Goal: Task Accomplishment & Management: Use online tool/utility

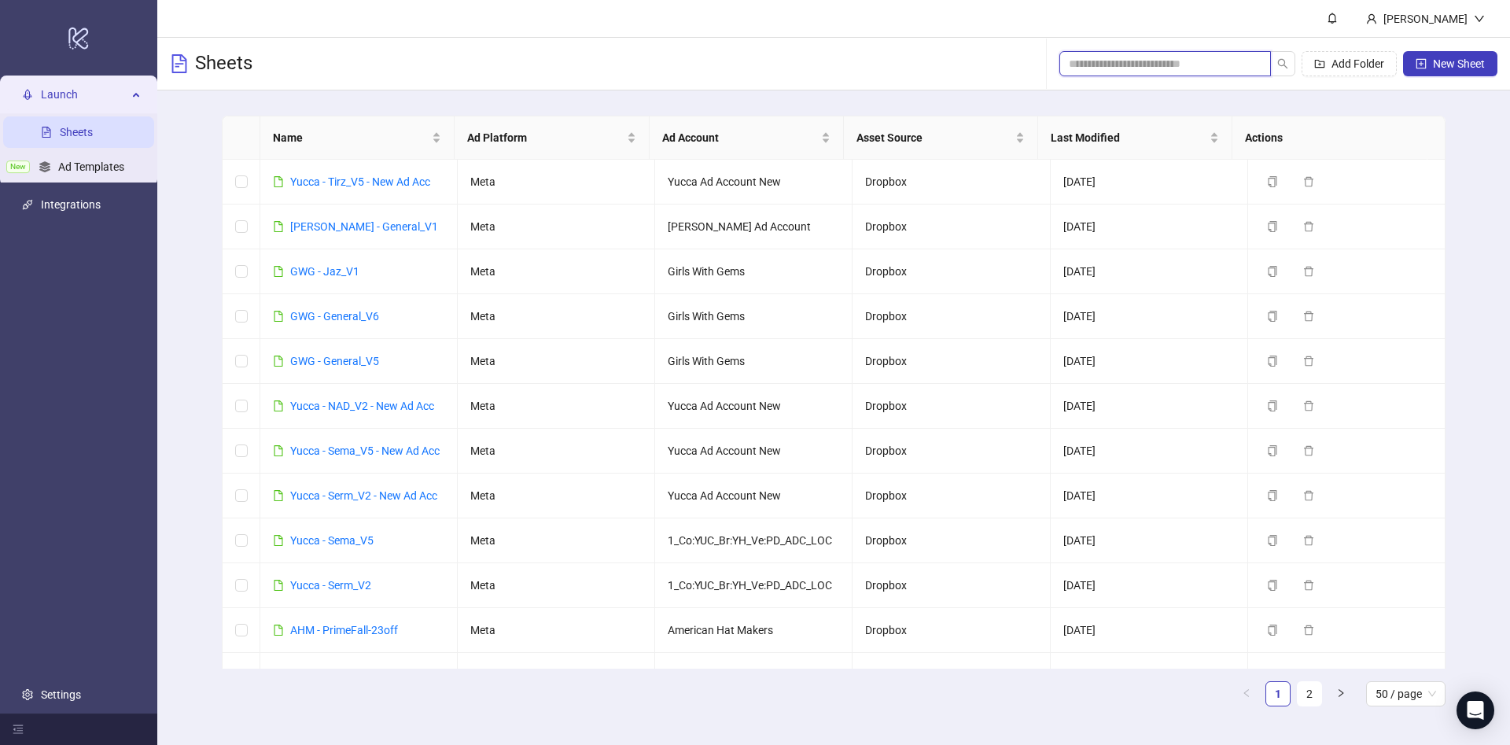
click at [1183, 61] on input "search" at bounding box center [1159, 63] width 180 height 17
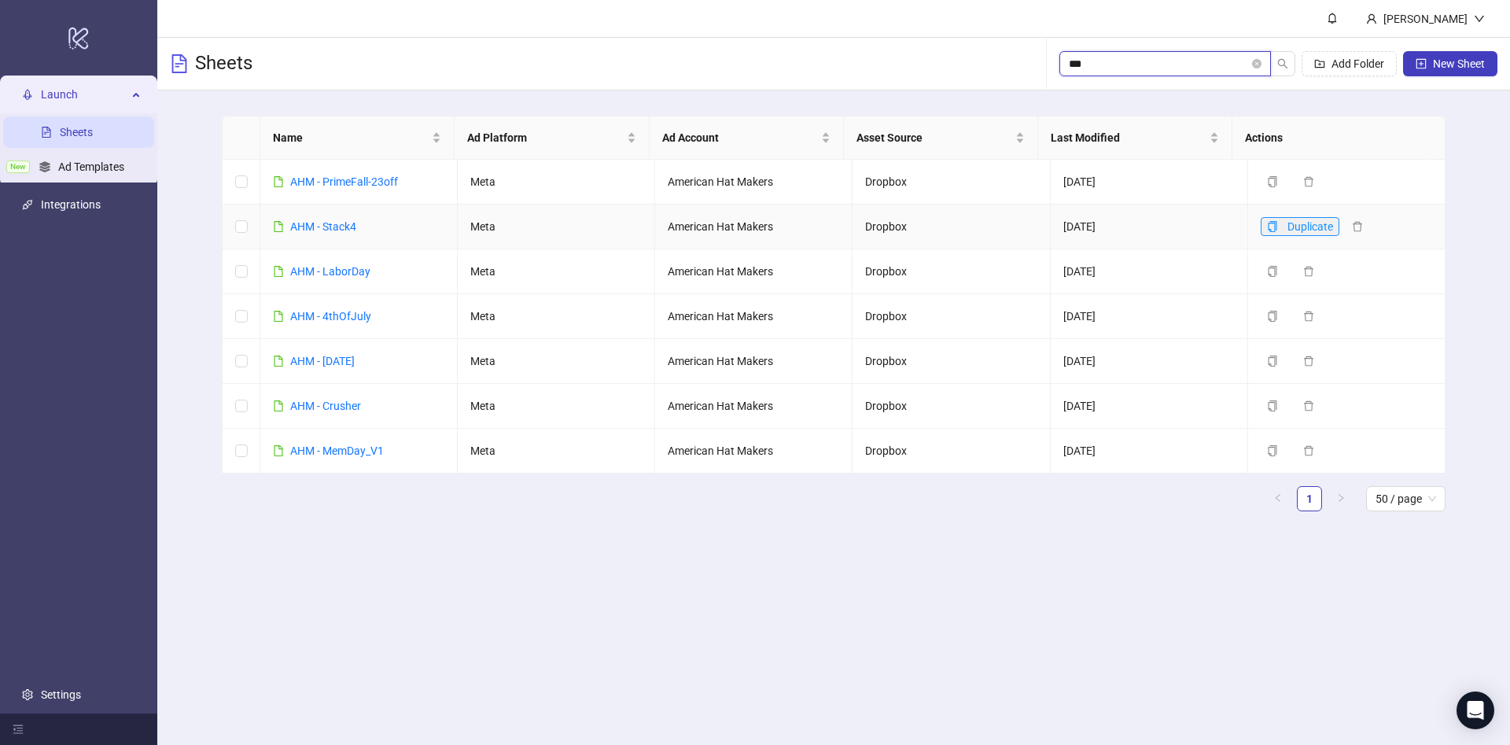
type input "***"
click at [1268, 224] on button "Duplicate" at bounding box center [1300, 226] width 79 height 19
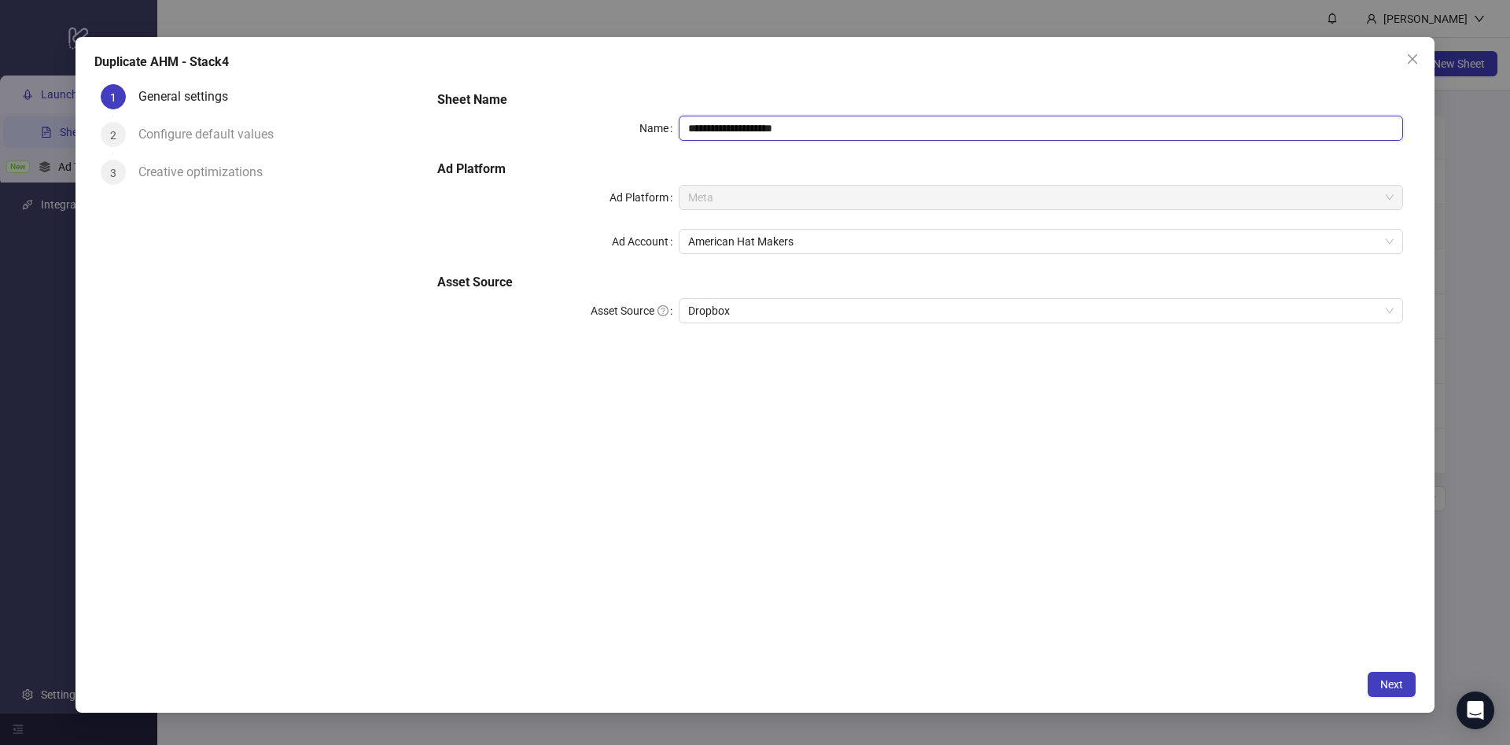
drag, startPoint x: 722, startPoint y: 128, endPoint x: 955, endPoint y: 148, distance: 233.6
click at [951, 145] on div "**********" at bounding box center [920, 216] width 978 height 264
paste input "text"
type input "**********"
click at [1401, 683] on span "Next" at bounding box center [1391, 684] width 23 height 13
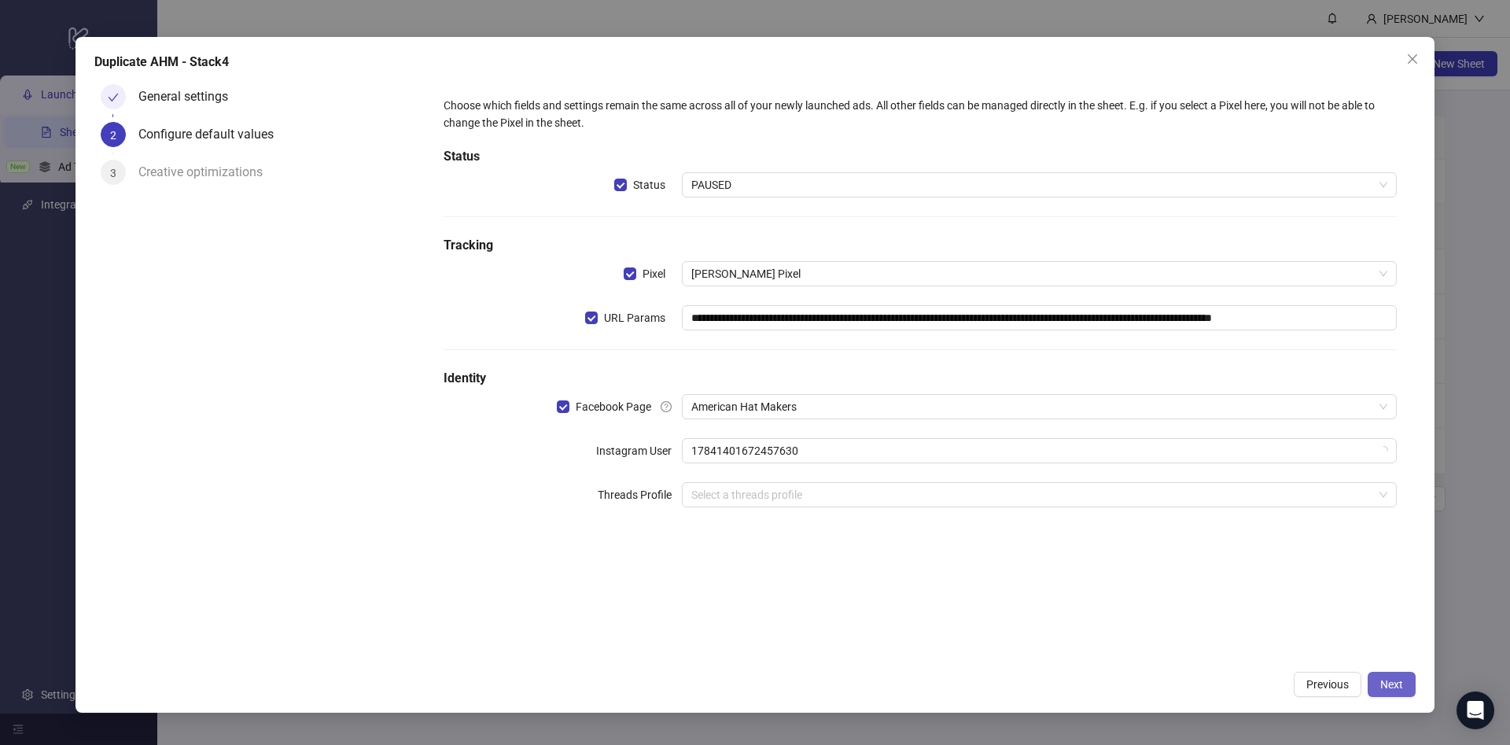
click at [1402, 682] on span "Next" at bounding box center [1391, 684] width 23 height 13
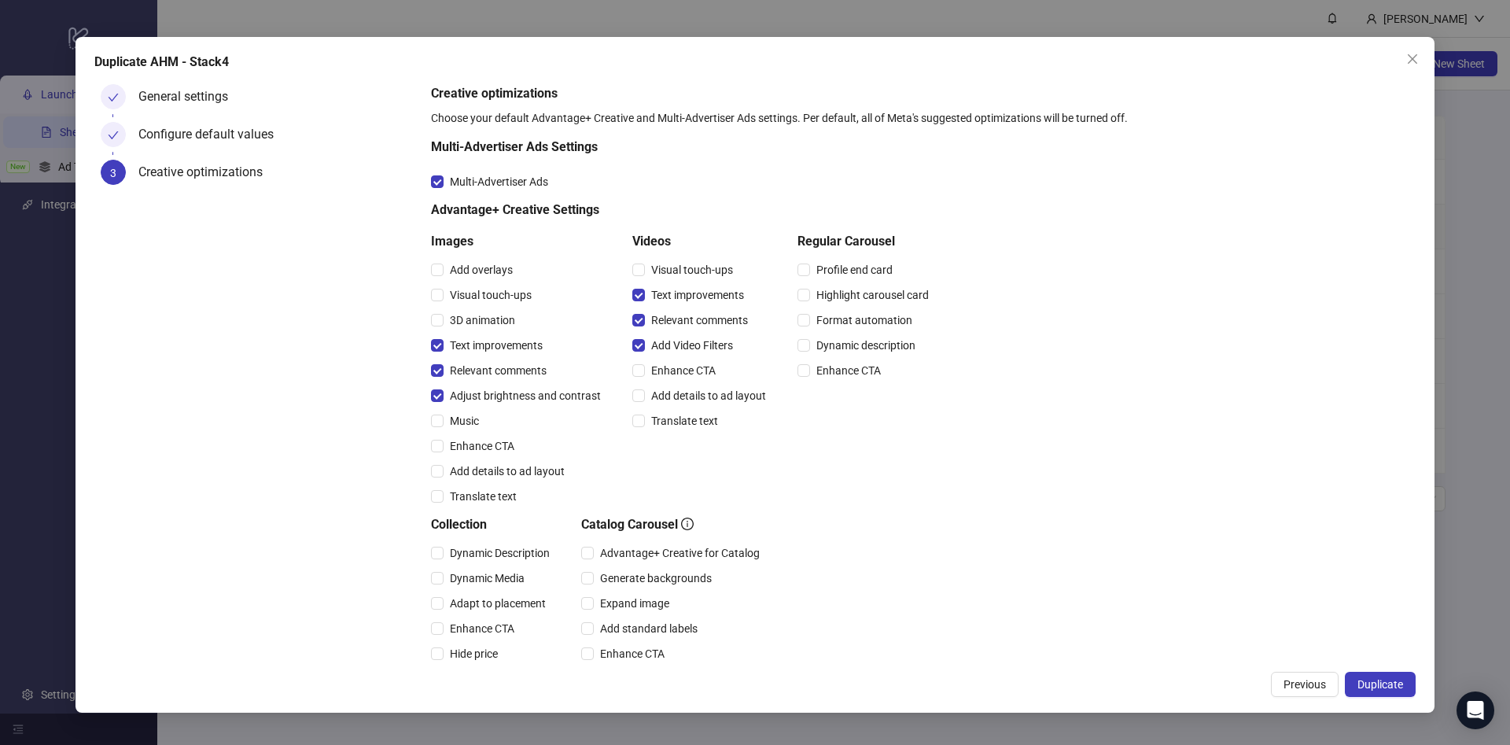
click at [1402, 682] on span "Duplicate" at bounding box center [1380, 684] width 46 height 13
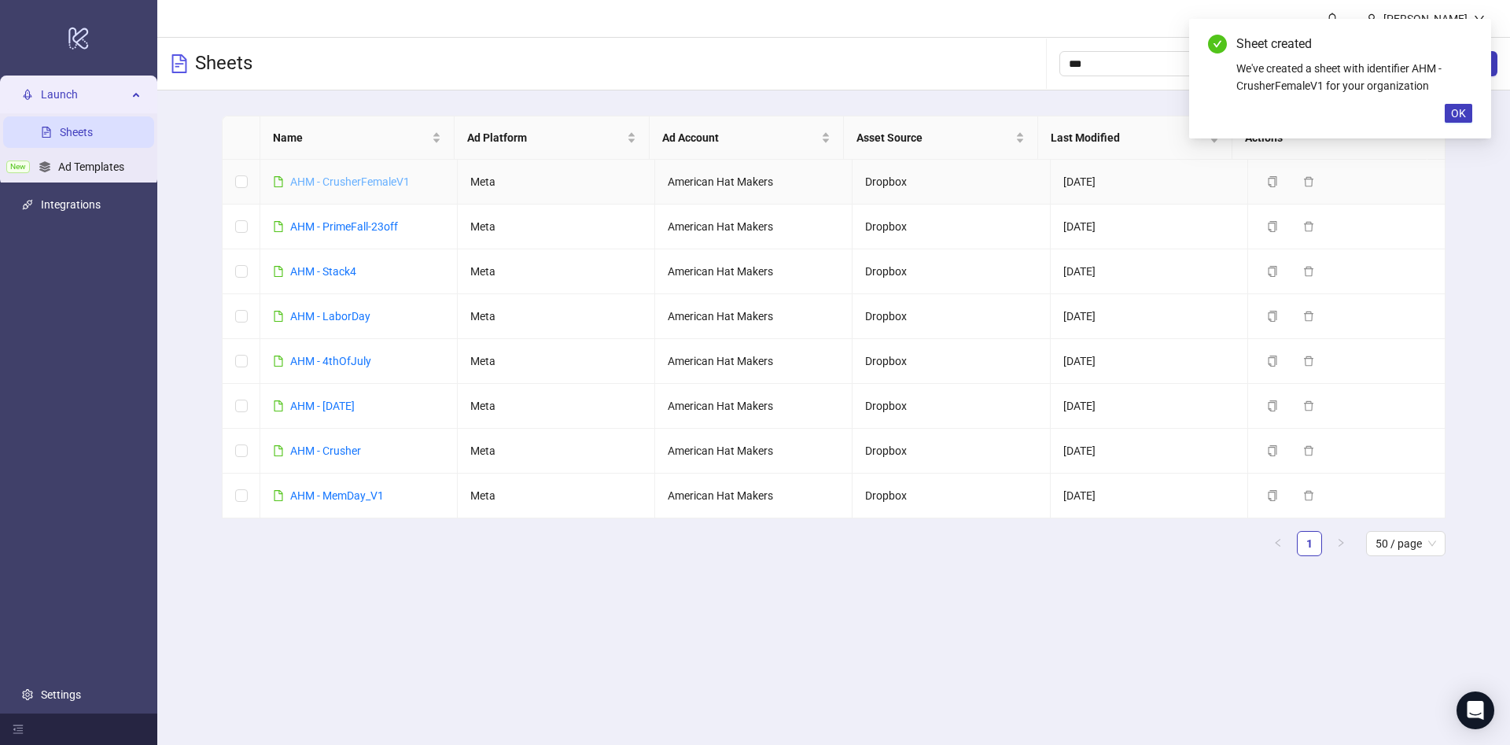
click at [369, 182] on link "AHM - CrusherFemaleV1" at bounding box center [350, 181] width 120 height 13
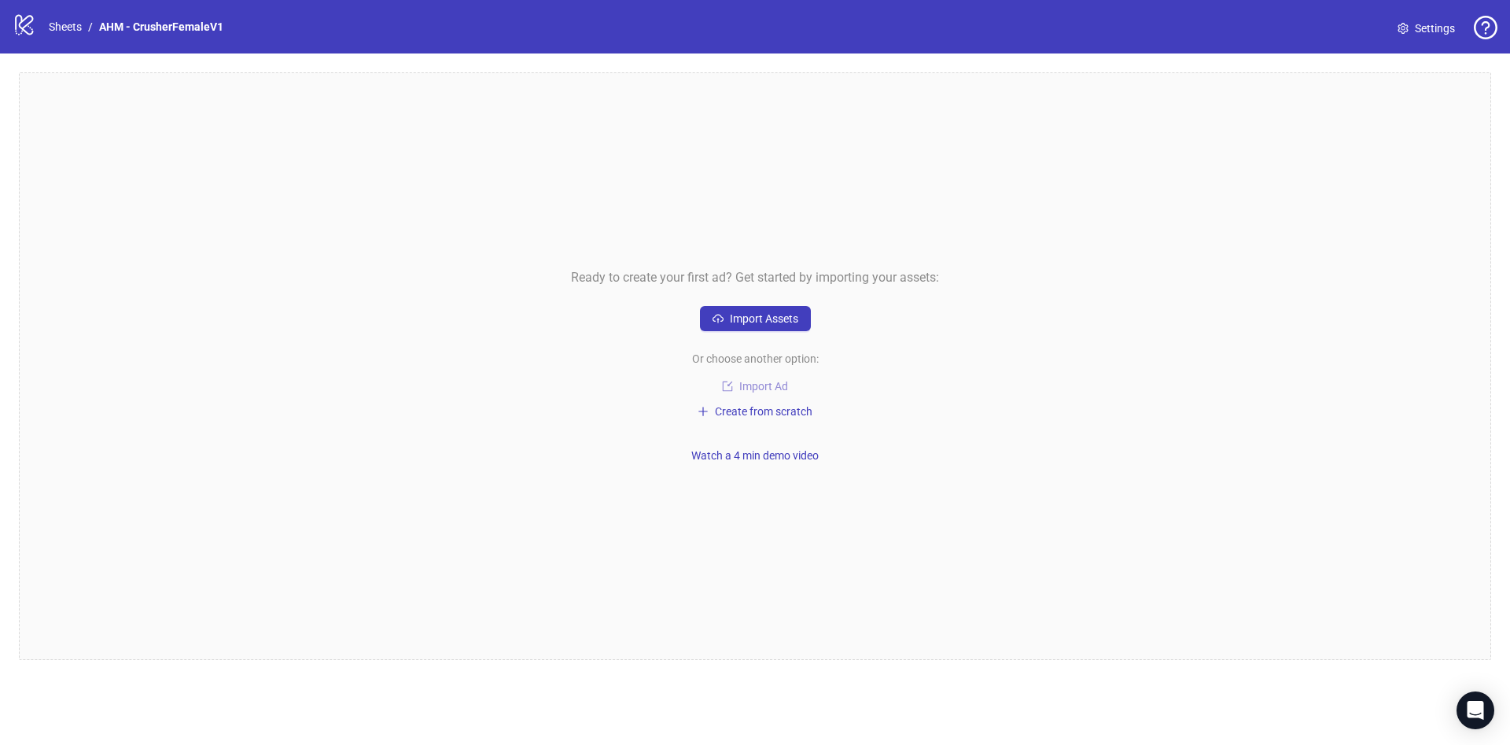
click at [773, 380] on span "Import Ad" at bounding box center [763, 386] width 49 height 13
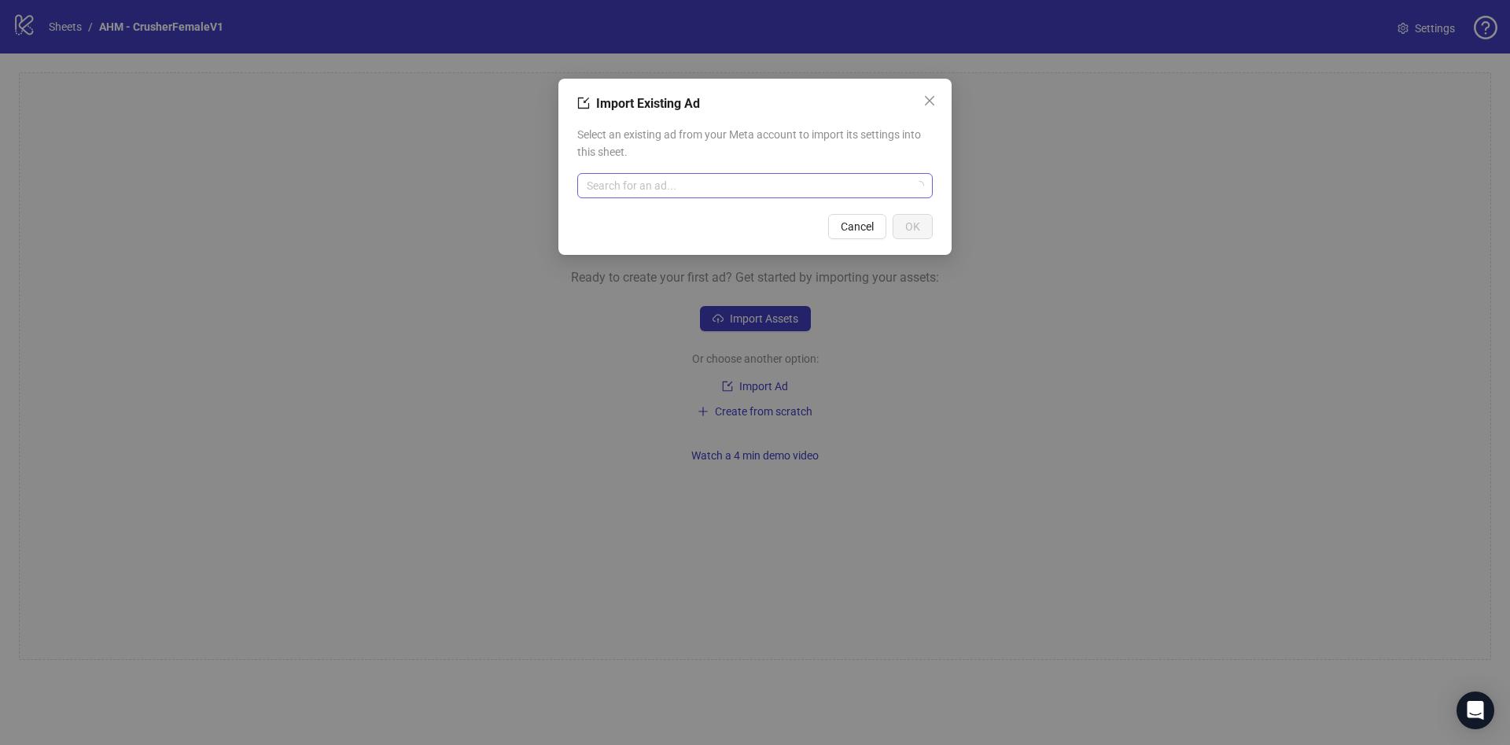
click at [772, 188] on input "search" at bounding box center [748, 186] width 322 height 24
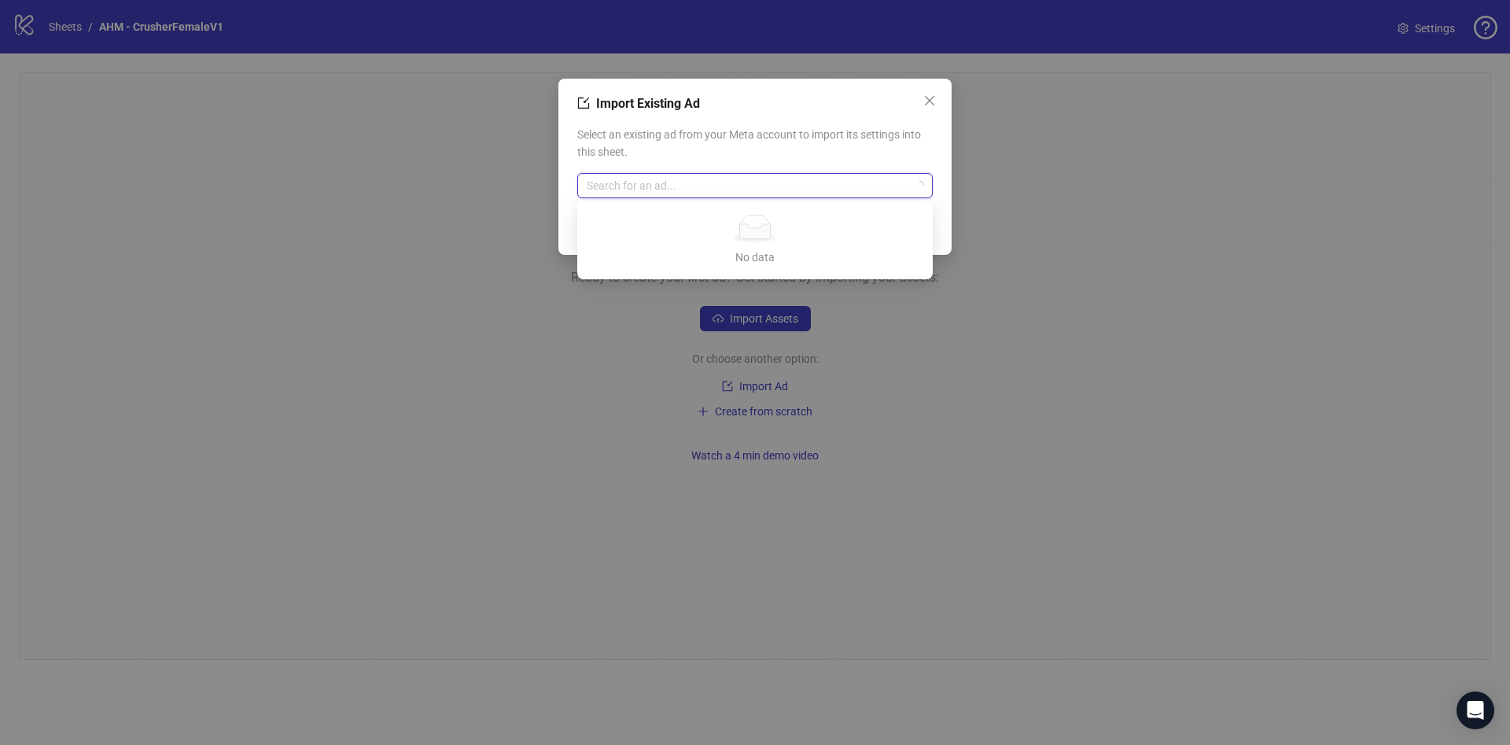
paste input "**********"
type input "**********"
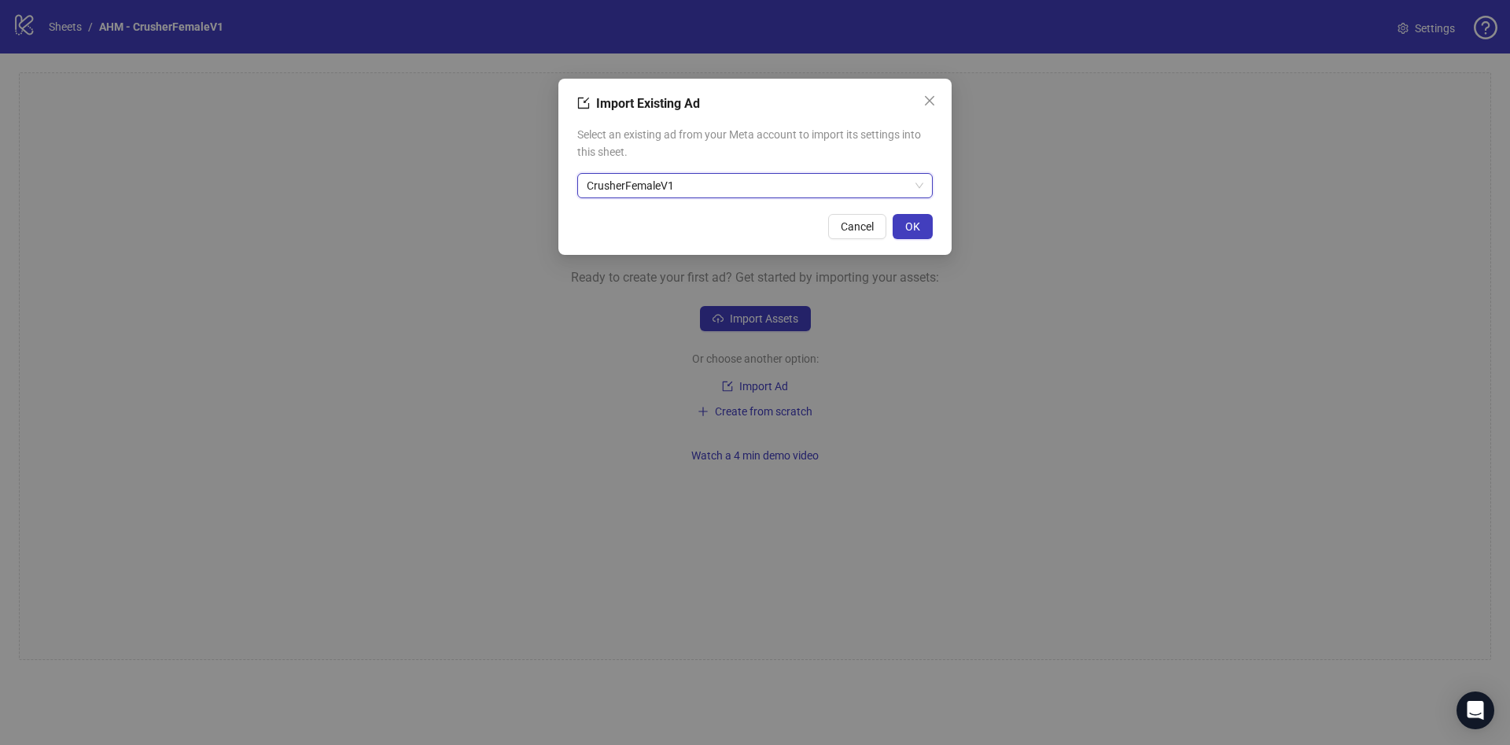
click at [771, 197] on div "CrusherFemaleV1" at bounding box center [754, 185] width 355 height 25
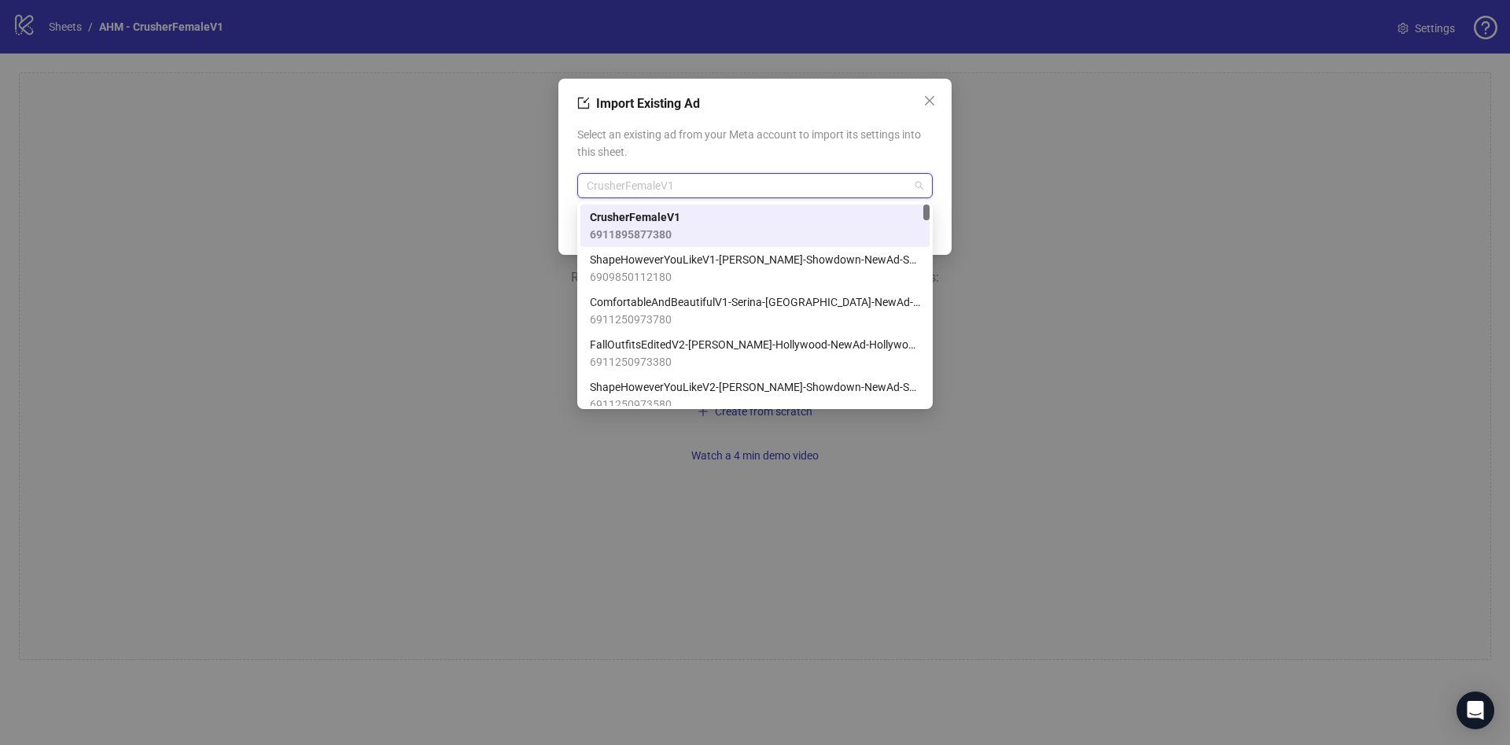
click at [745, 217] on div "CrusherFemaleV1 6911895877380" at bounding box center [755, 225] width 330 height 35
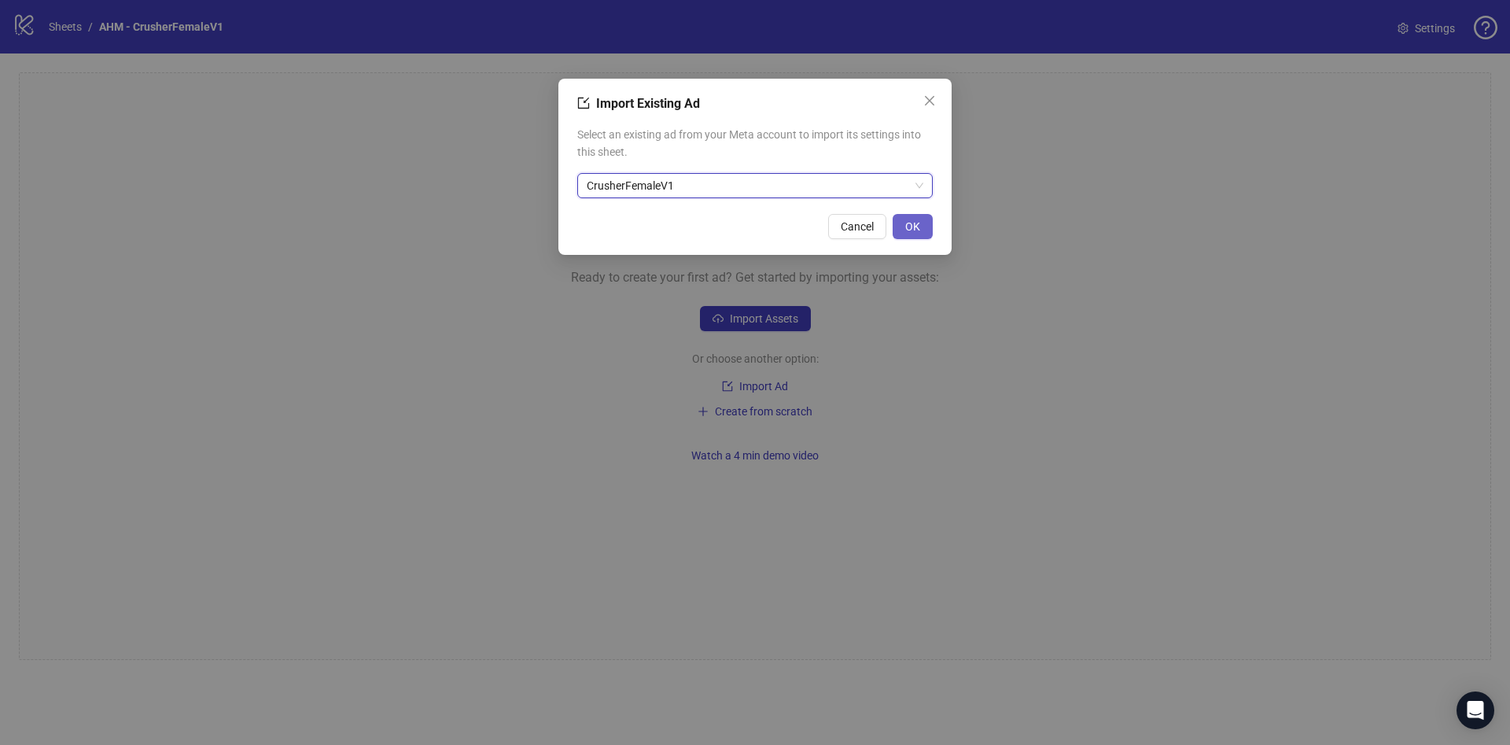
click at [917, 223] on span "OK" at bounding box center [912, 226] width 15 height 13
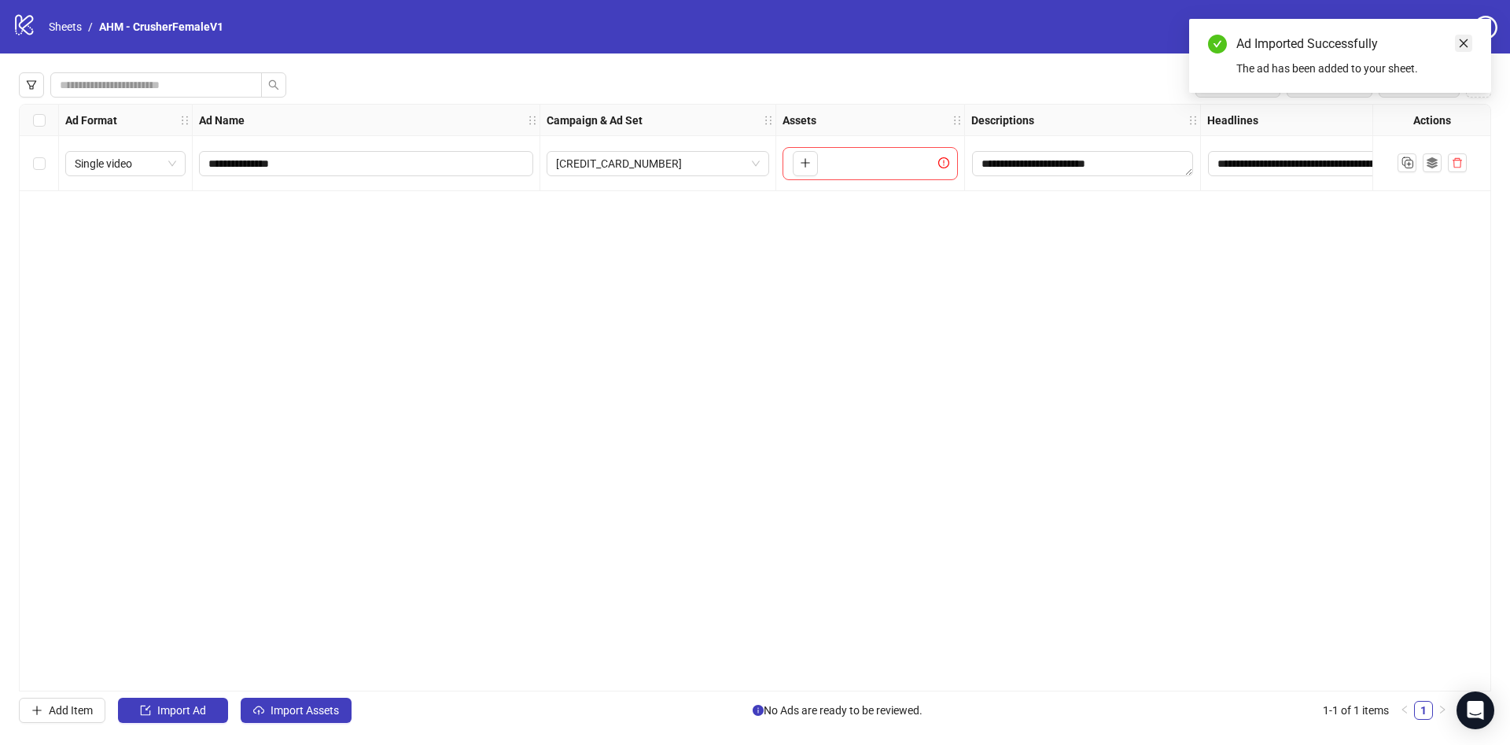
click at [1462, 41] on icon "close" at bounding box center [1463, 43] width 9 height 9
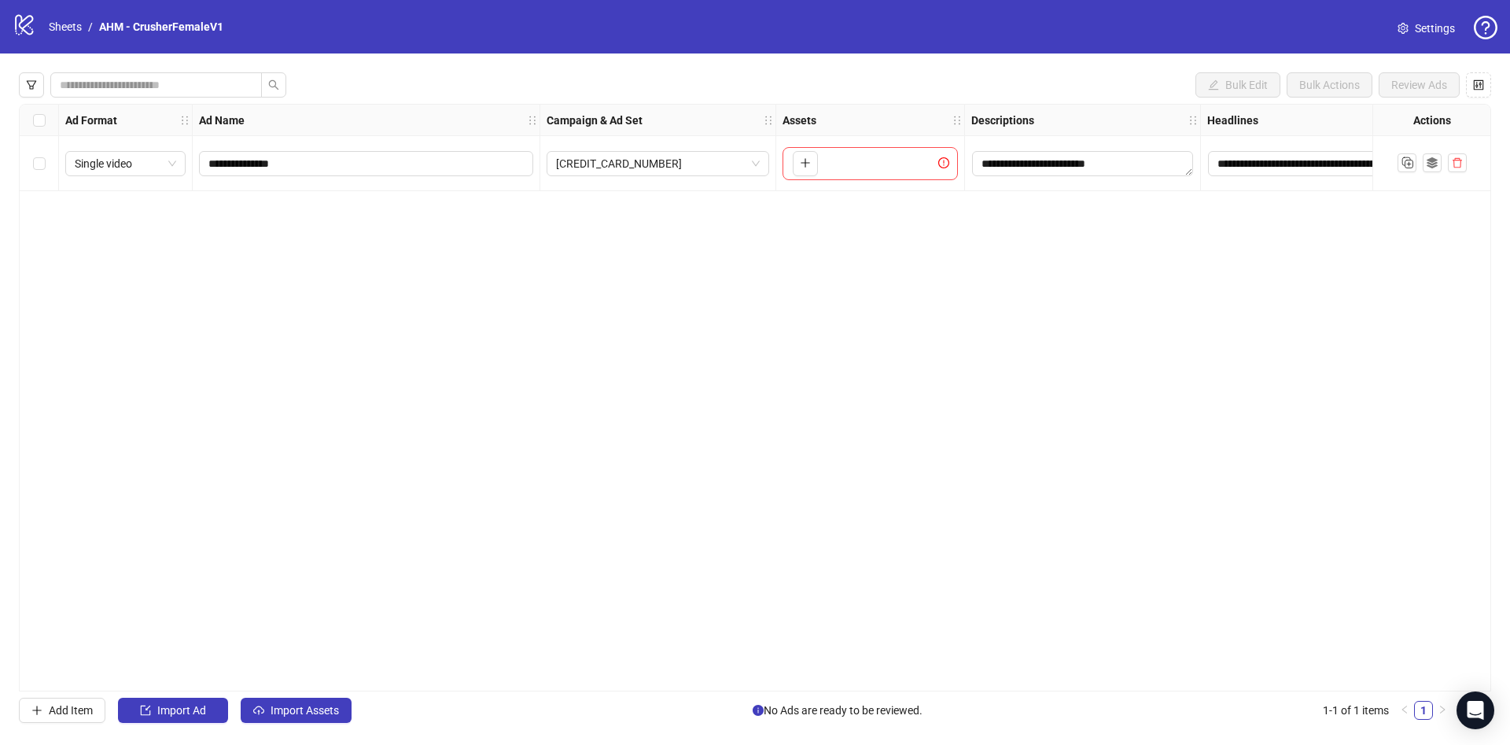
click at [1494, 85] on div "**********" at bounding box center [755, 397] width 1510 height 688
click at [1480, 86] on icon "control" at bounding box center [1478, 84] width 11 height 11
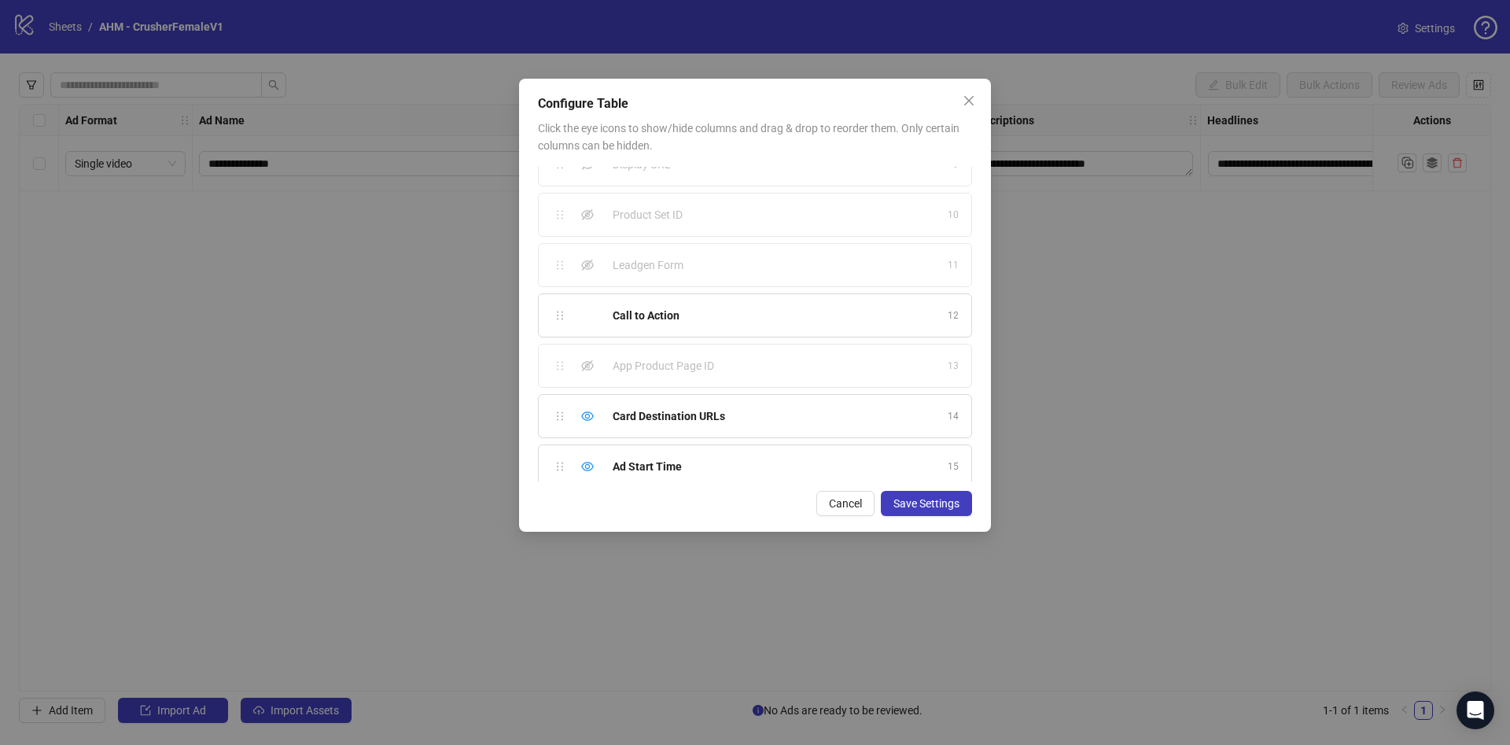
scroll to position [491, 0]
click at [589, 354] on icon "eye" at bounding box center [587, 352] width 13 height 13
click at [587, 403] on icon "eye" at bounding box center [587, 402] width 13 height 13
click at [584, 451] on div "Hide column" at bounding box center [587, 453] width 19 height 19
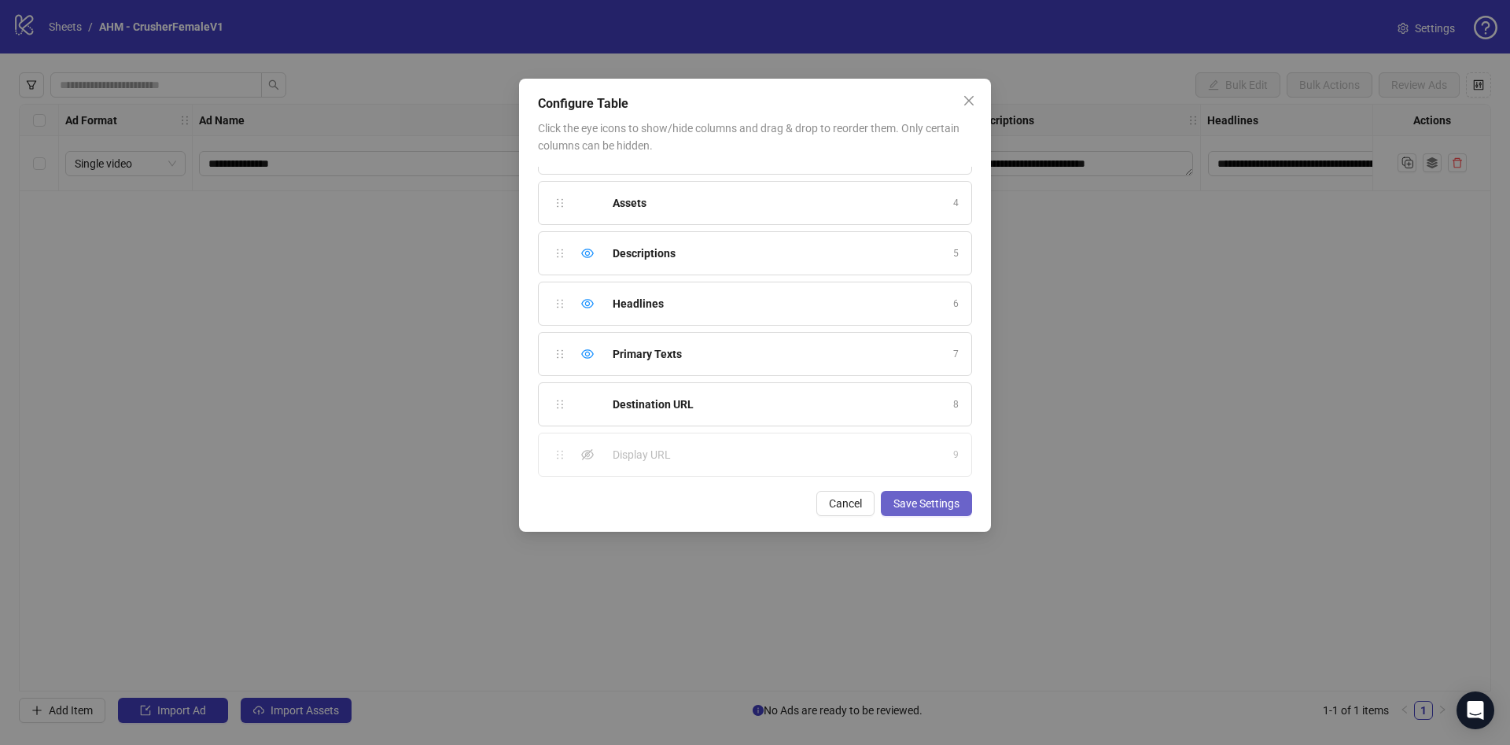
click at [927, 504] on span "Save Settings" at bounding box center [926, 503] width 66 height 13
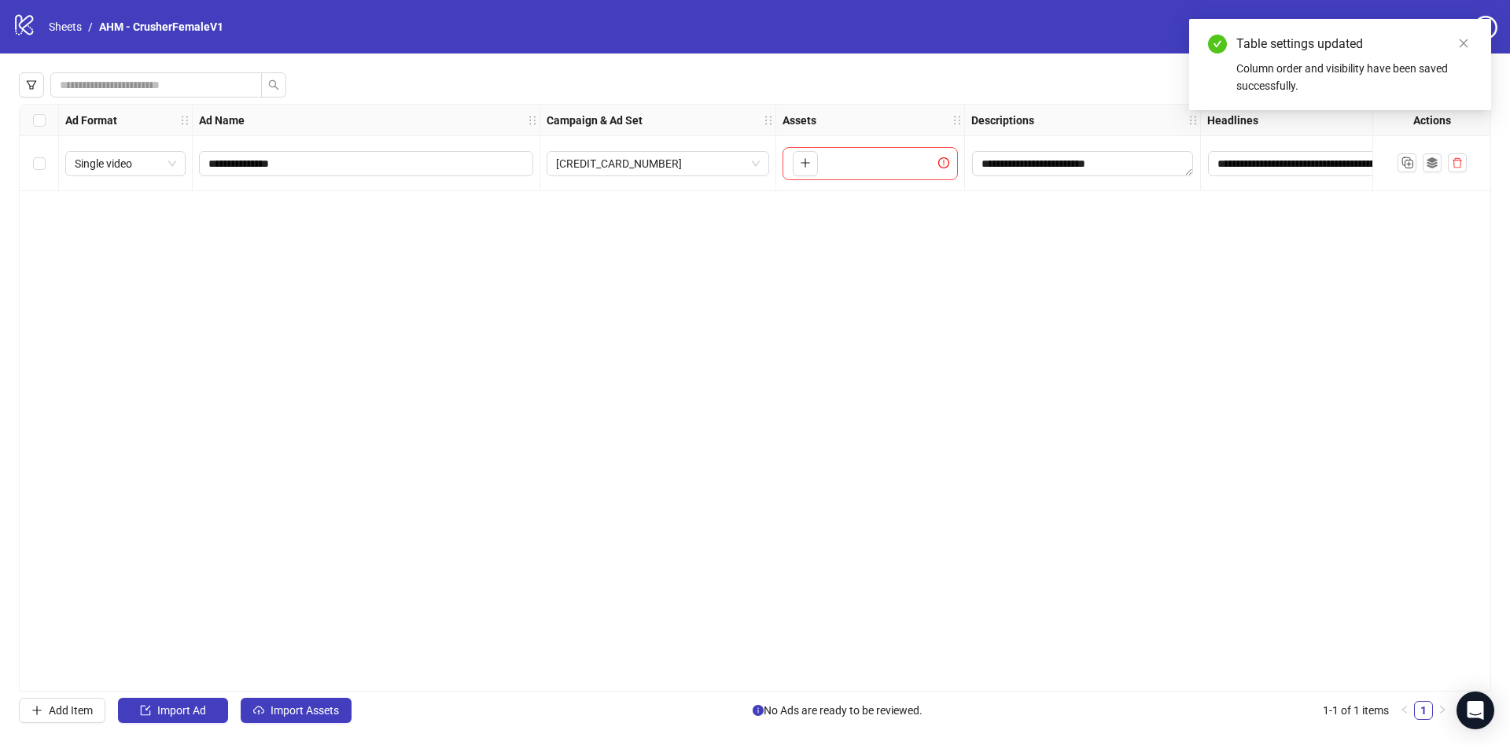
scroll to position [0, 1]
click at [859, 692] on div "**********" at bounding box center [755, 397] width 1510 height 688
drag, startPoint x: 867, startPoint y: 683, endPoint x: 911, endPoint y: 686, distance: 44.1
click at [911, 686] on div "**********" at bounding box center [755, 397] width 1472 height 587
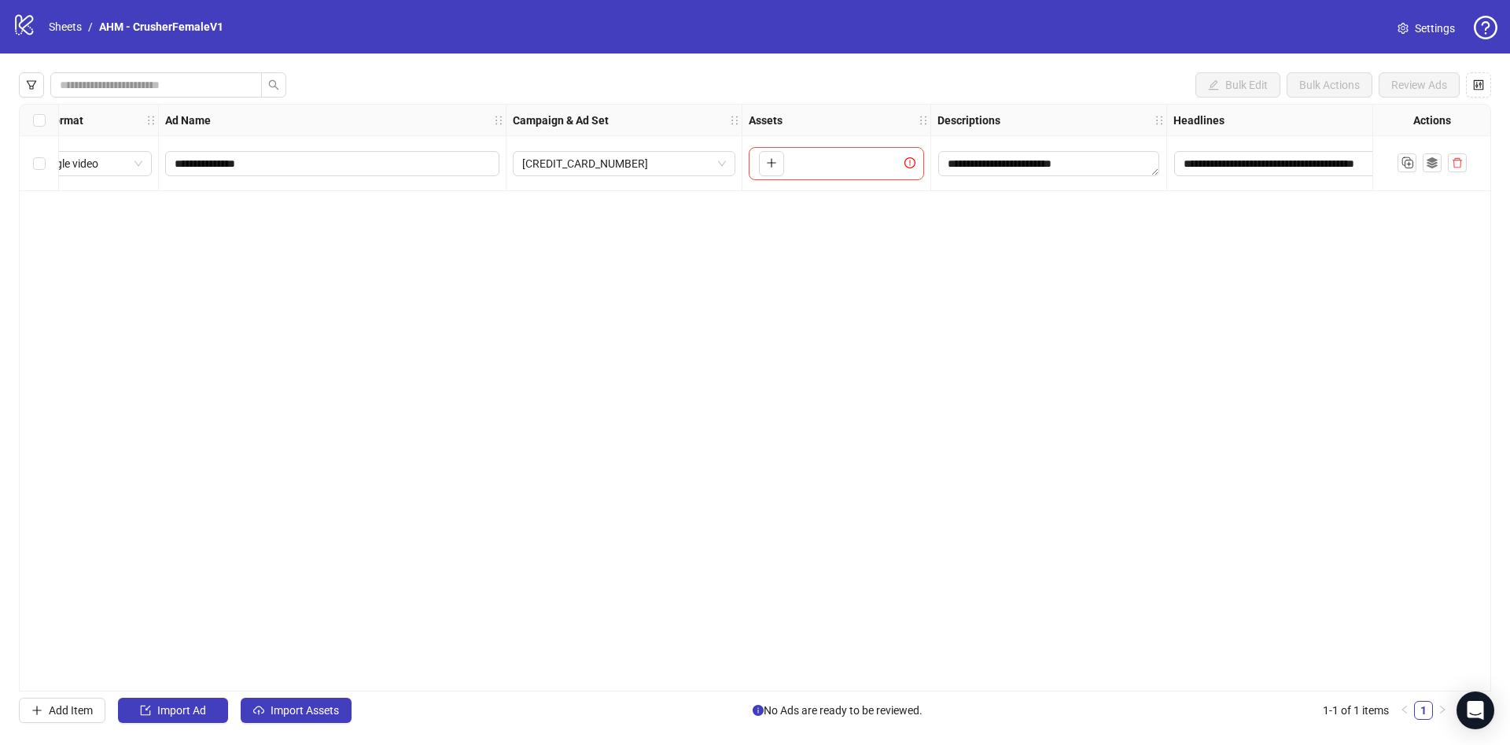
scroll to position [0, 0]
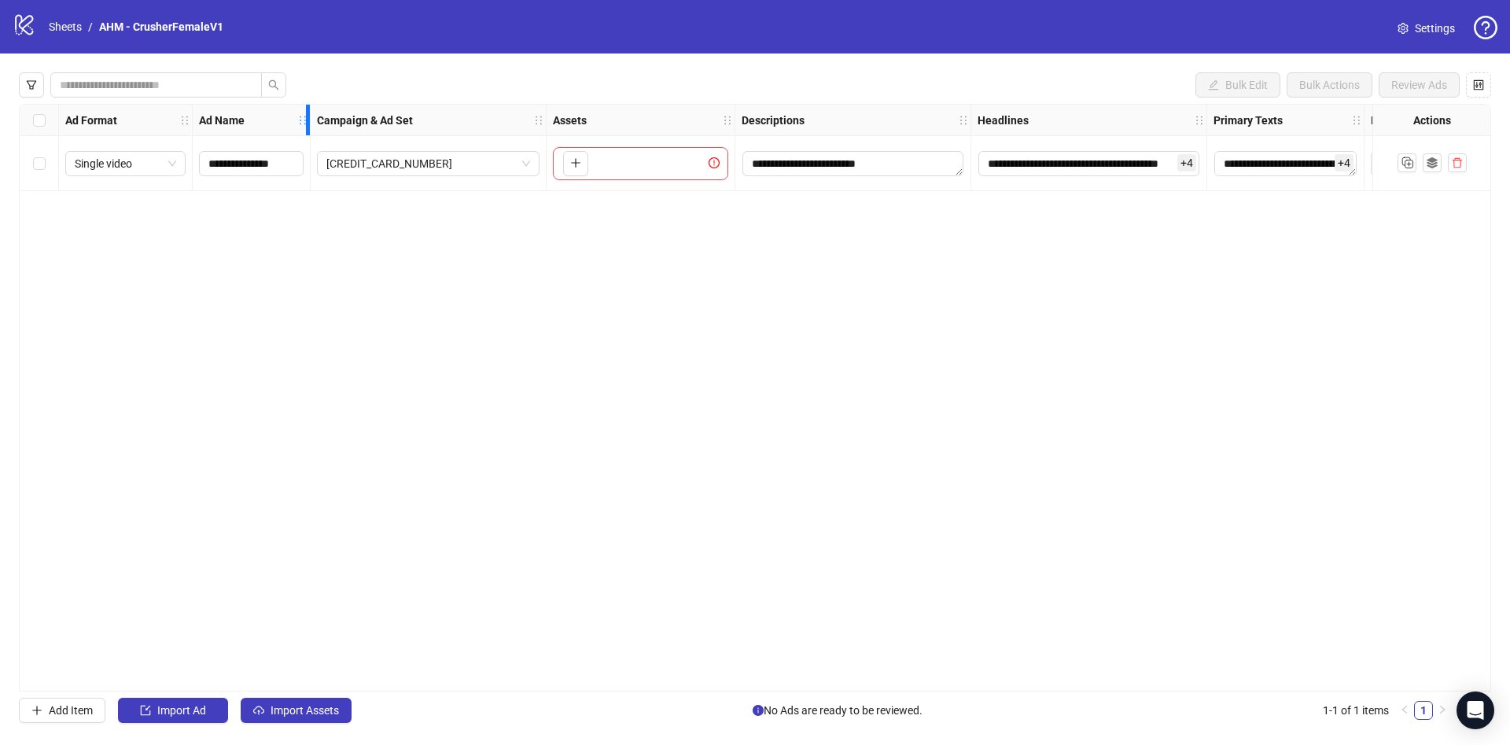
drag, startPoint x: 536, startPoint y: 131, endPoint x: 169, endPoint y: 180, distance: 369.7
click at [169, 180] on div "**********" at bounding box center [853, 148] width 1667 height 86
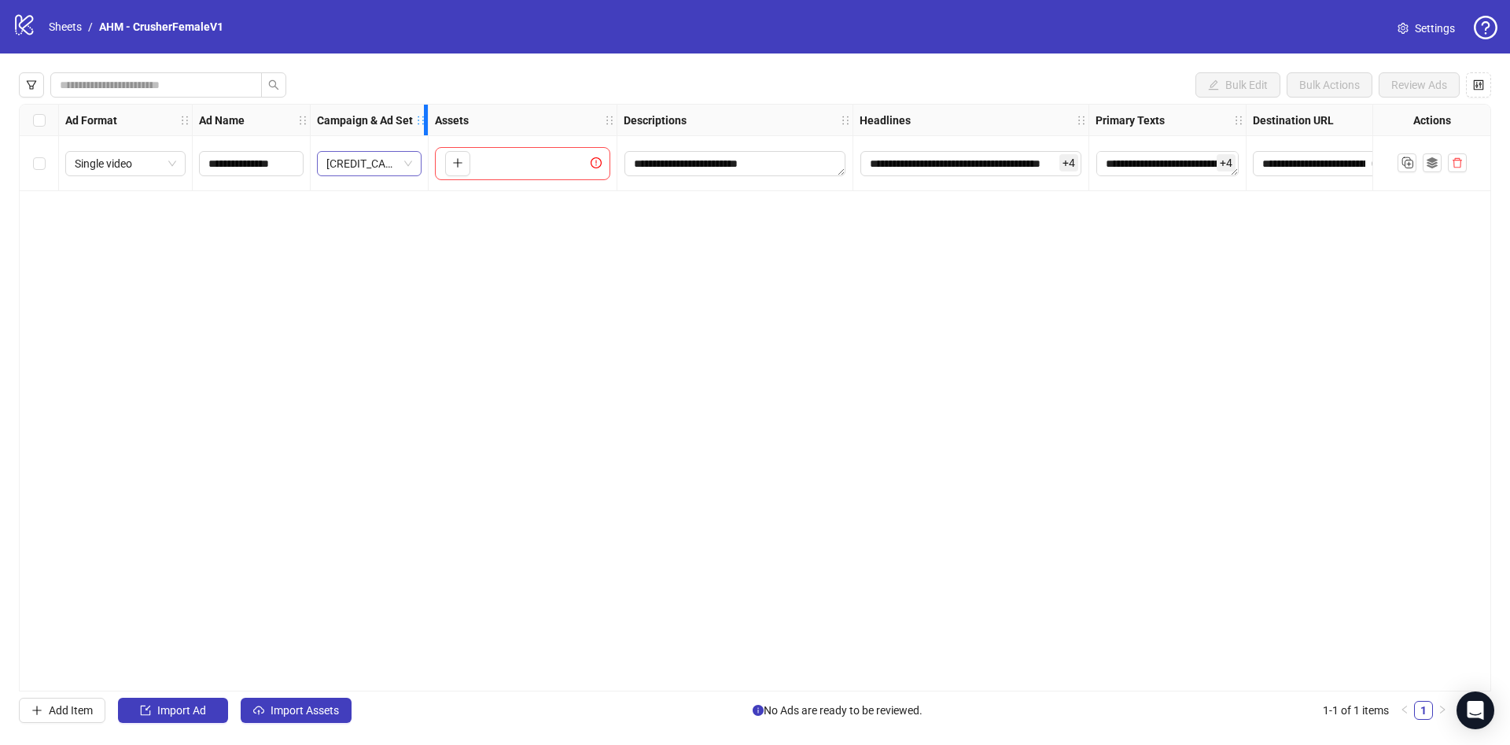
drag, startPoint x: 538, startPoint y: 120, endPoint x: 400, endPoint y: 166, distance: 145.0
click at [400, 166] on div "**********" at bounding box center [834, 148] width 1628 height 86
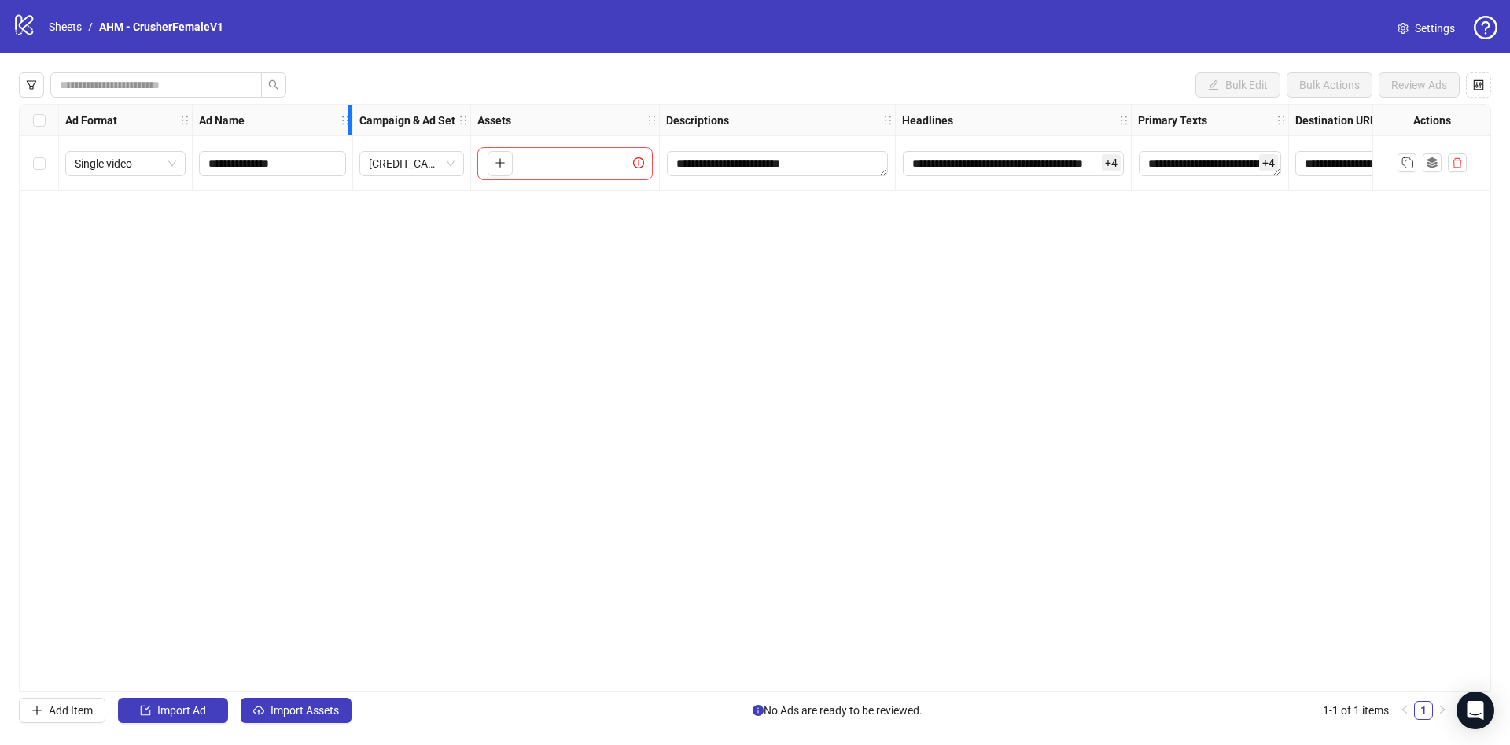
drag, startPoint x: 307, startPoint y: 124, endPoint x: 350, endPoint y: 156, distance: 52.8
click at [350, 156] on div "**********" at bounding box center [855, 148] width 1670 height 86
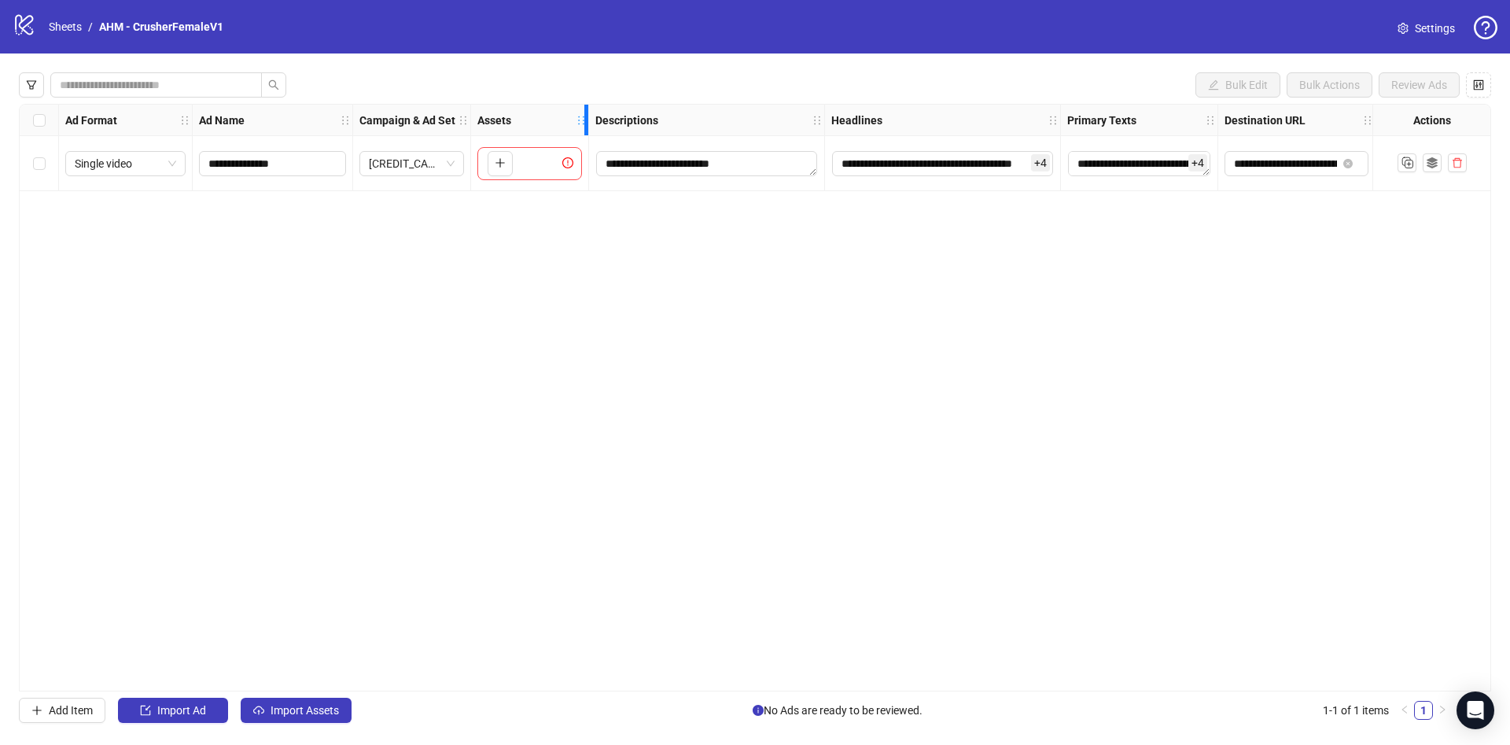
drag, startPoint x: 658, startPoint y: 114, endPoint x: 482, endPoint y: 132, distance: 177.1
click at [482, 132] on div "Assets" at bounding box center [530, 120] width 118 height 31
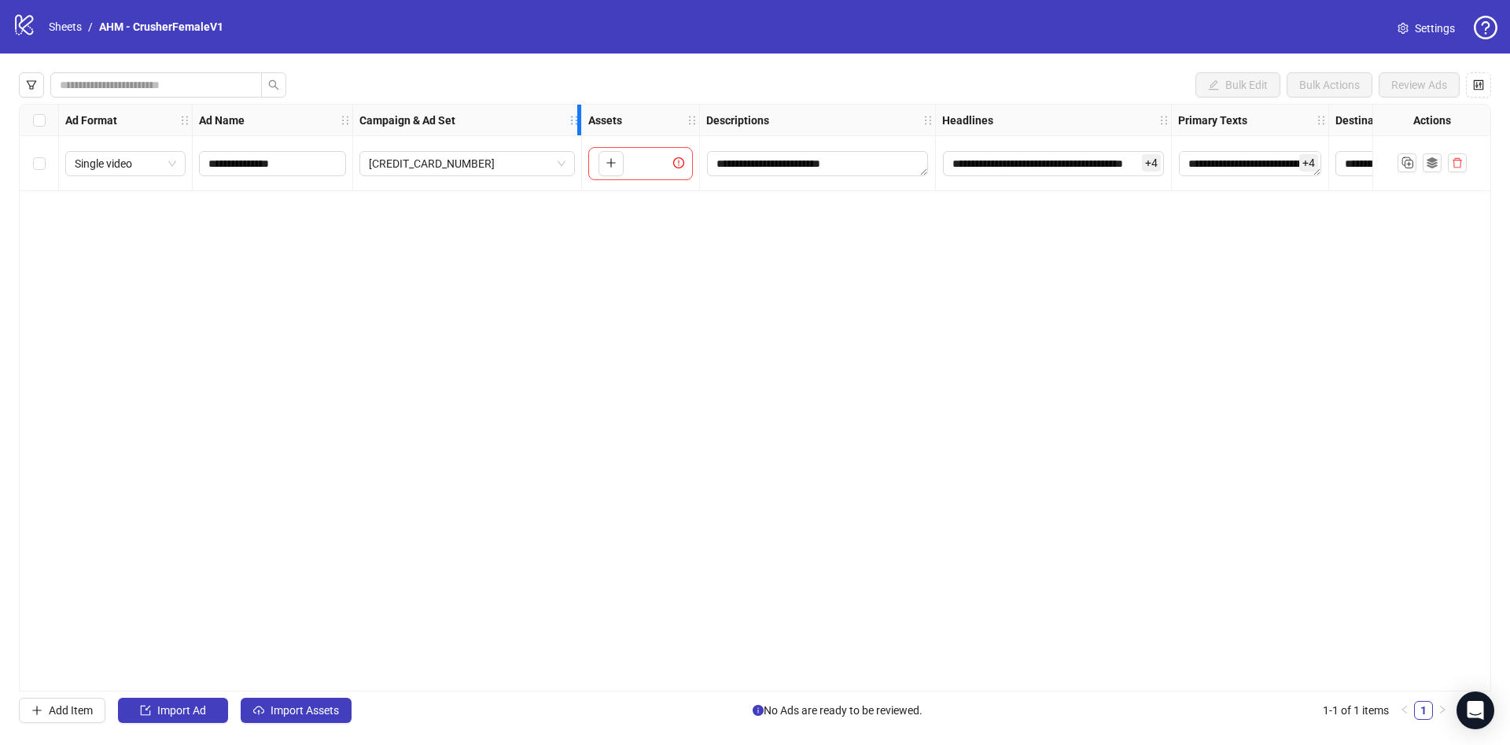
drag, startPoint x: 466, startPoint y: 118, endPoint x: 564, endPoint y: 134, distance: 99.5
click at [564, 134] on div "Campaign & Ad Set" at bounding box center [467, 120] width 229 height 31
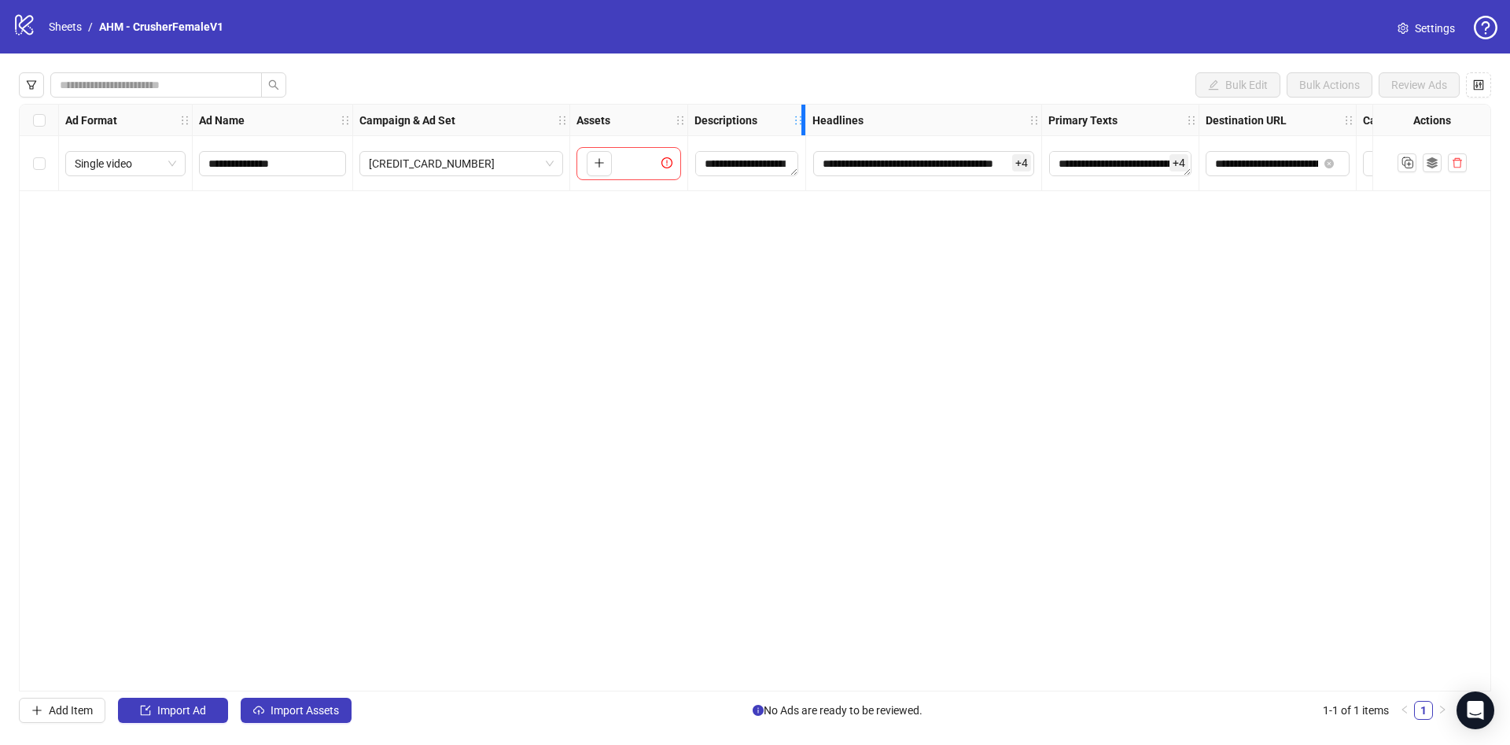
drag, startPoint x: 920, startPoint y: 123, endPoint x: 789, endPoint y: 130, distance: 130.7
click at [755, 138] on div "**********" at bounding box center [810, 148] width 1581 height 86
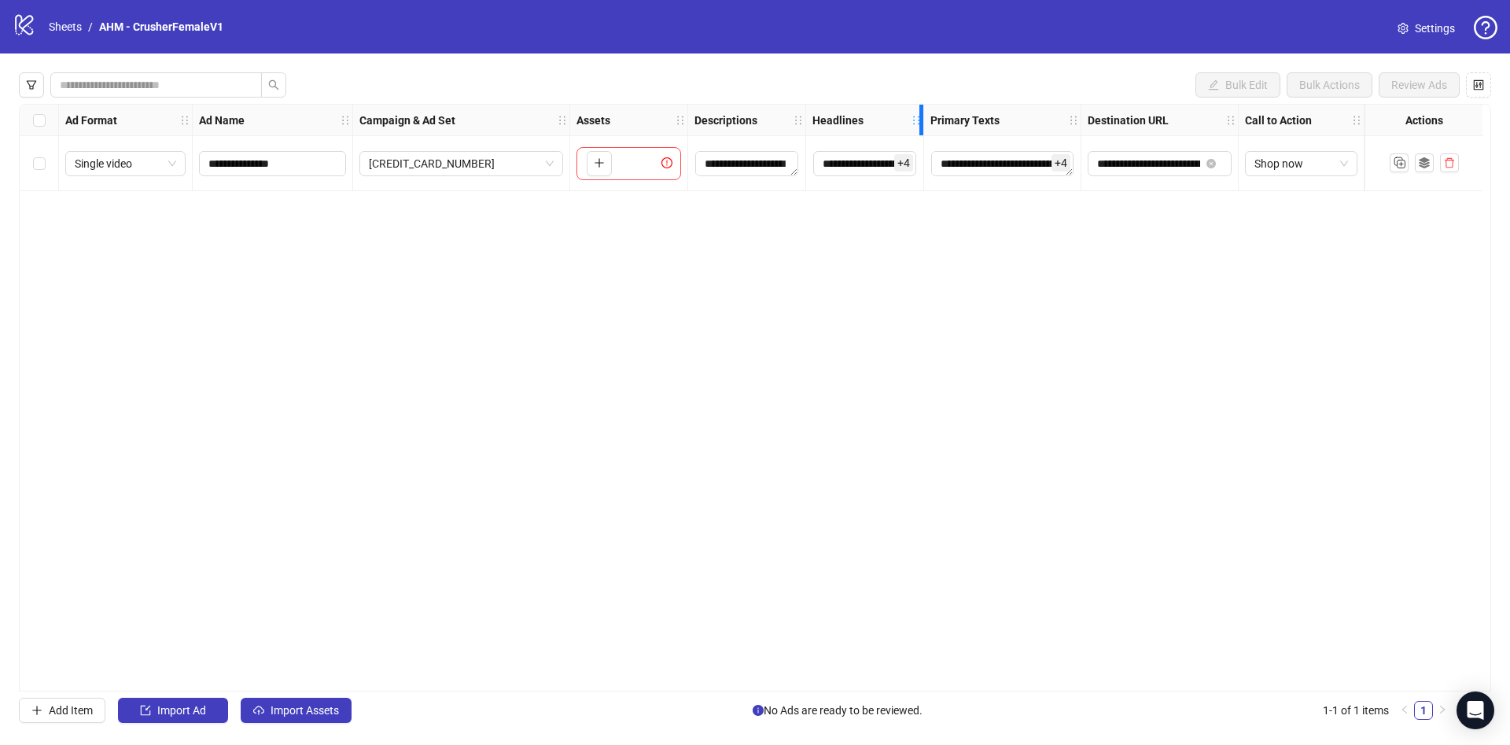
drag, startPoint x: 1029, startPoint y: 116, endPoint x: 753, endPoint y: 134, distance: 276.6
click at [753, 120] on div "Ad Format Ad Name Campaign & Ad Set Assets Descriptions Headlines Primary Texts…" at bounding box center [711, 120] width 1305 height 0
drag, startPoint x: 1073, startPoint y: 120, endPoint x: 778, endPoint y: 112, distance: 295.8
click at [507, 120] on div "Ad Format Ad Name Campaign & Ad Set Assets Descriptions Headlines Primary Texts…" at bounding box center [706, 120] width 1295 height 0
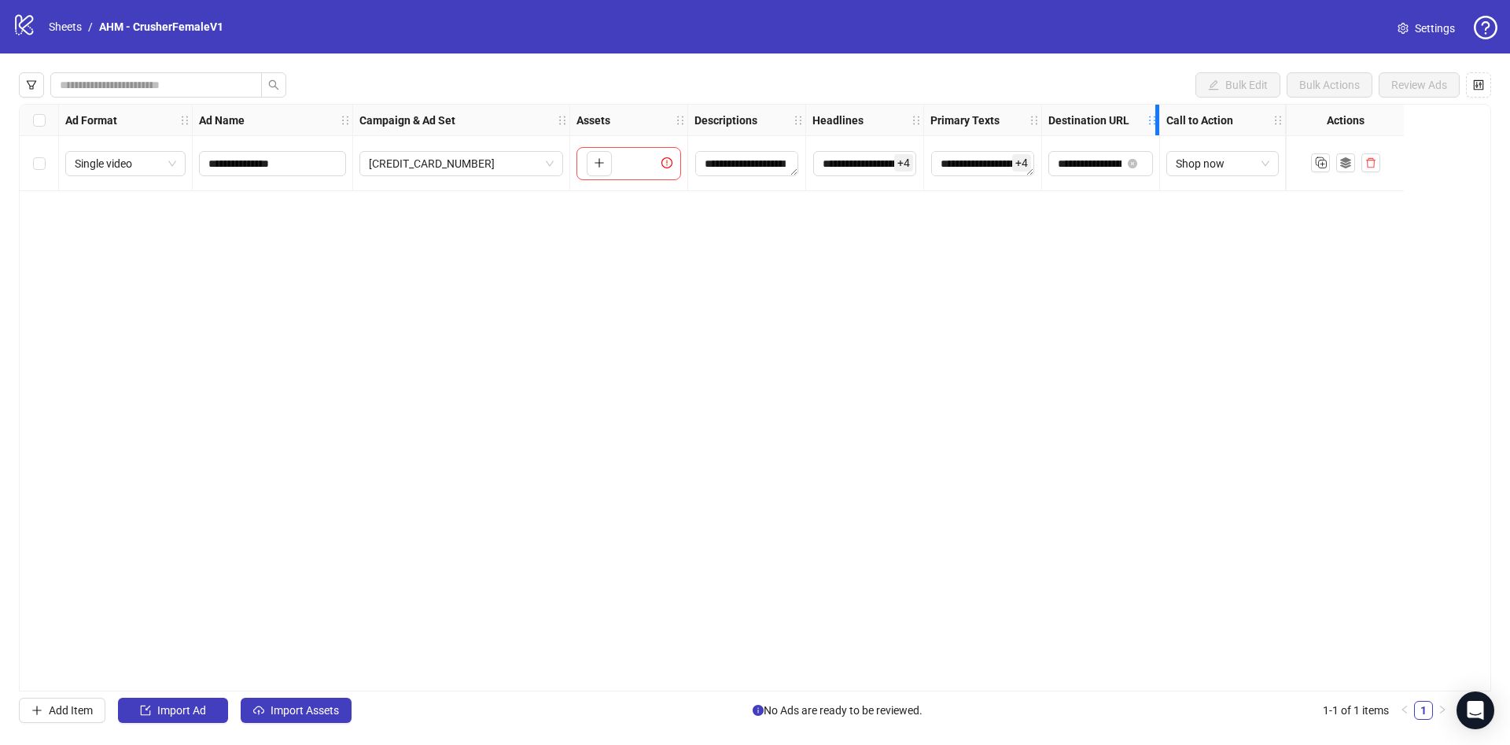
drag, startPoint x: 1191, startPoint y: 123, endPoint x: 1184, endPoint y: 136, distance: 14.4
click at [816, 120] on div "Ad Format Ad Name Campaign & Ad Set Assets Descriptions Headlines Primary Texts…" at bounding box center [672, 120] width 1227 height 0
drag, startPoint x: 1264, startPoint y: 124, endPoint x: 0, endPoint y: 115, distance: 1264.5
click at [0, 98] on div "**********" at bounding box center [755, 397] width 1510 height 688
click at [185, 712] on span "Import Ad" at bounding box center [181, 710] width 49 height 13
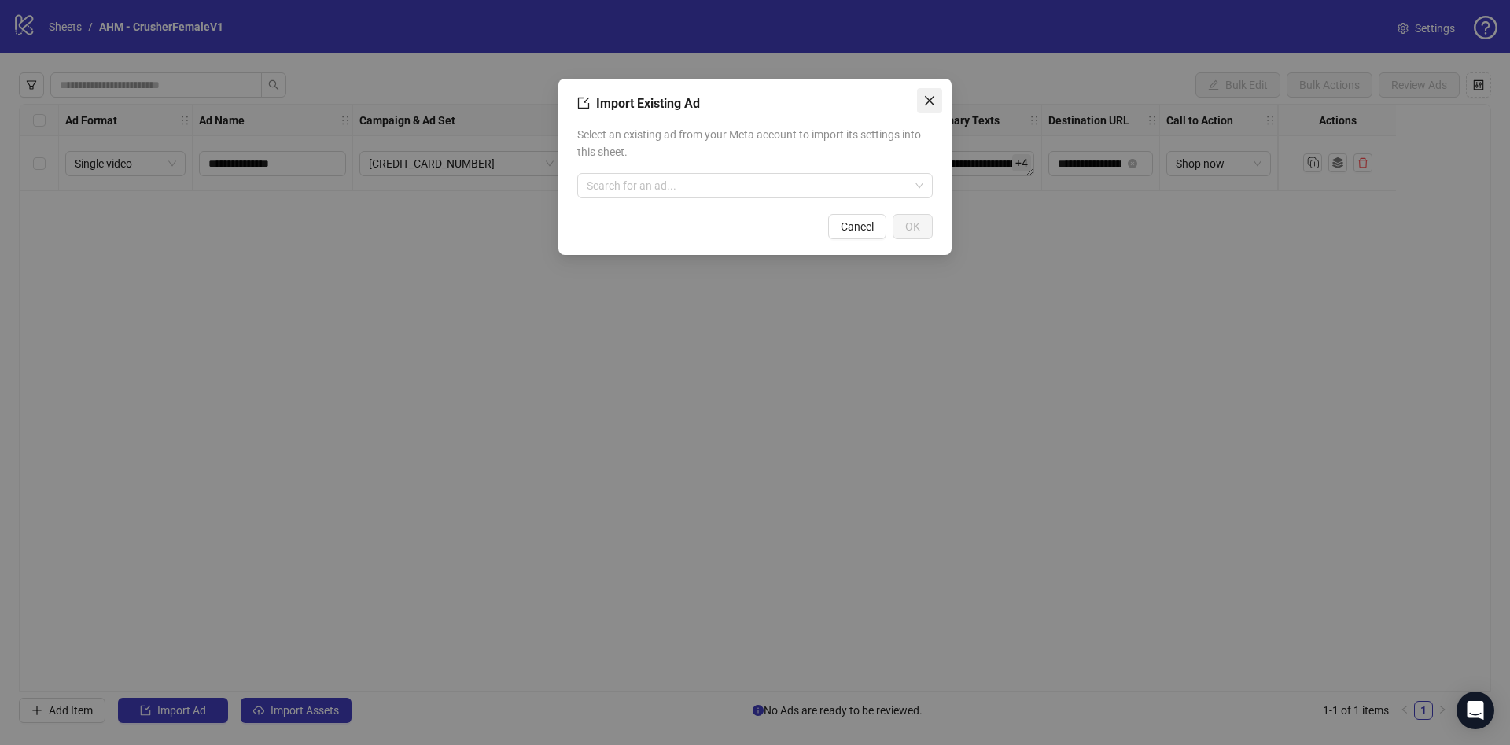
click at [937, 94] on span "Close" at bounding box center [929, 100] width 25 height 13
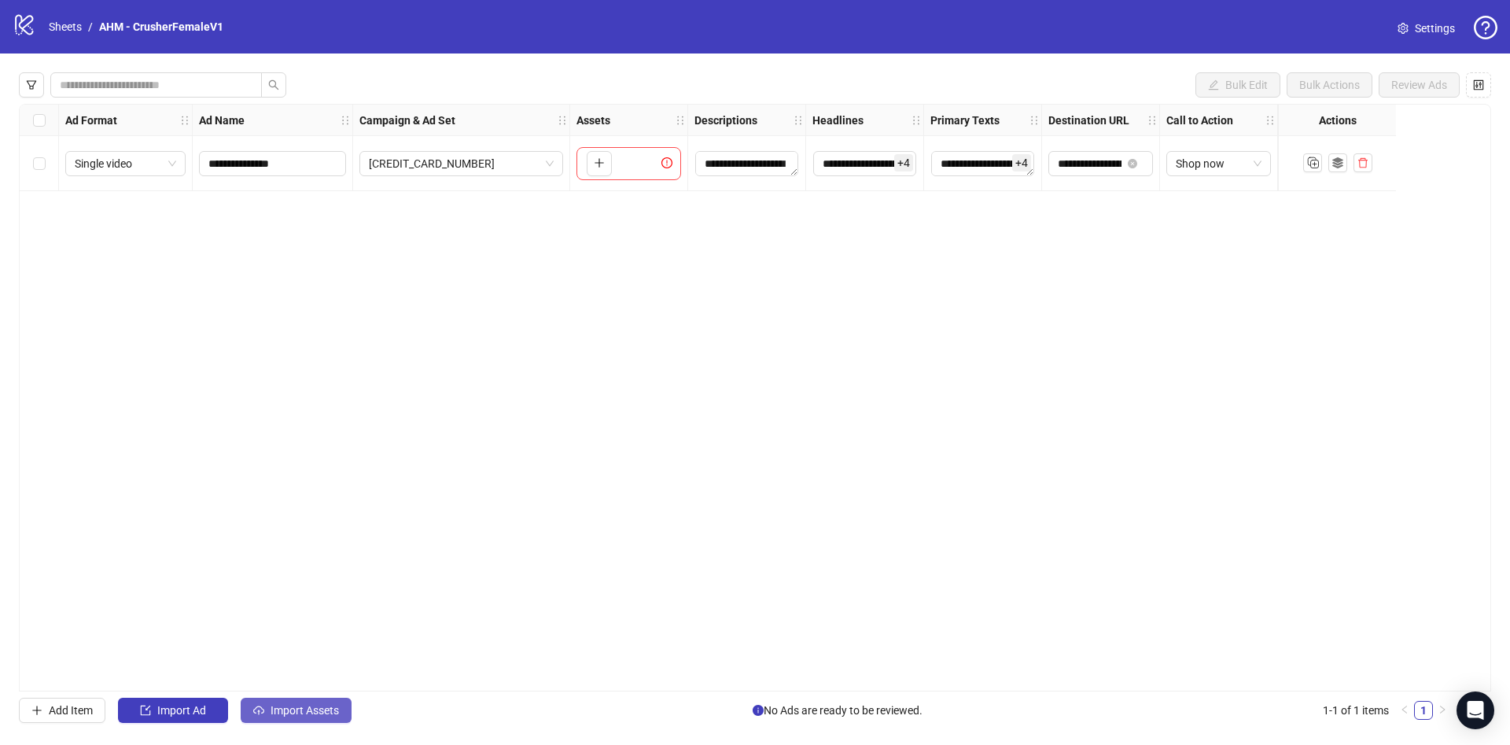
click at [321, 712] on span "Import Assets" at bounding box center [305, 710] width 68 height 13
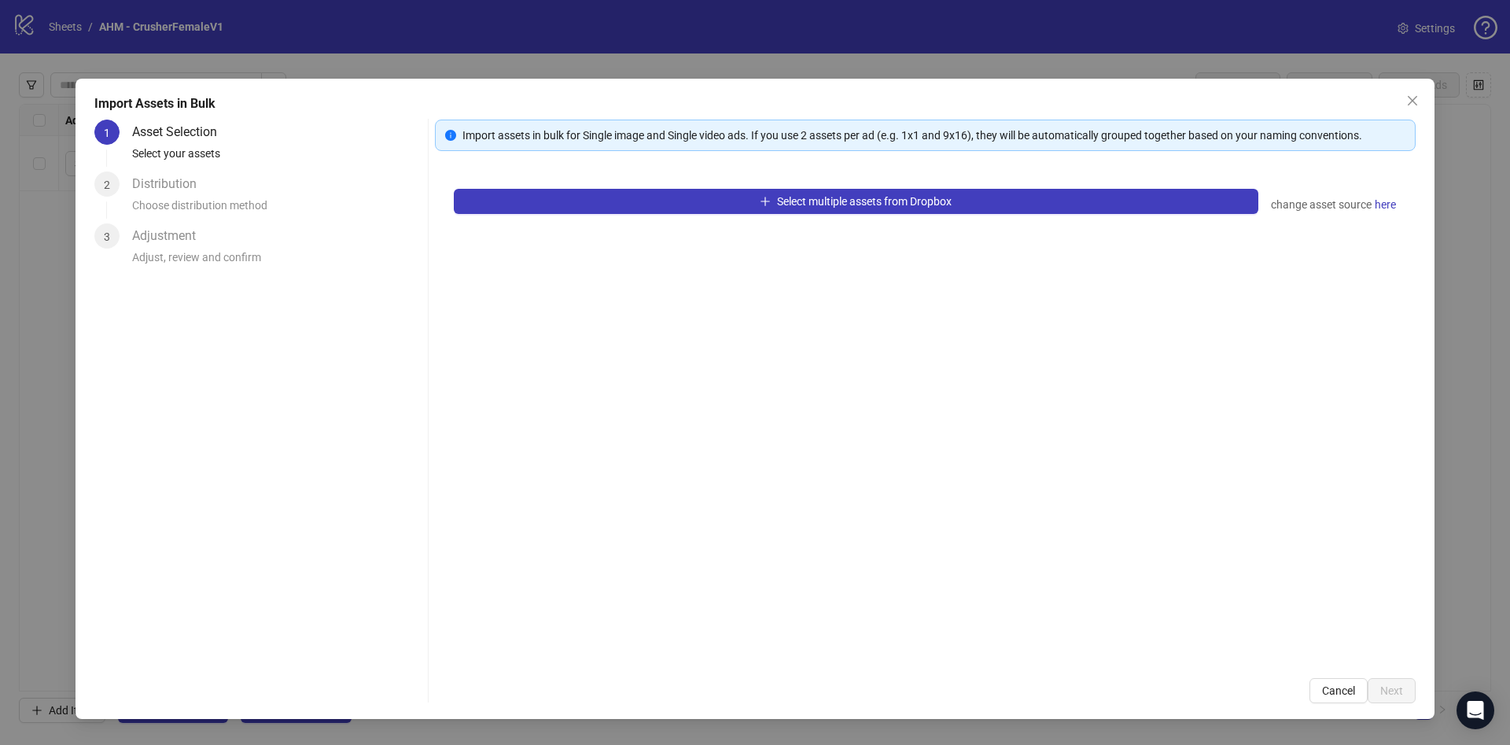
click at [935, 183] on div "Select multiple assets from Dropbox change asset source here" at bounding box center [925, 414] width 981 height 489
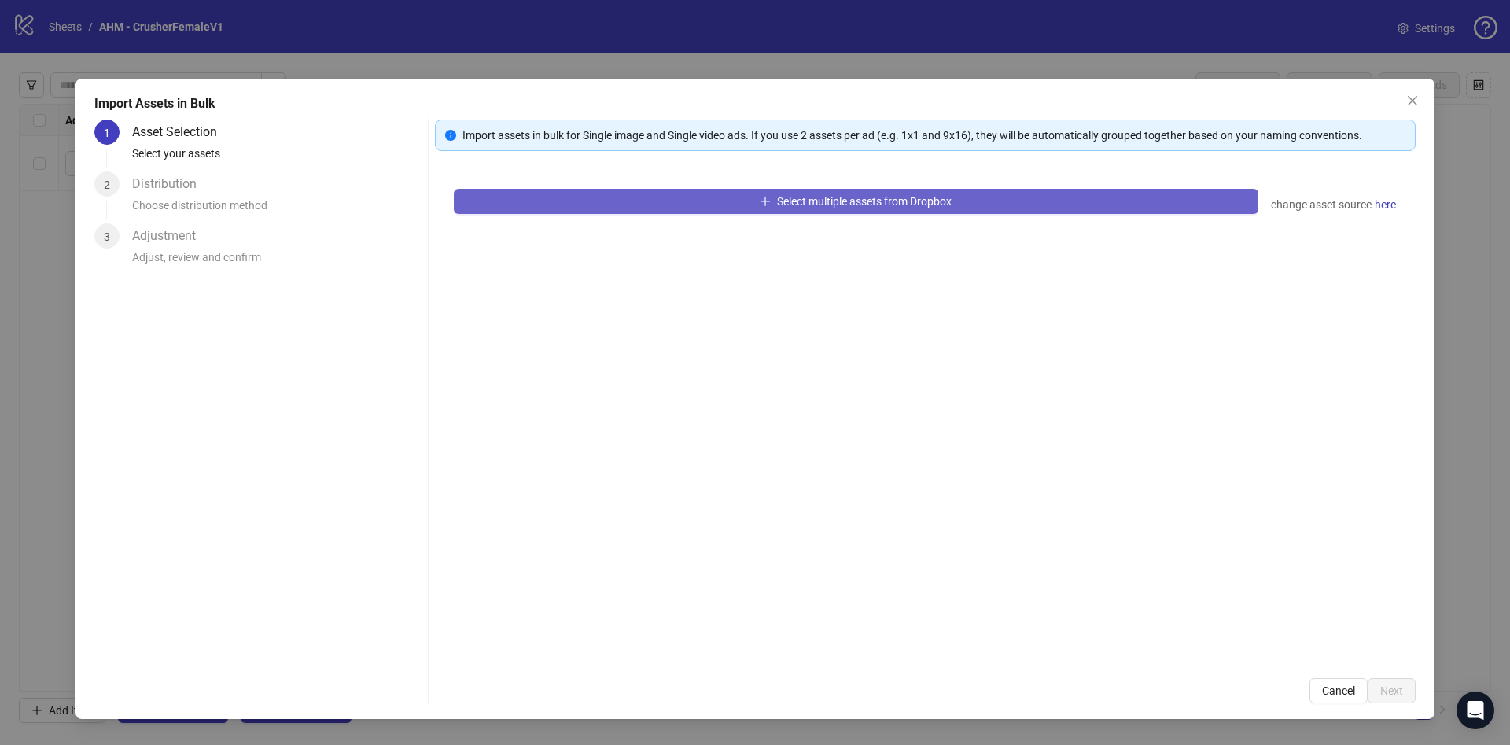
click at [933, 190] on button "Select multiple assets from Dropbox" at bounding box center [856, 201] width 804 height 25
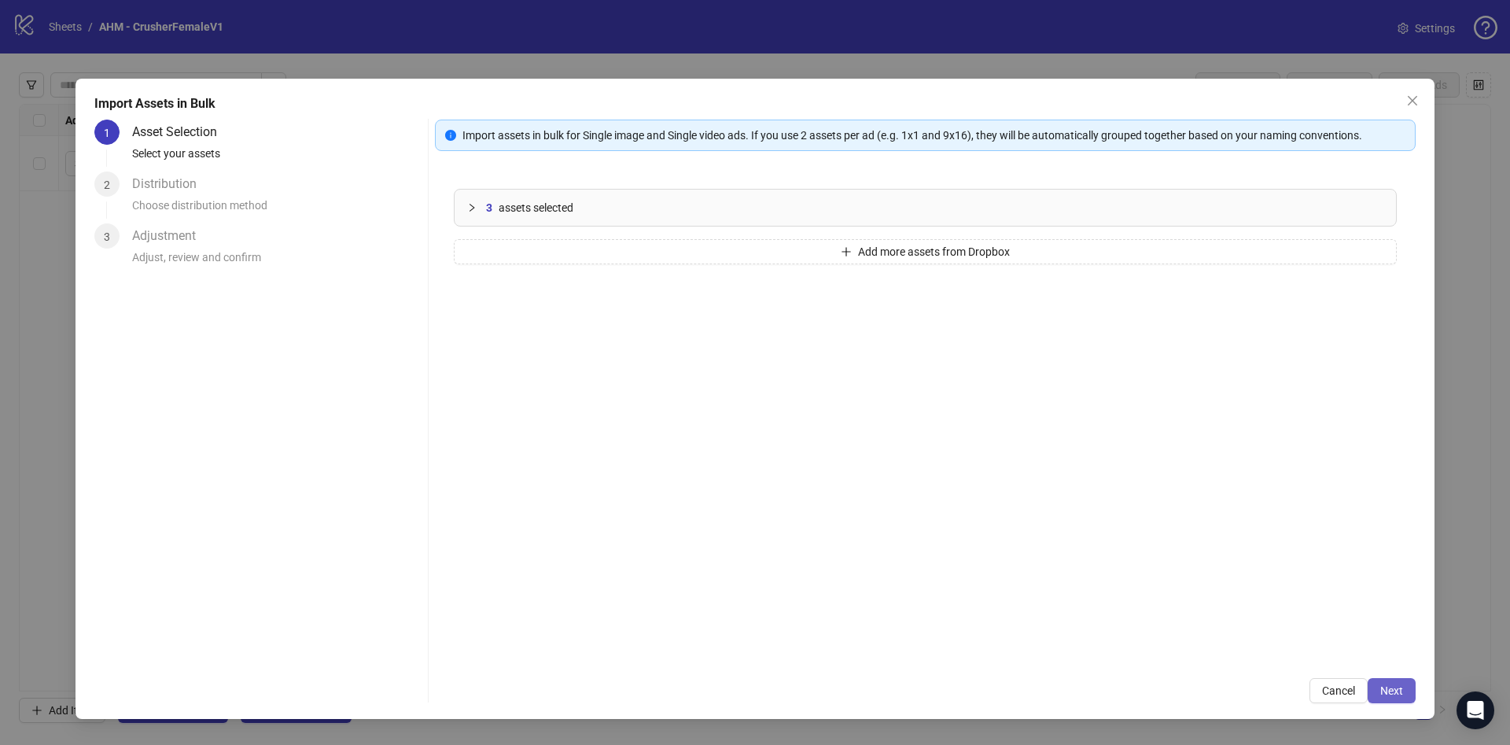
click at [1380, 693] on span "Next" at bounding box center [1391, 690] width 23 height 13
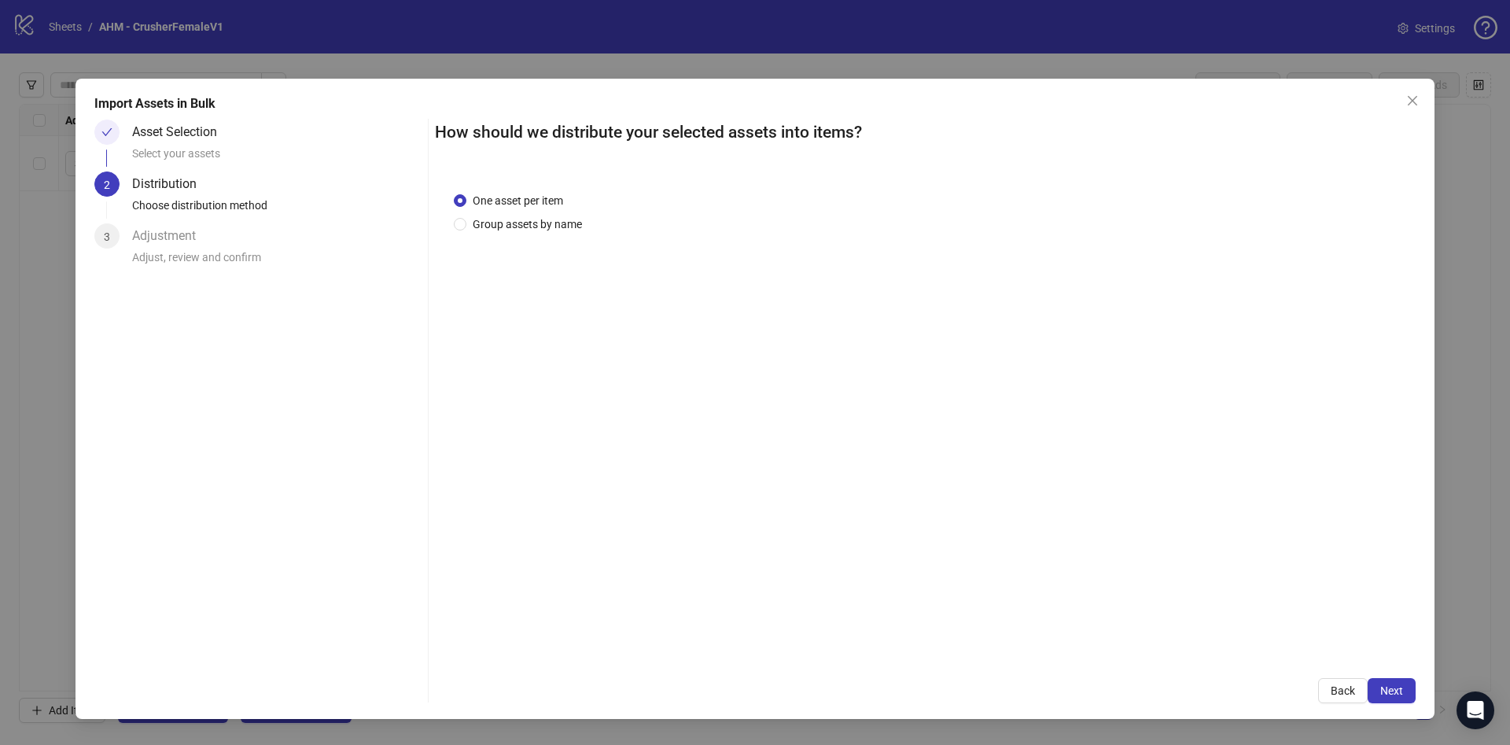
click at [1380, 691] on span "Next" at bounding box center [1391, 690] width 23 height 13
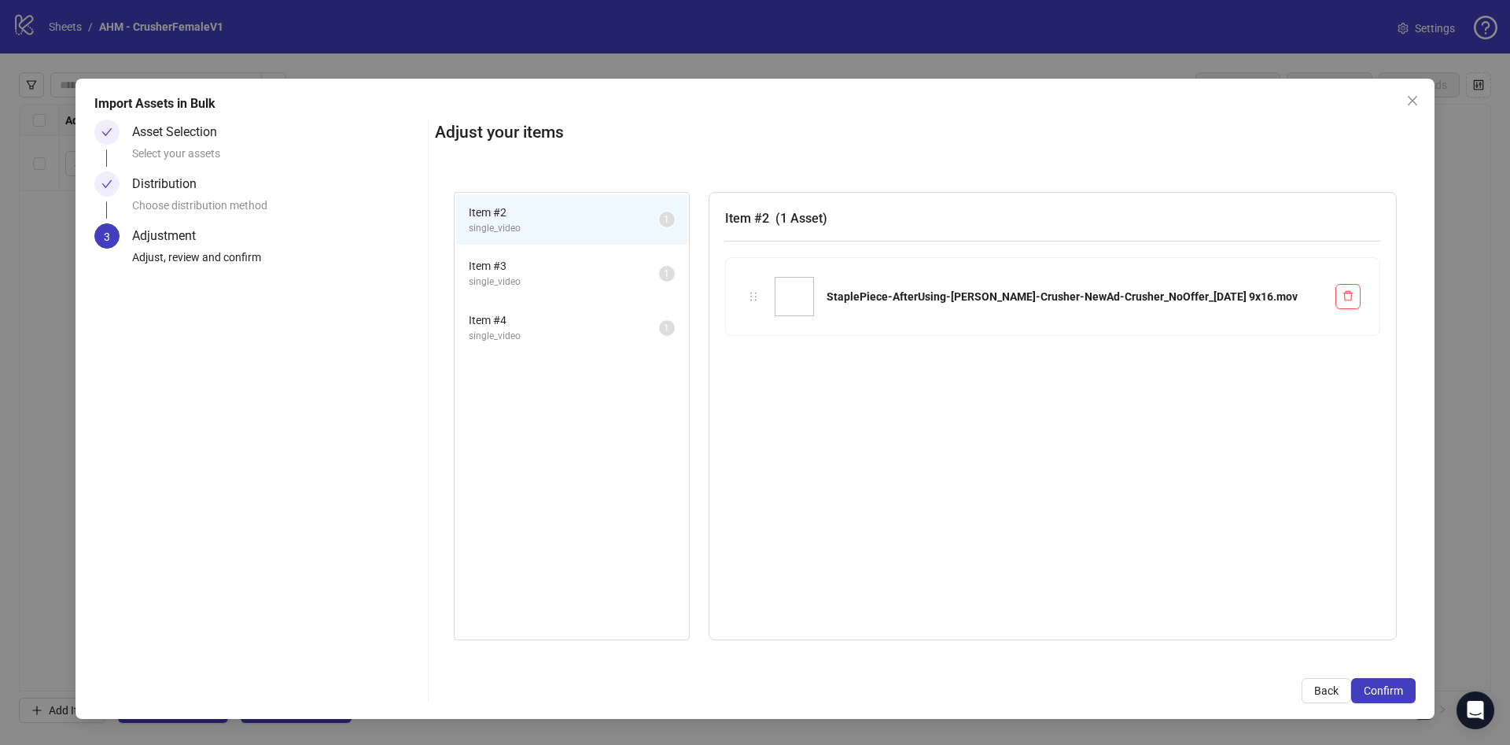
click at [1380, 691] on span "Confirm" at bounding box center [1383, 690] width 39 height 13
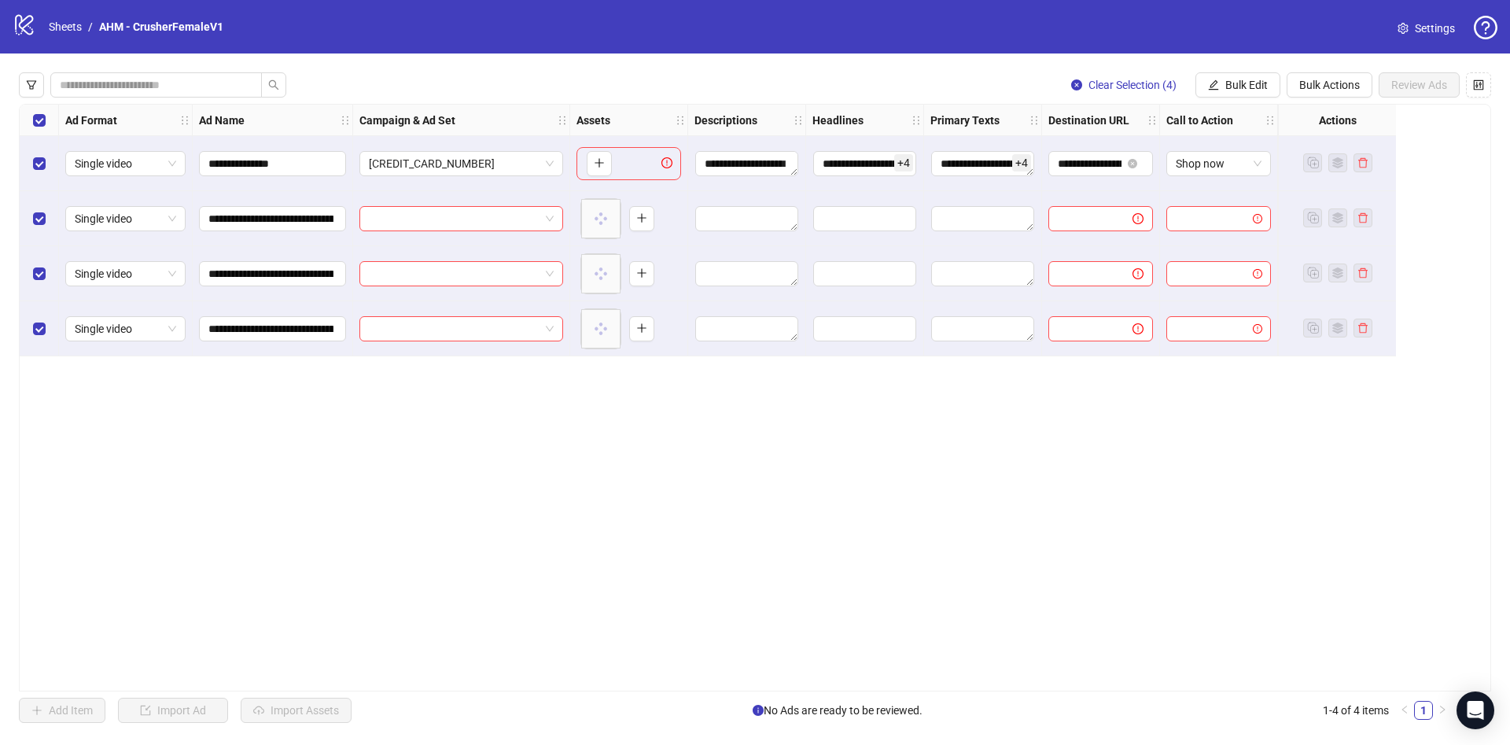
click at [1240, 68] on div "**********" at bounding box center [755, 397] width 1510 height 688
click at [1239, 86] on span "Bulk Edit" at bounding box center [1246, 85] width 42 height 13
click at [1260, 238] on span "Primary Texts" at bounding box center [1253, 242] width 94 height 17
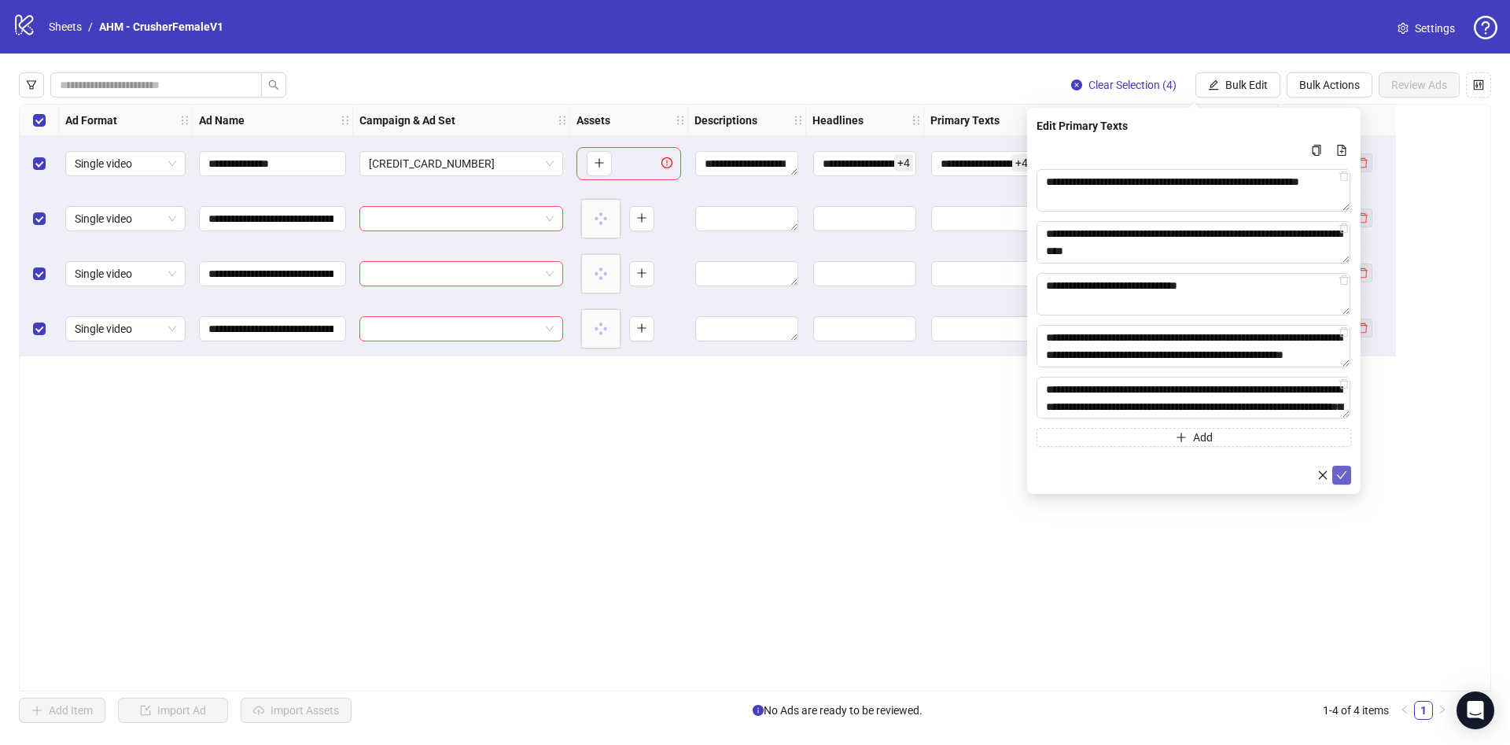
click at [1342, 473] on icon "check" at bounding box center [1341, 474] width 11 height 11
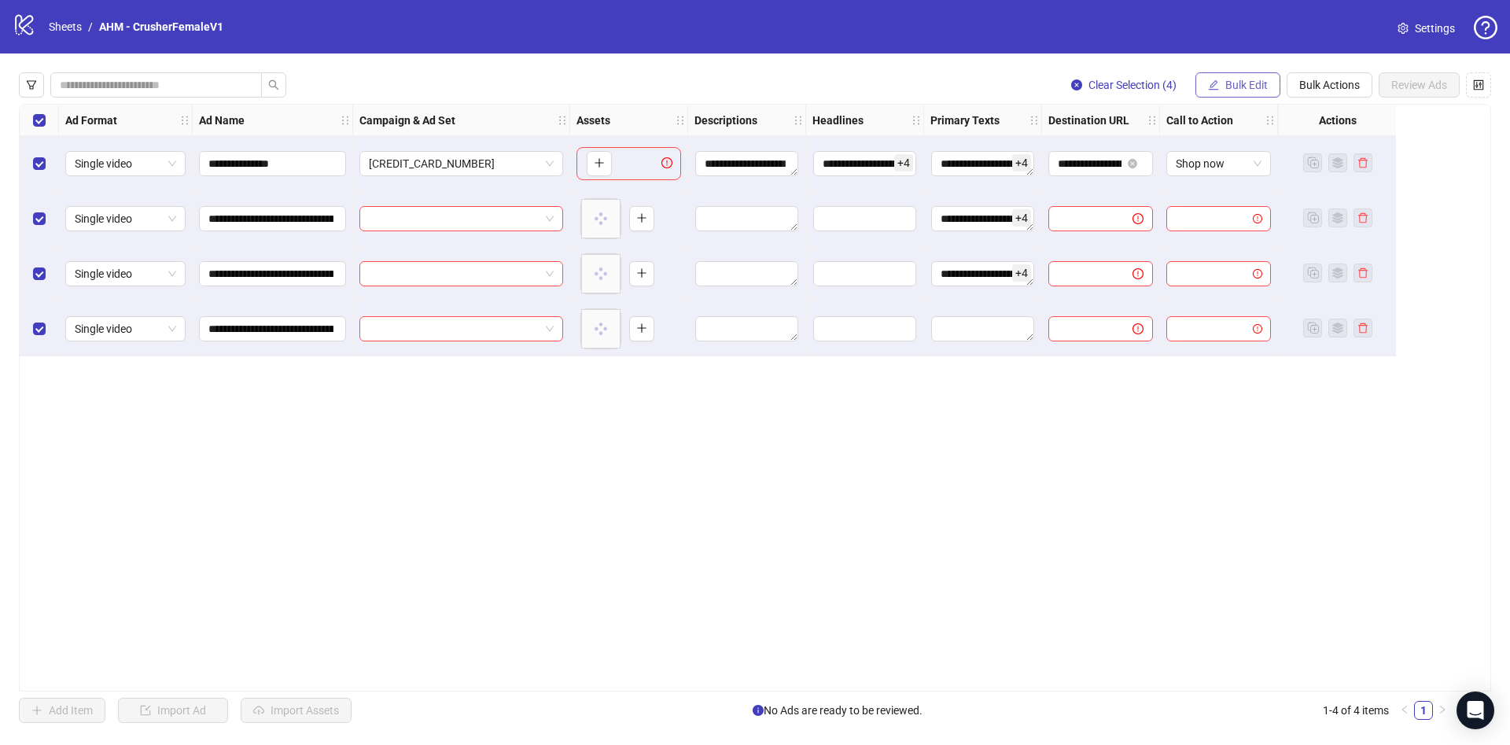
click at [1261, 79] on span "Bulk Edit" at bounding box center [1246, 85] width 42 height 13
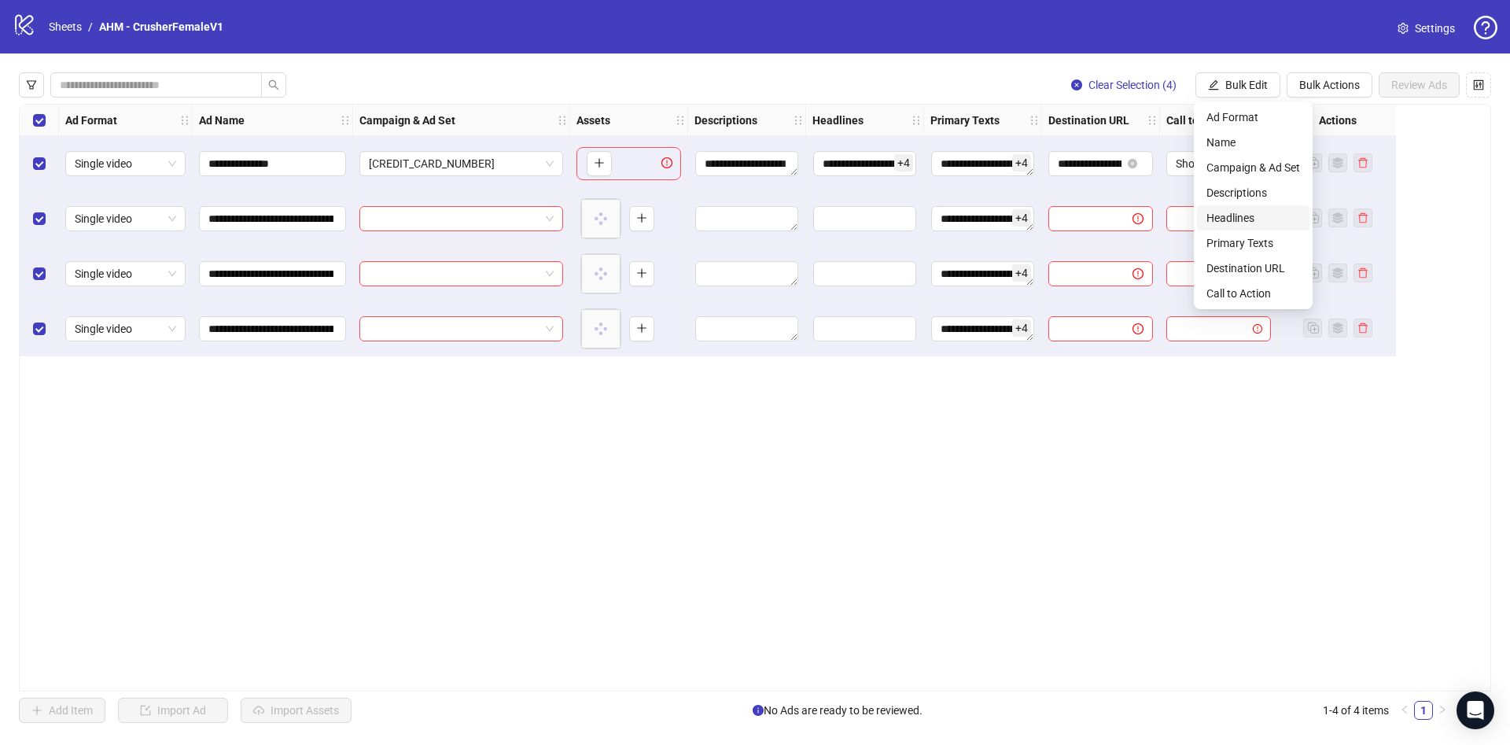
click at [1262, 215] on span "Headlines" at bounding box center [1253, 217] width 94 height 17
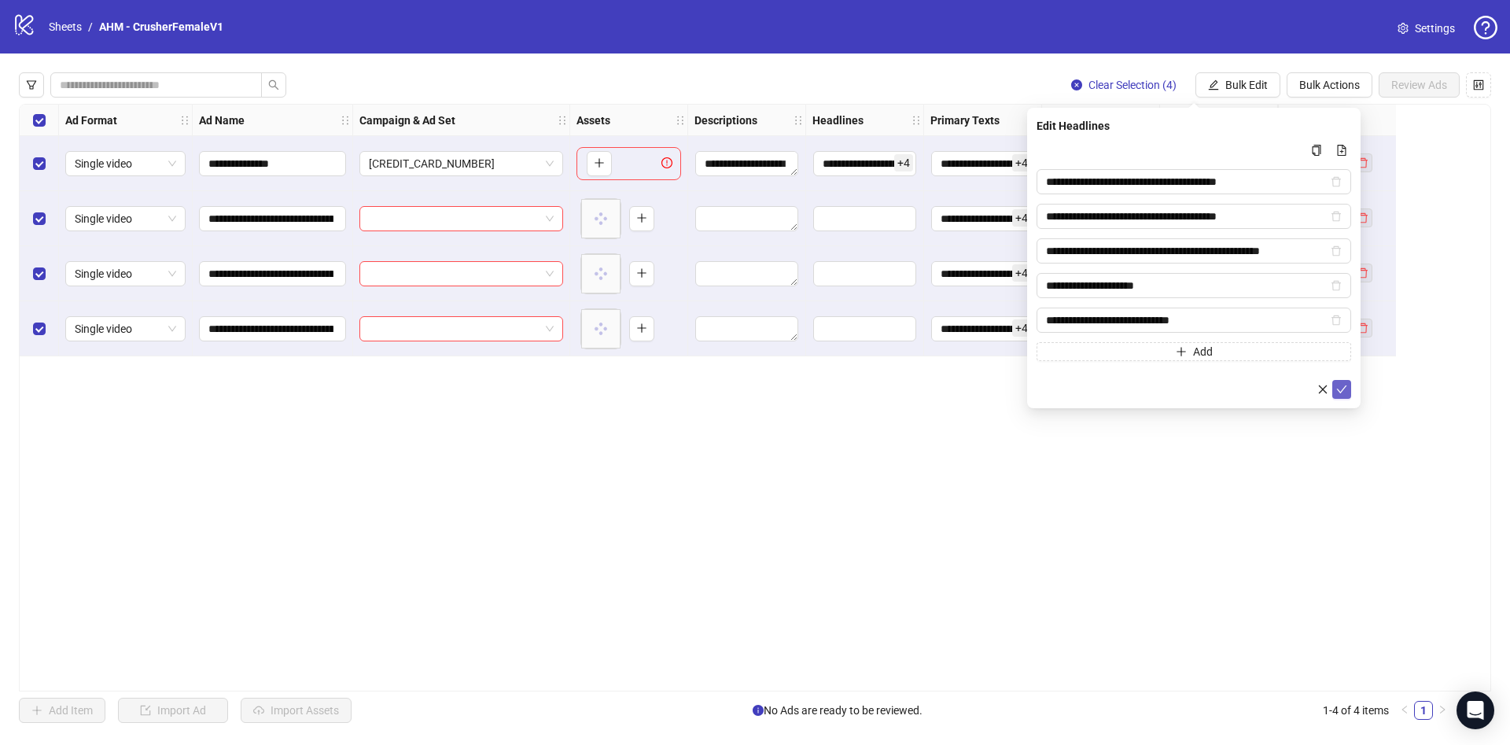
click at [1345, 387] on icon "check" at bounding box center [1341, 389] width 11 height 11
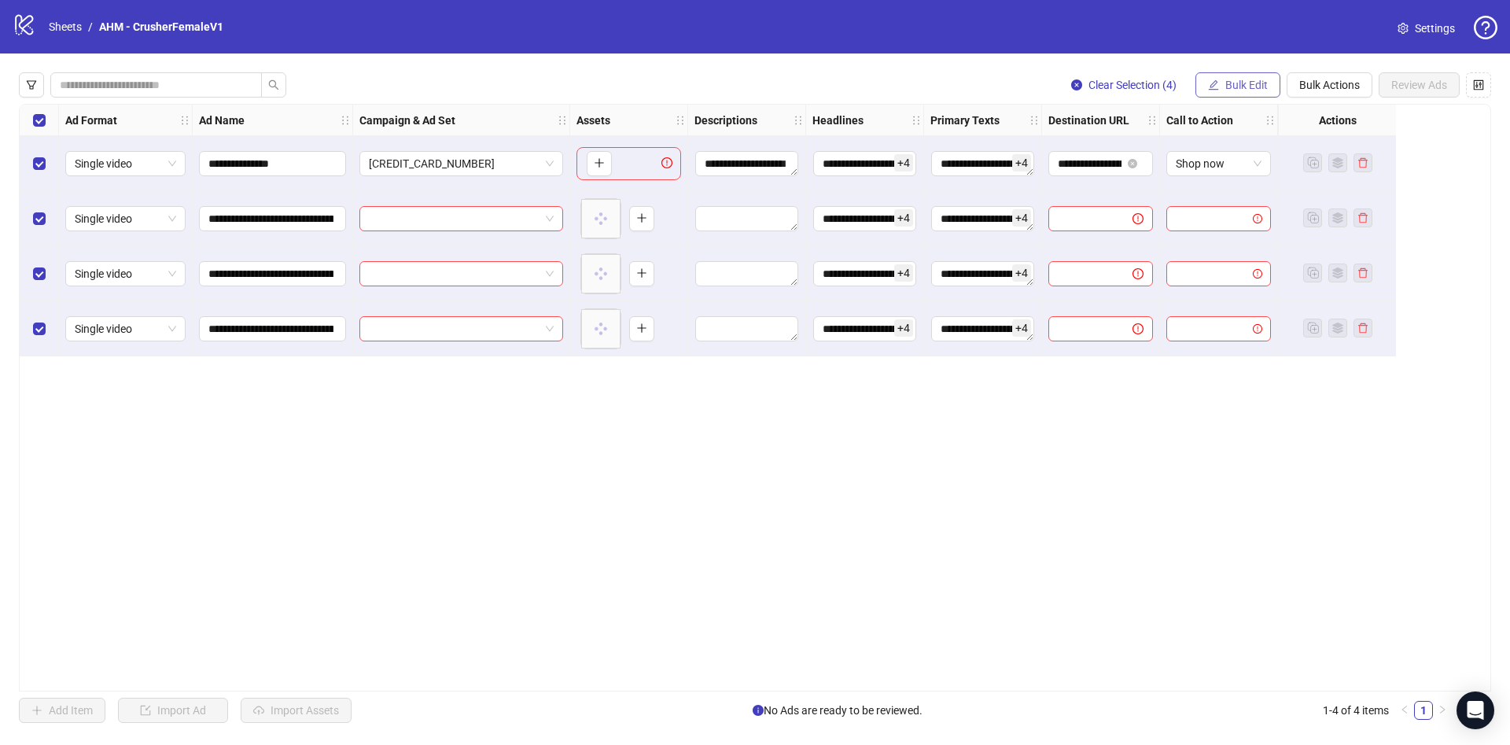
click at [1237, 79] on span "Bulk Edit" at bounding box center [1246, 85] width 42 height 13
click at [1229, 193] on span "Descriptions" at bounding box center [1253, 192] width 94 height 17
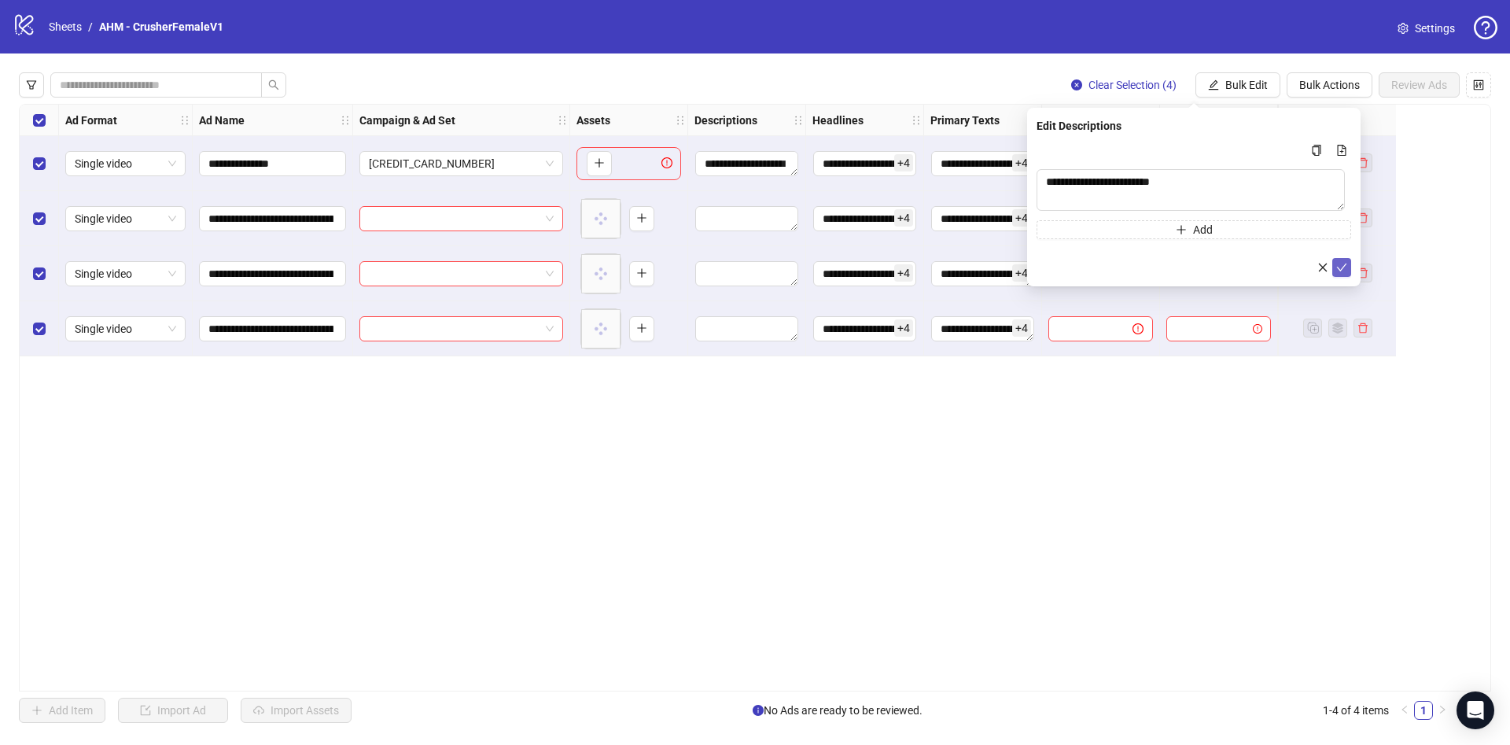
click at [1342, 263] on icon "check" at bounding box center [1341, 267] width 11 height 11
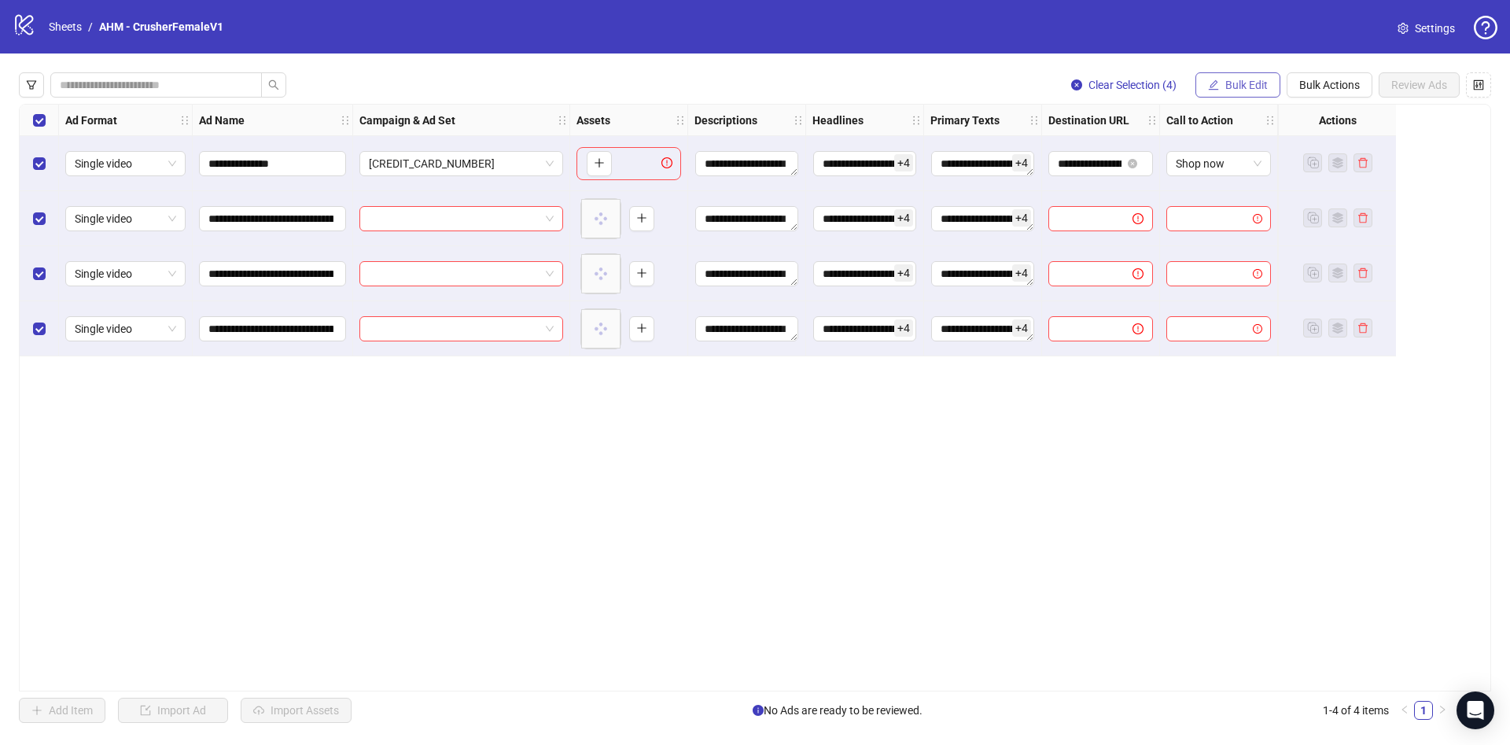
click at [1239, 87] on span "Bulk Edit" at bounding box center [1246, 85] width 42 height 13
click at [1250, 269] on span "Destination URL" at bounding box center [1253, 267] width 94 height 17
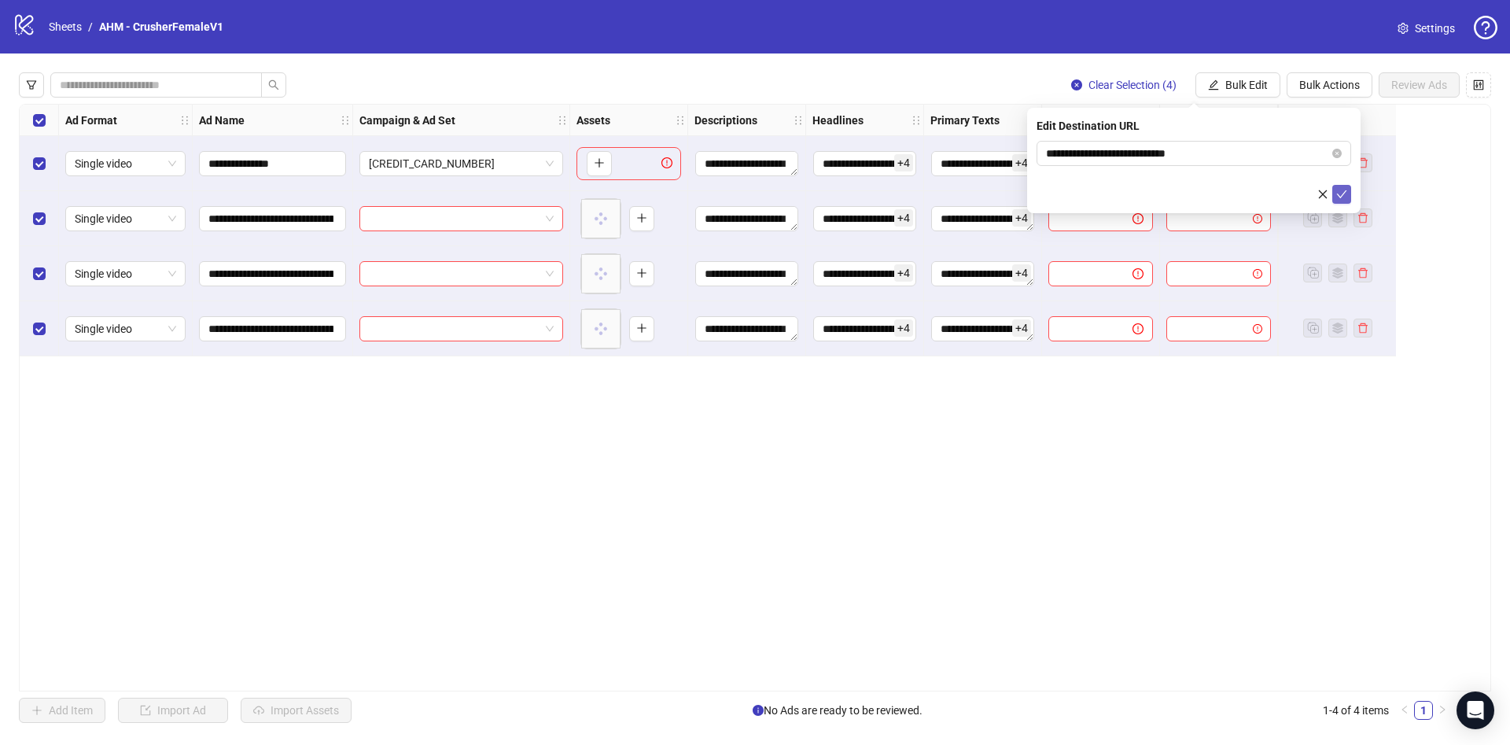
click at [1344, 197] on icon "check" at bounding box center [1341, 194] width 11 height 11
click at [1237, 90] on span "Bulk Edit" at bounding box center [1246, 85] width 42 height 13
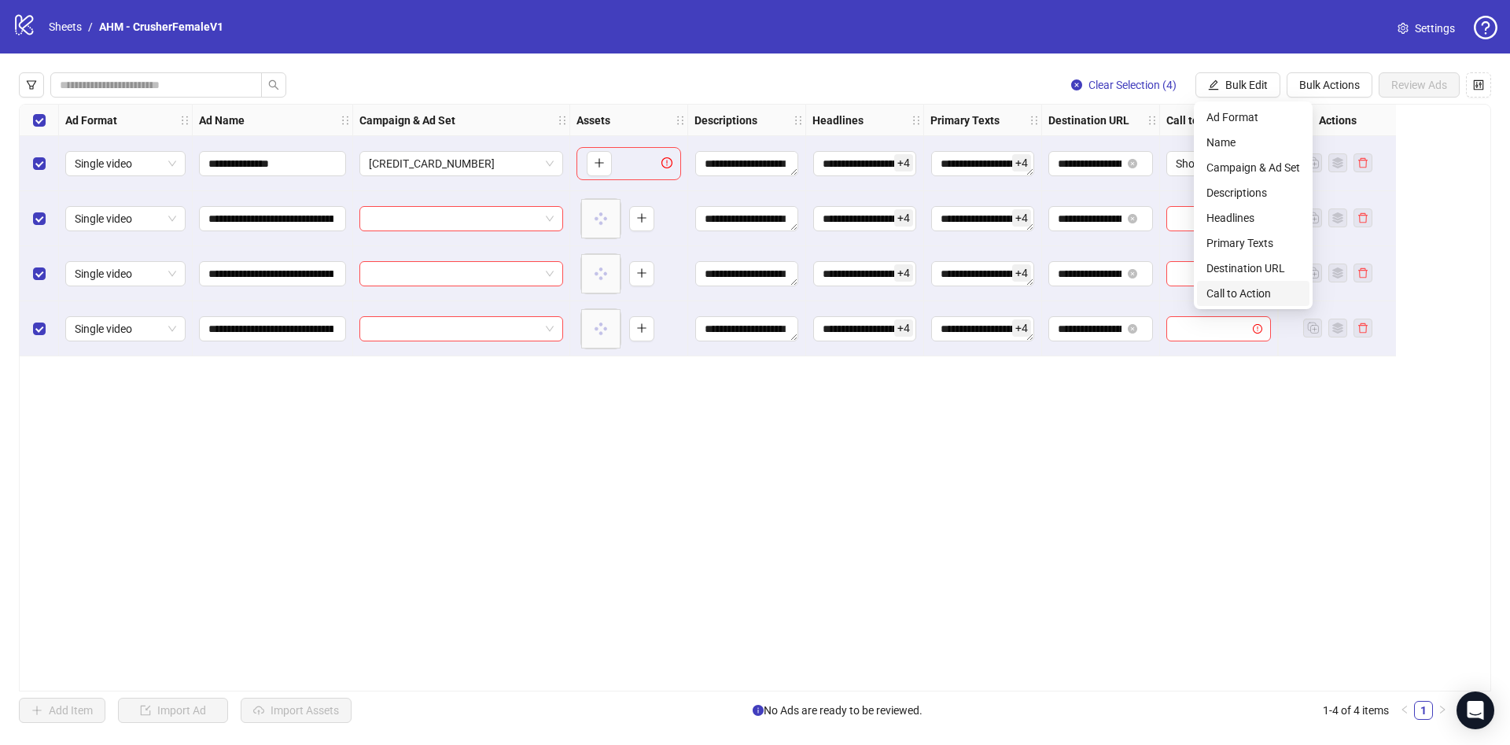
click at [1250, 287] on span "Call to Action" at bounding box center [1253, 293] width 94 height 17
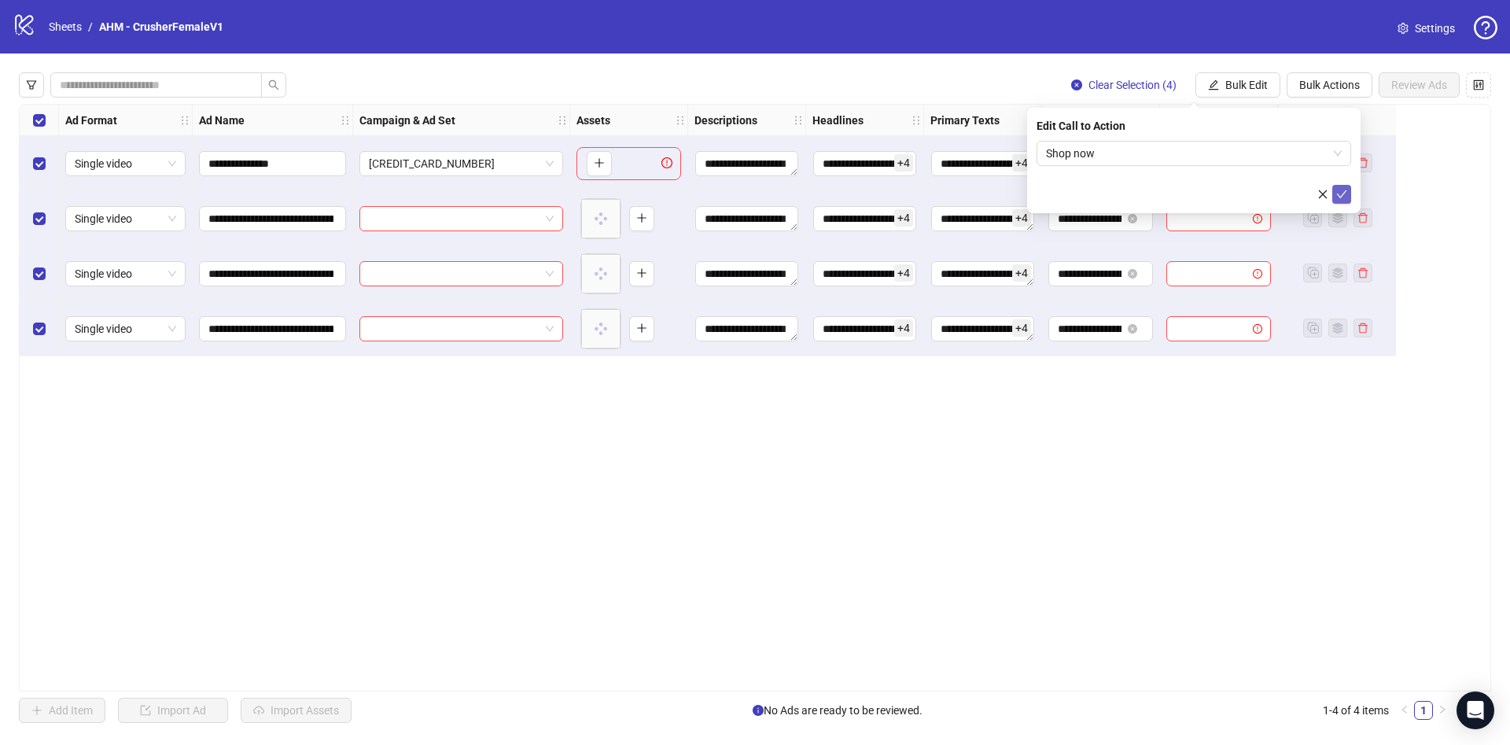
click at [1349, 190] on button "submit" at bounding box center [1341, 194] width 19 height 19
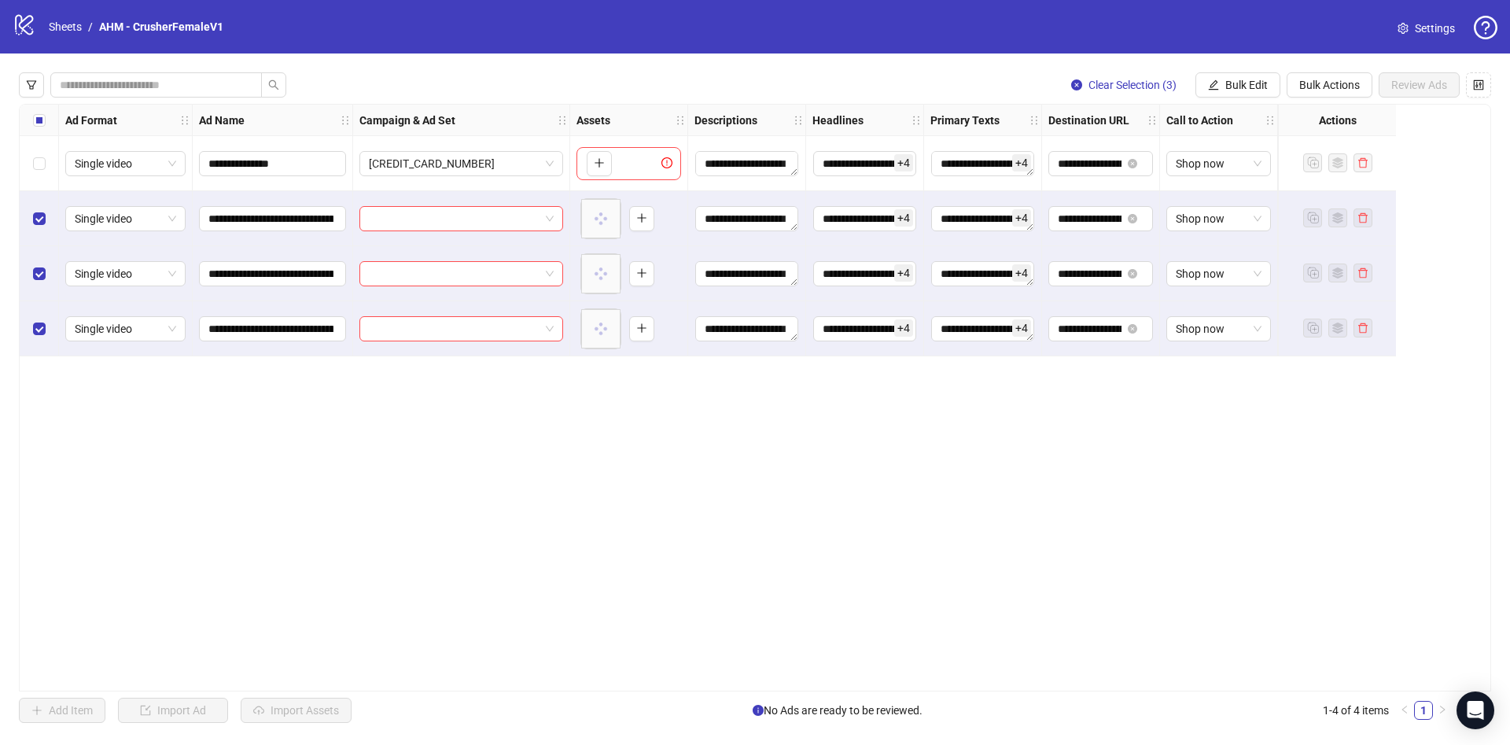
click at [1280, 84] on div "Clear Selection (3) Bulk Edit Bulk Actions Review Ads" at bounding box center [1274, 84] width 432 height 25
click at [1261, 86] on span "Bulk Edit" at bounding box center [1246, 85] width 42 height 13
click at [1256, 167] on span "Campaign & Ad Set" at bounding box center [1253, 167] width 94 height 17
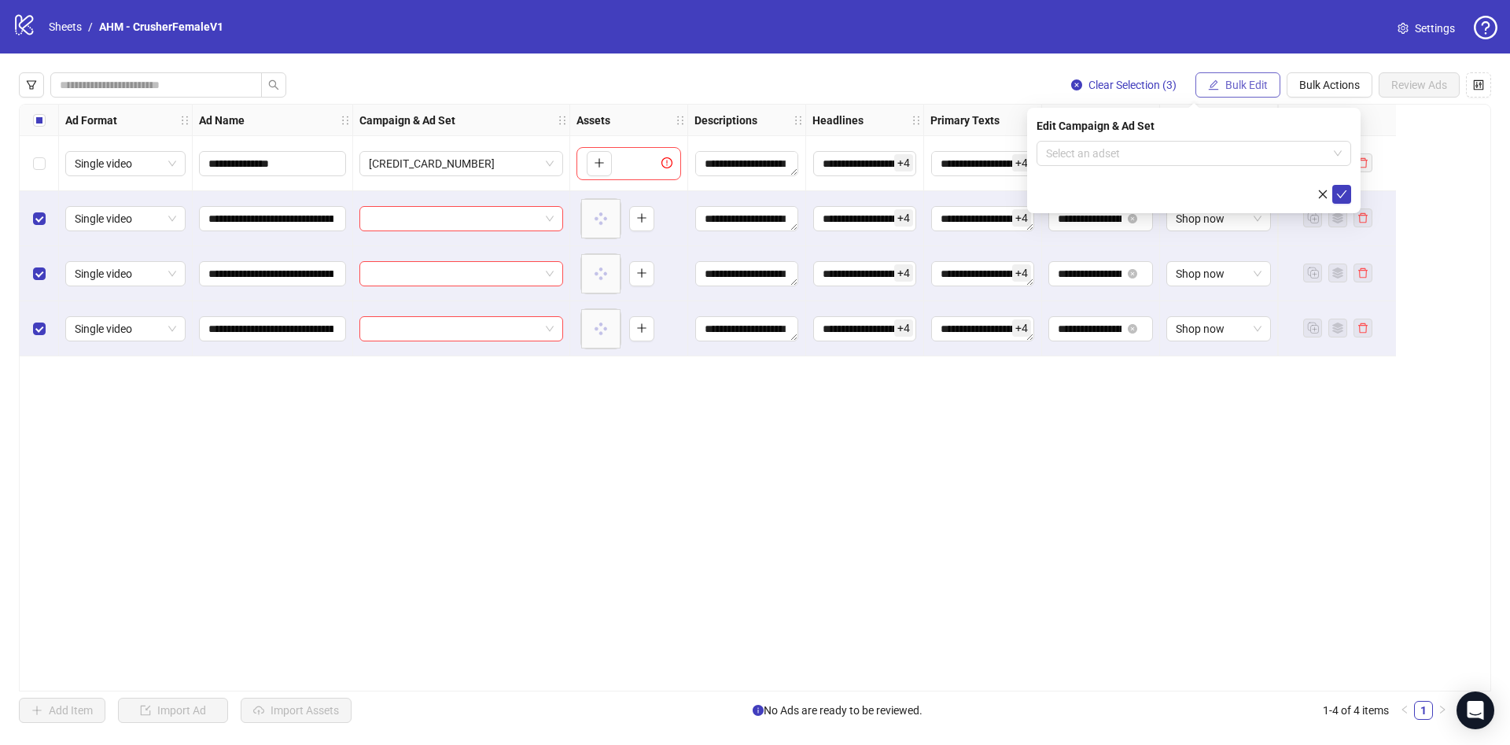
click at [1235, 92] on button "Bulk Edit" at bounding box center [1237, 84] width 85 height 25
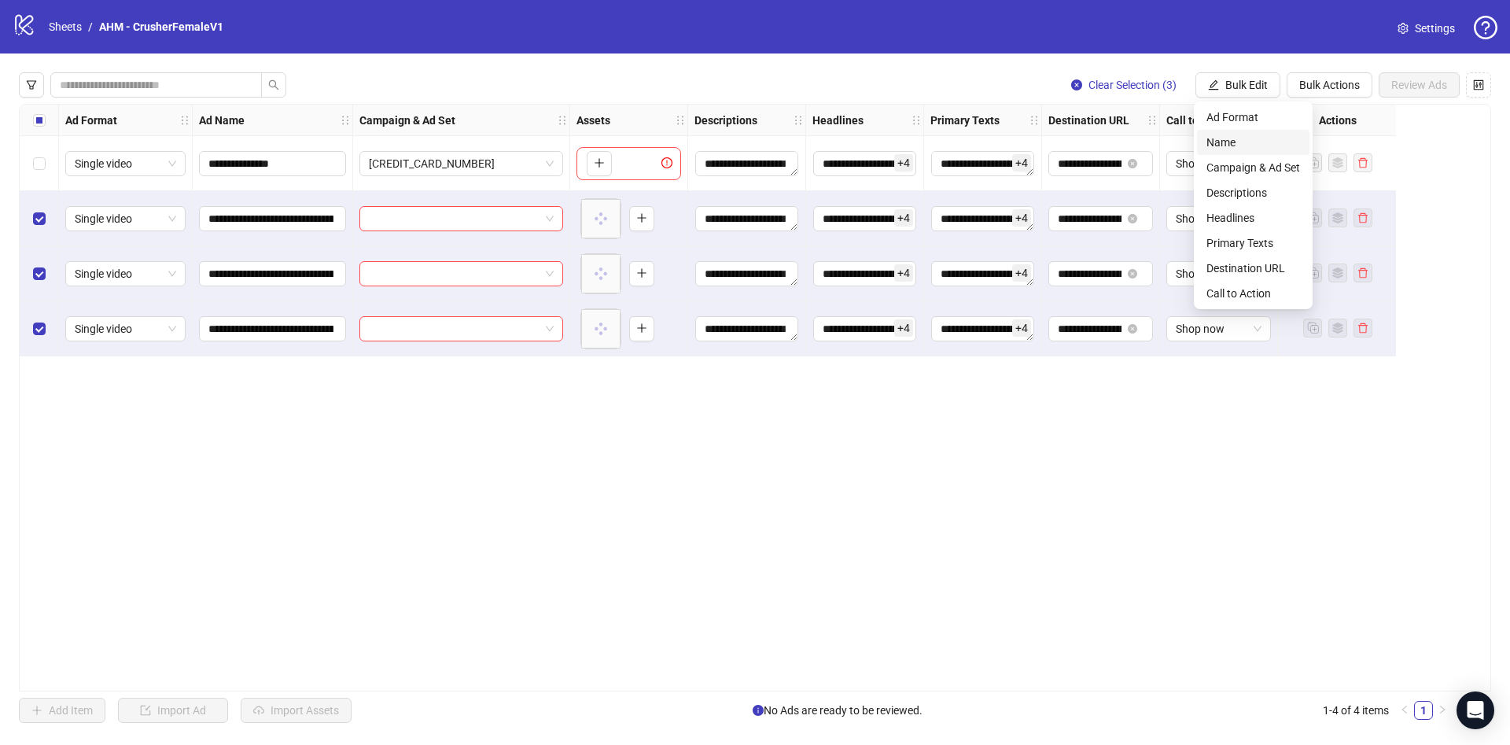
click at [1213, 142] on span "Name" at bounding box center [1253, 142] width 94 height 17
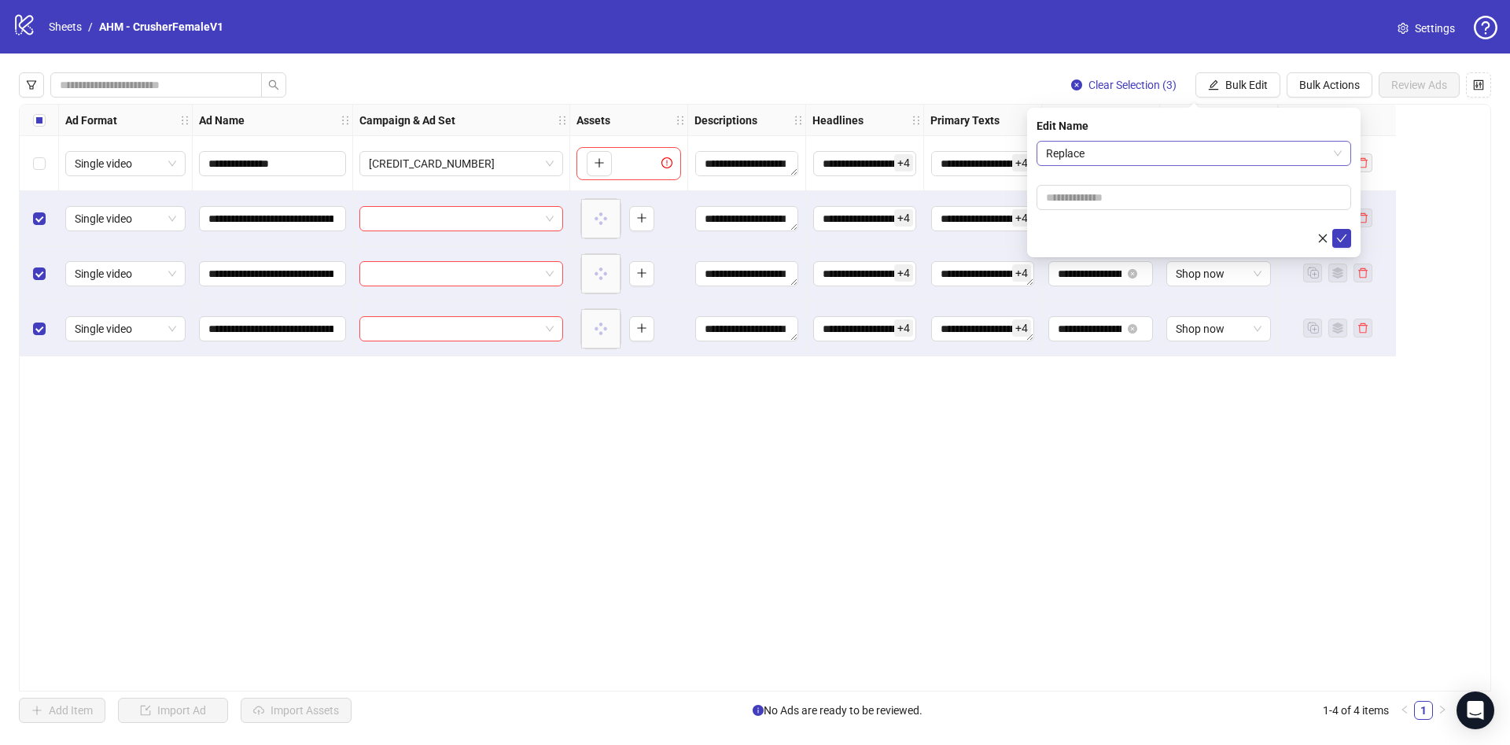
click at [1086, 145] on span "Replace" at bounding box center [1194, 154] width 296 height 24
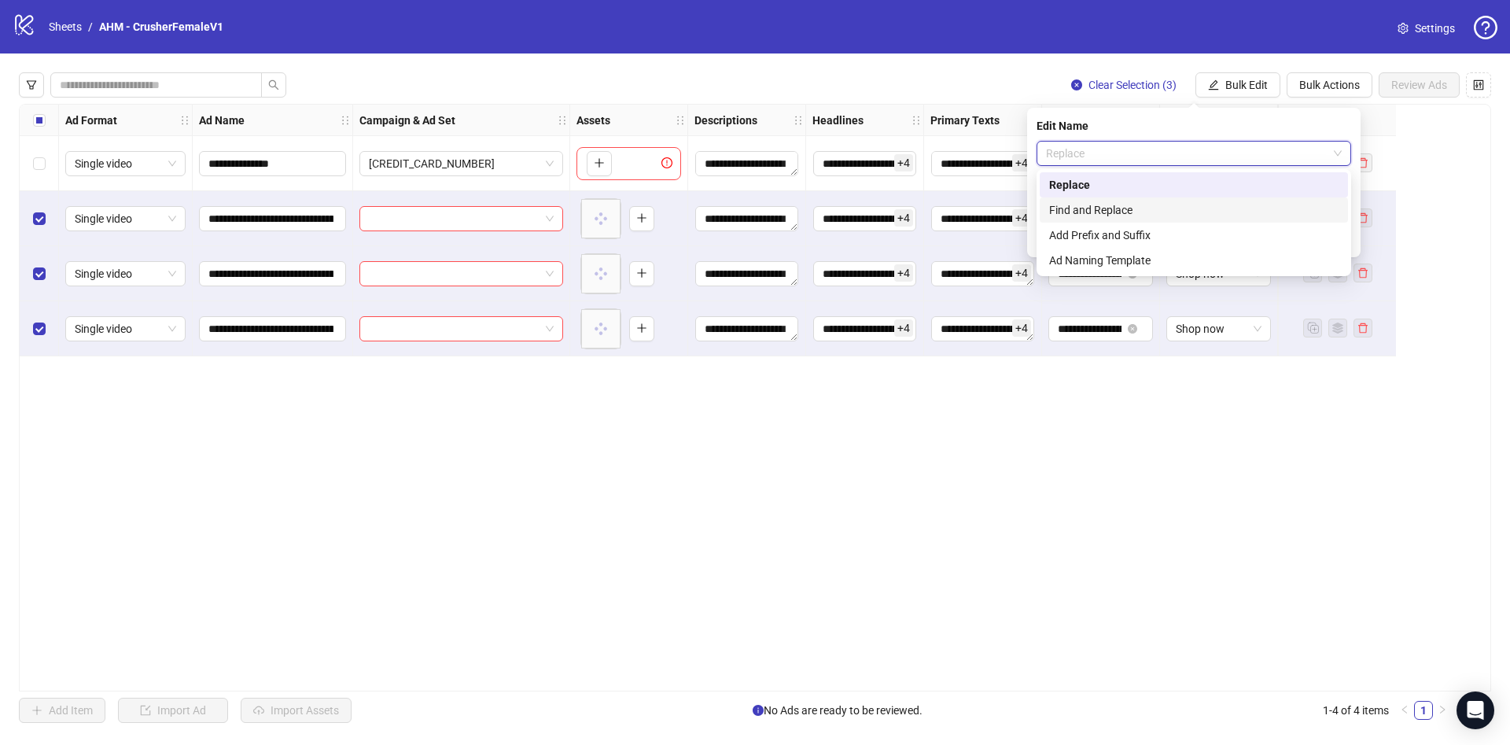
click at [1128, 210] on div "Find and Replace" at bounding box center [1193, 209] width 289 height 17
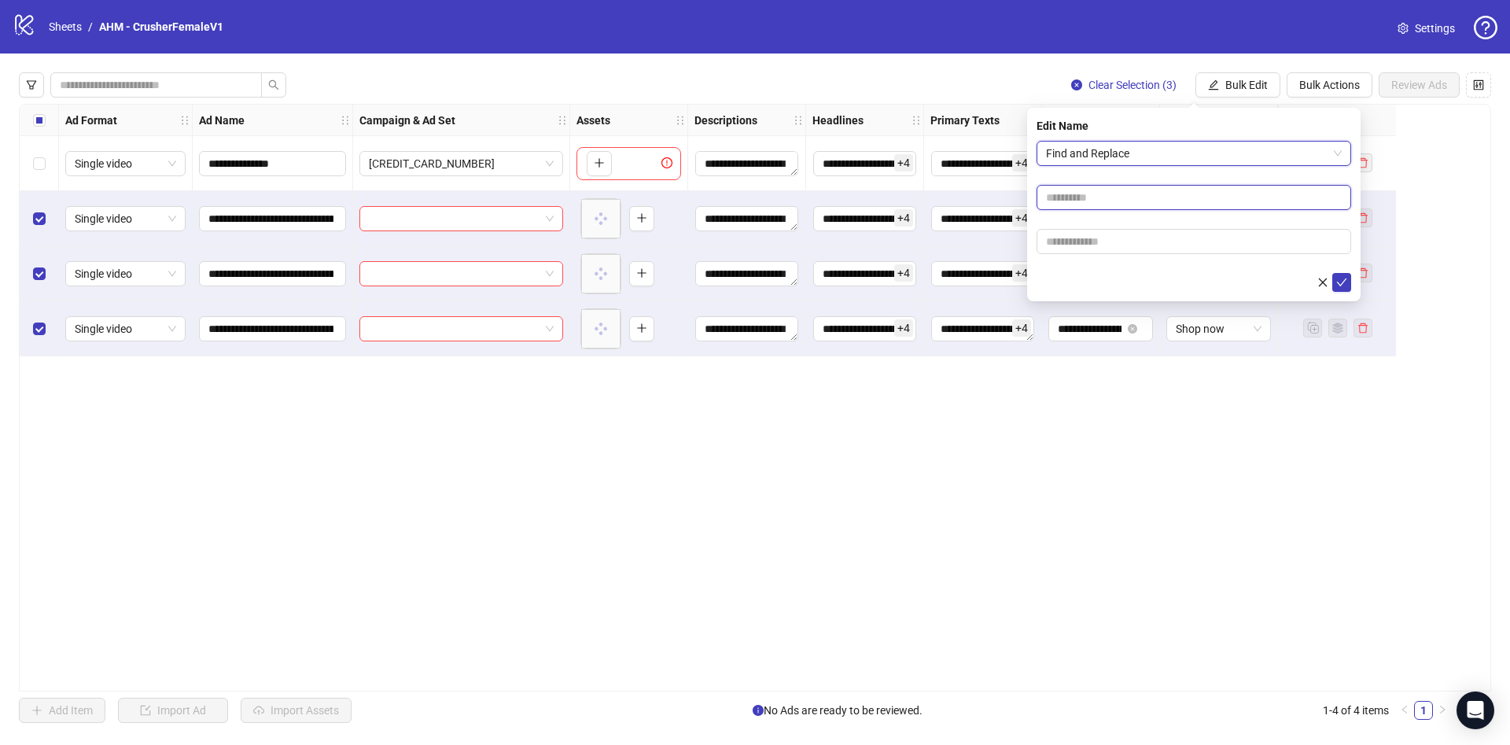
click at [1102, 202] on input "text" at bounding box center [1193, 197] width 315 height 25
type input "****"
paste input "**********"
type input "**********"
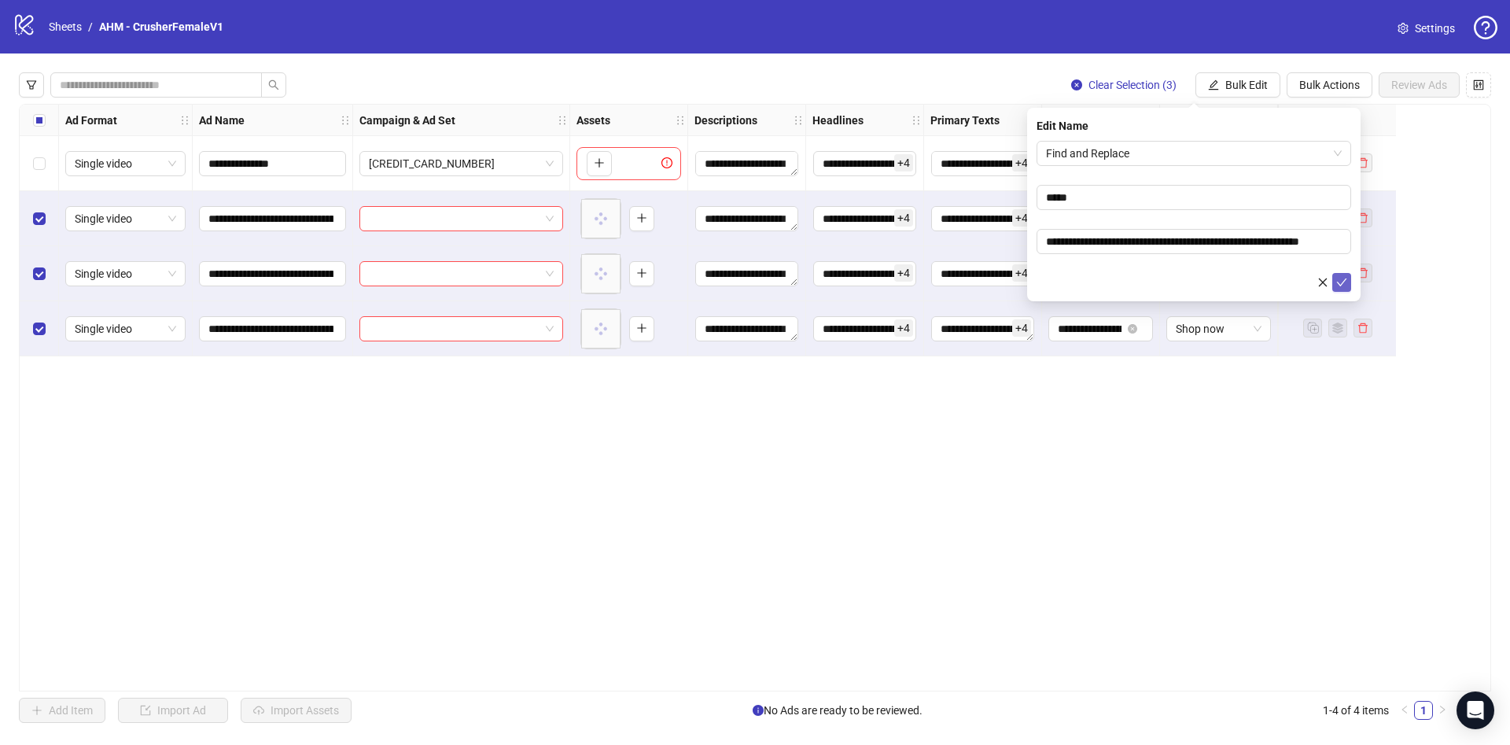
click at [1347, 290] on button "submit" at bounding box center [1341, 282] width 19 height 19
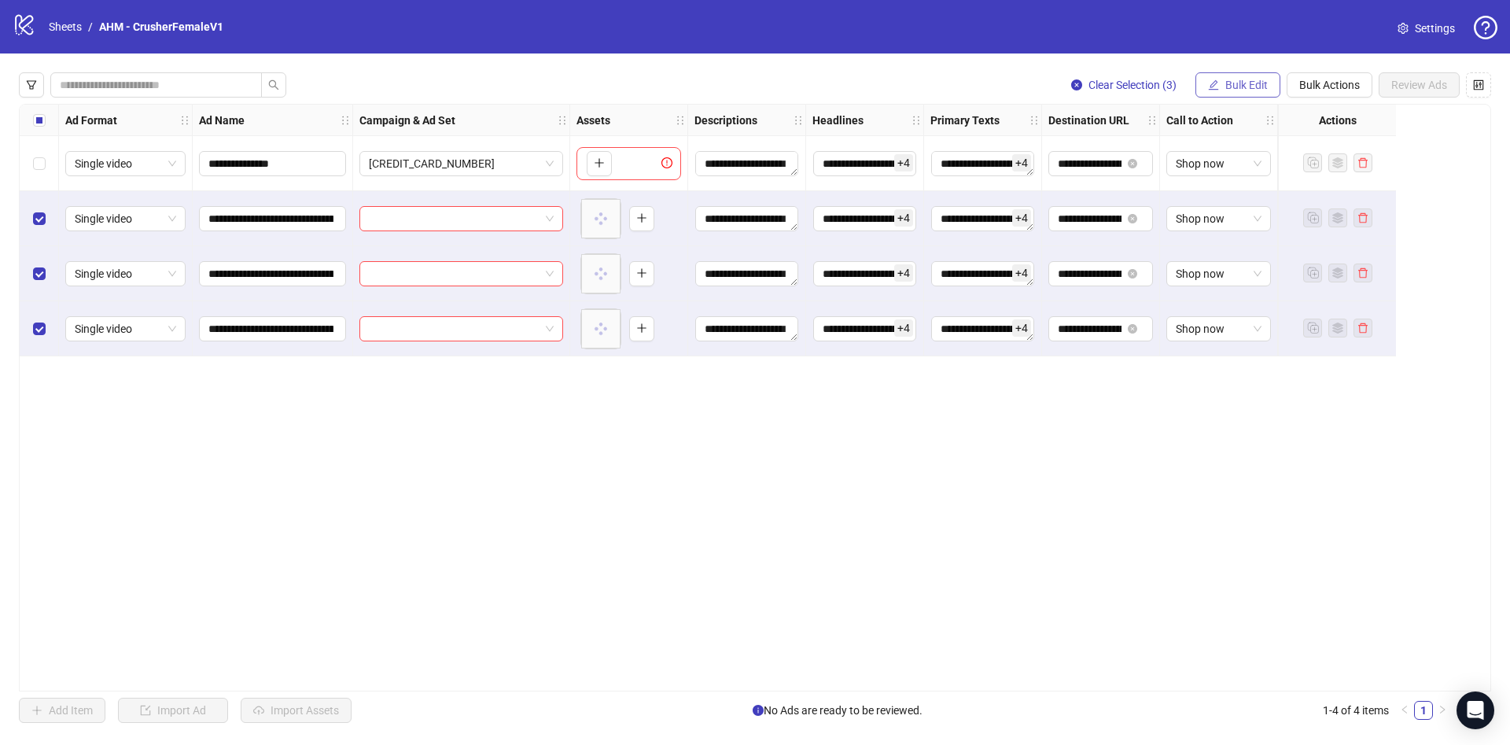
click at [1261, 87] on span "Bulk Edit" at bounding box center [1246, 85] width 42 height 13
click at [1275, 168] on span "Campaign & Ad Set" at bounding box center [1253, 167] width 94 height 17
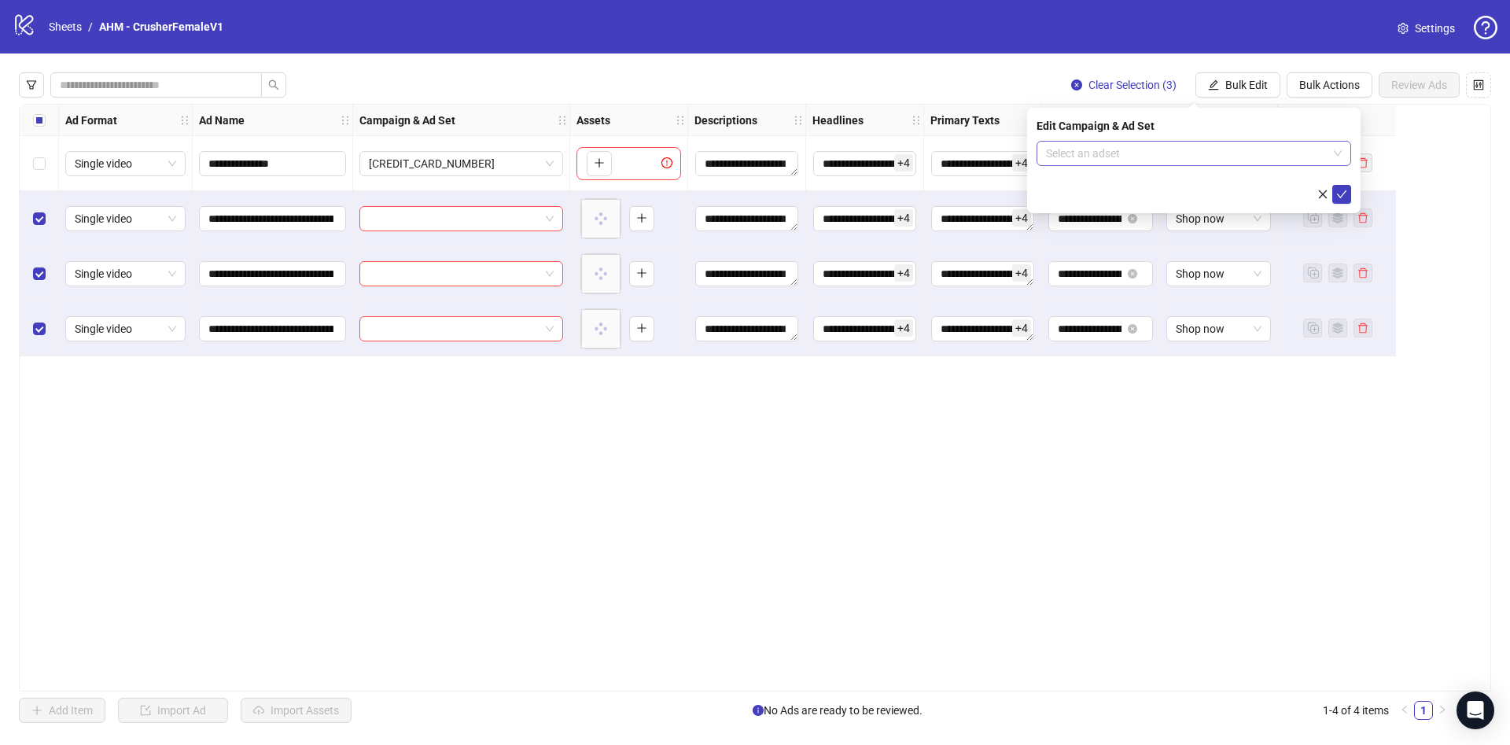
click at [1169, 153] on input "search" at bounding box center [1187, 154] width 282 height 24
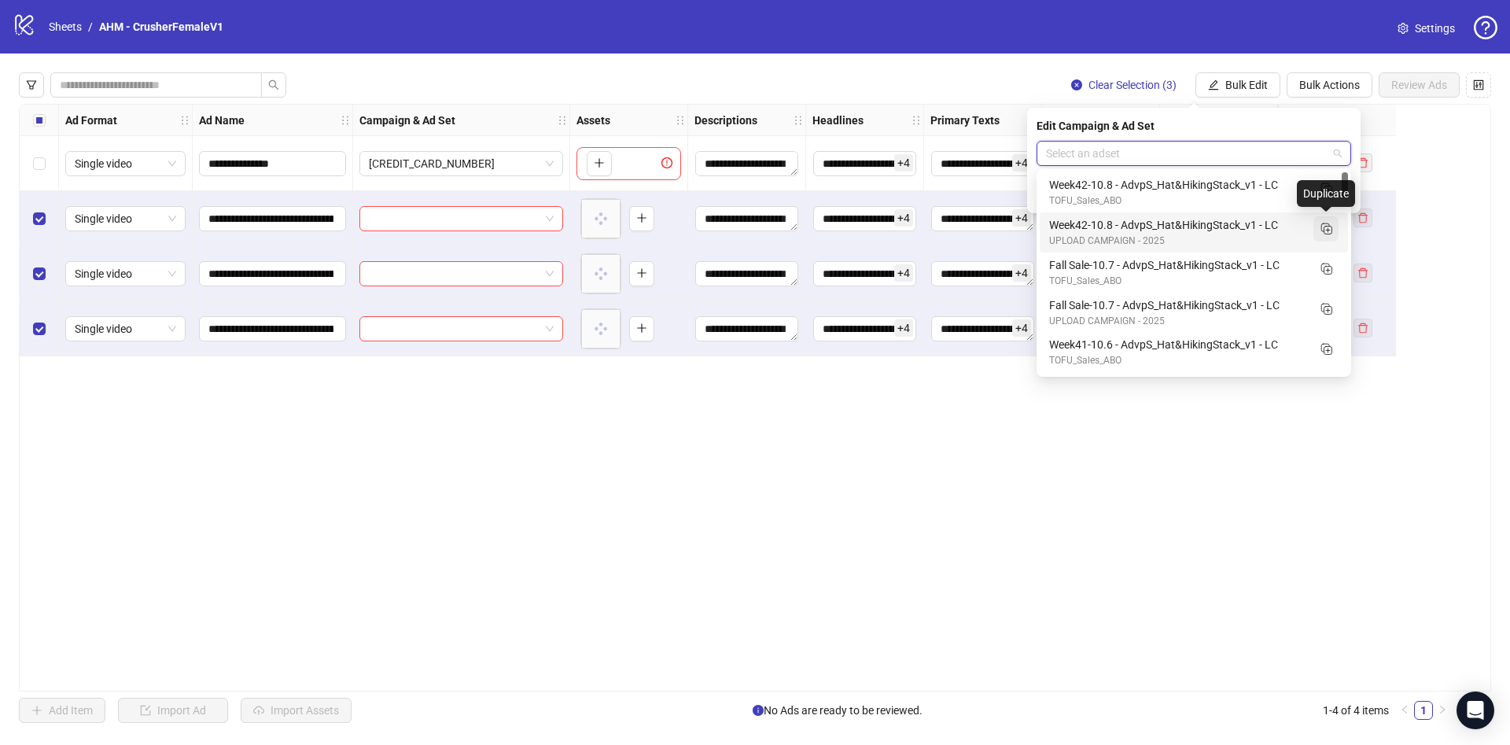
click at [1326, 226] on rect "Duplicate" at bounding box center [1328, 230] width 8 height 8
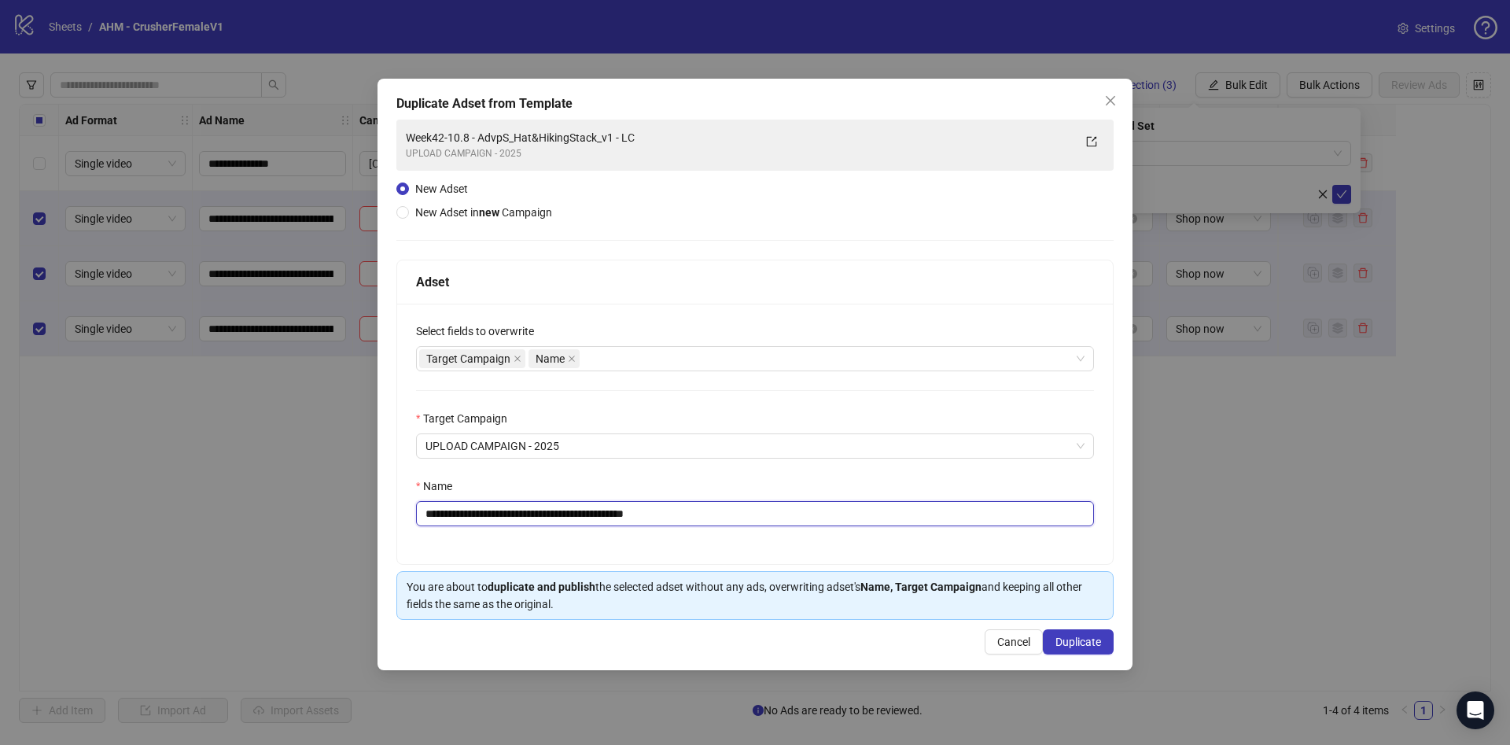
drag, startPoint x: 646, startPoint y: 510, endPoint x: 1040, endPoint y: 544, distance: 394.6
click at [1040, 544] on div "**********" at bounding box center [755, 434] width 716 height 260
drag, startPoint x: 476, startPoint y: 516, endPoint x: 333, endPoint y: 503, distance: 143.7
click at [282, 507] on div "**********" at bounding box center [755, 372] width 1510 height 745
click at [704, 366] on div "Target Campaign Name" at bounding box center [746, 359] width 655 height 22
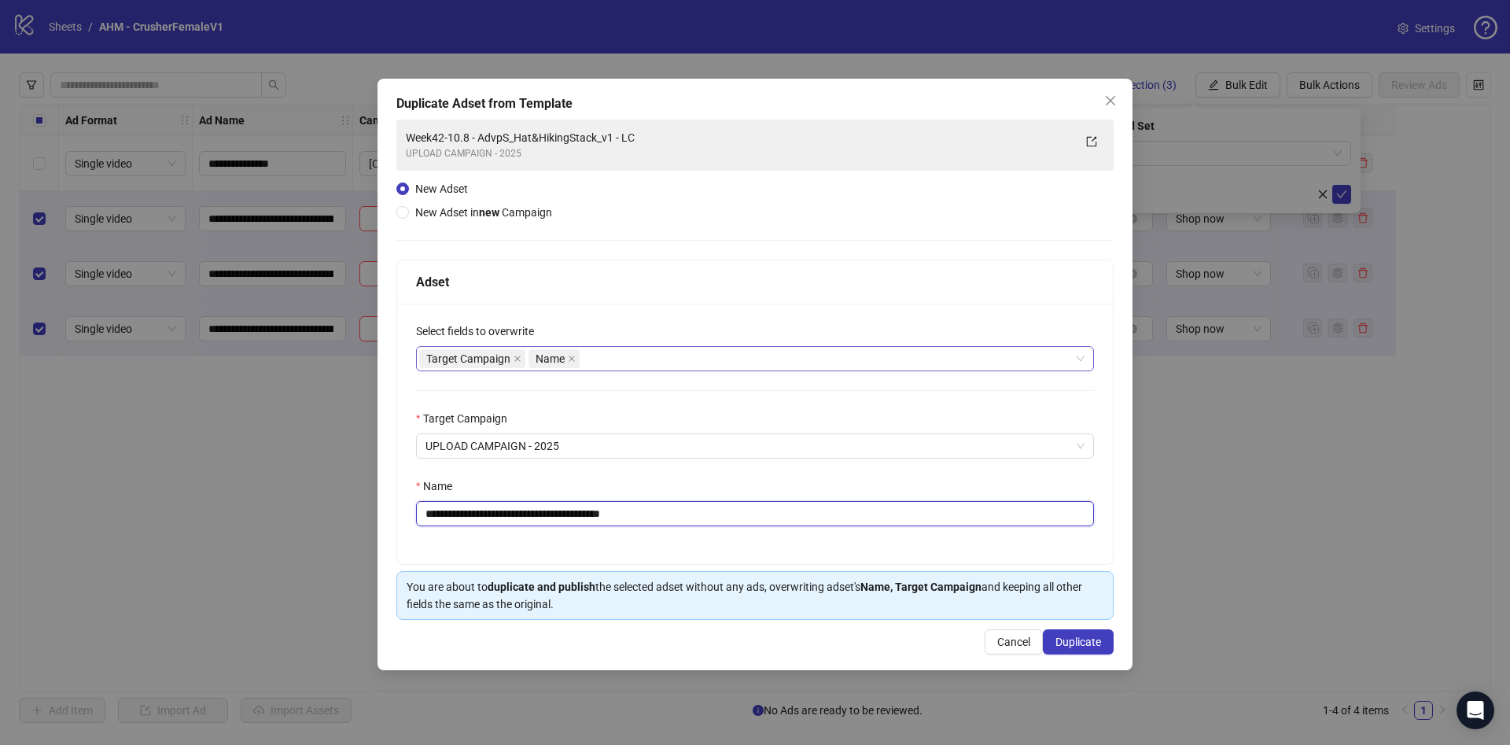
type input "**********"
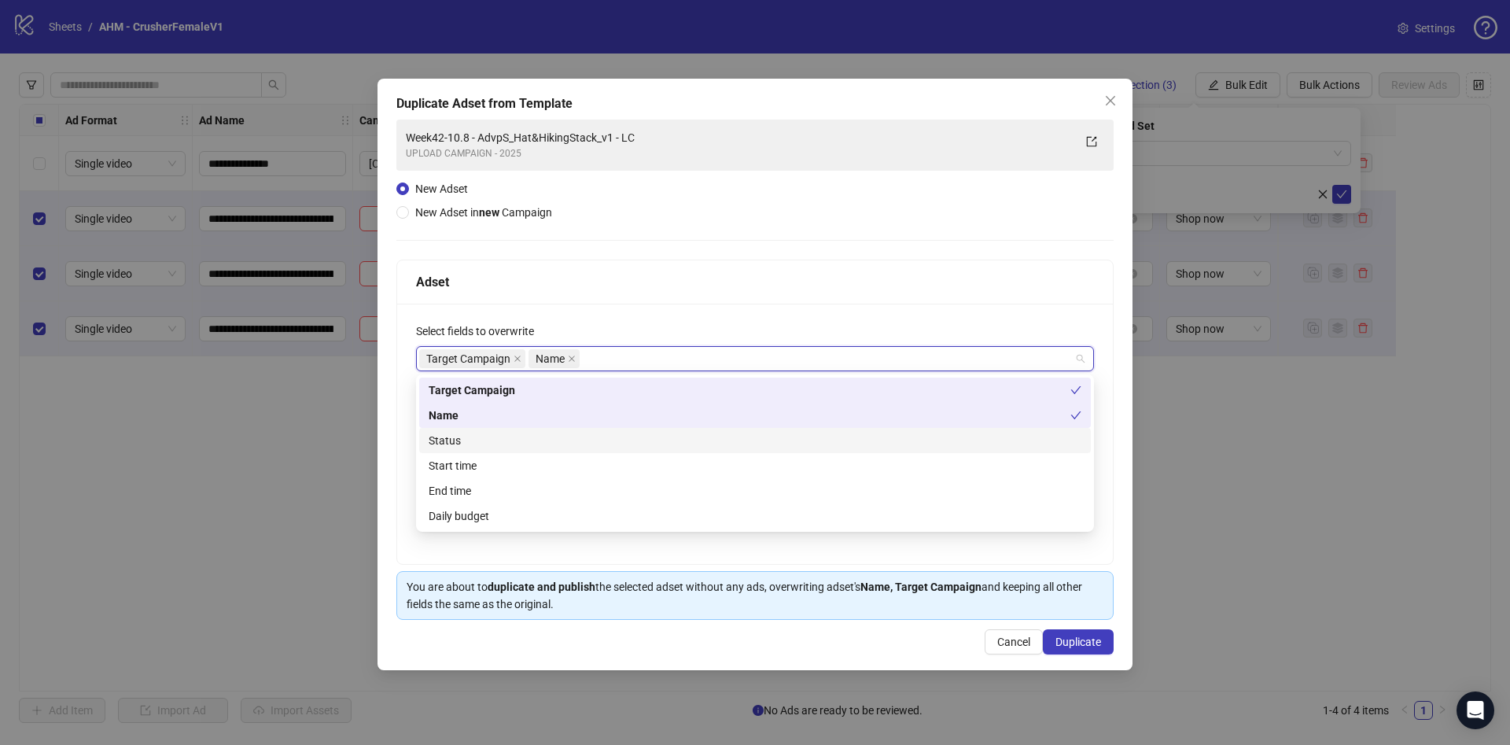
click at [569, 444] on div "Status" at bounding box center [755, 440] width 653 height 17
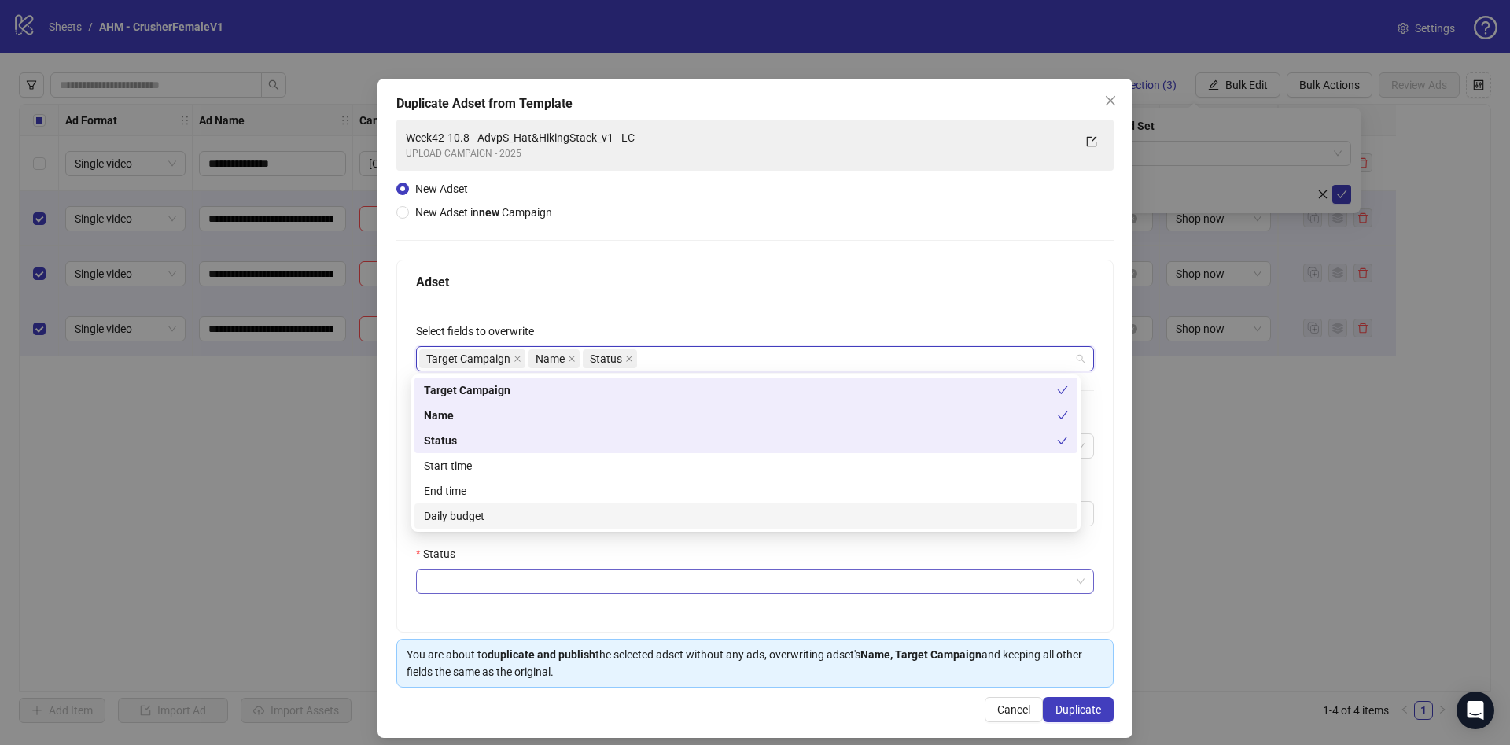
click at [643, 589] on input "Status" at bounding box center [747, 581] width 645 height 24
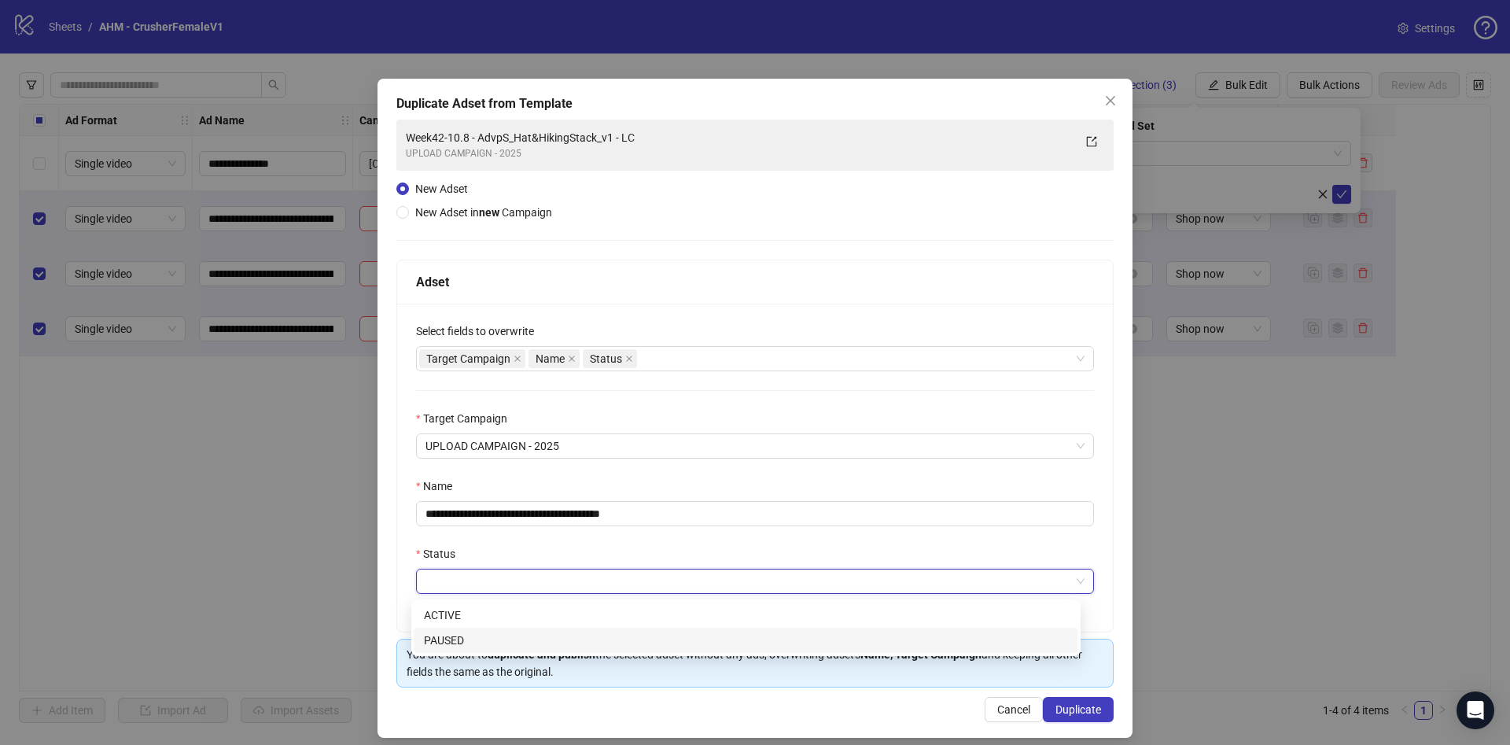
click at [517, 635] on div "PAUSED" at bounding box center [746, 639] width 644 height 17
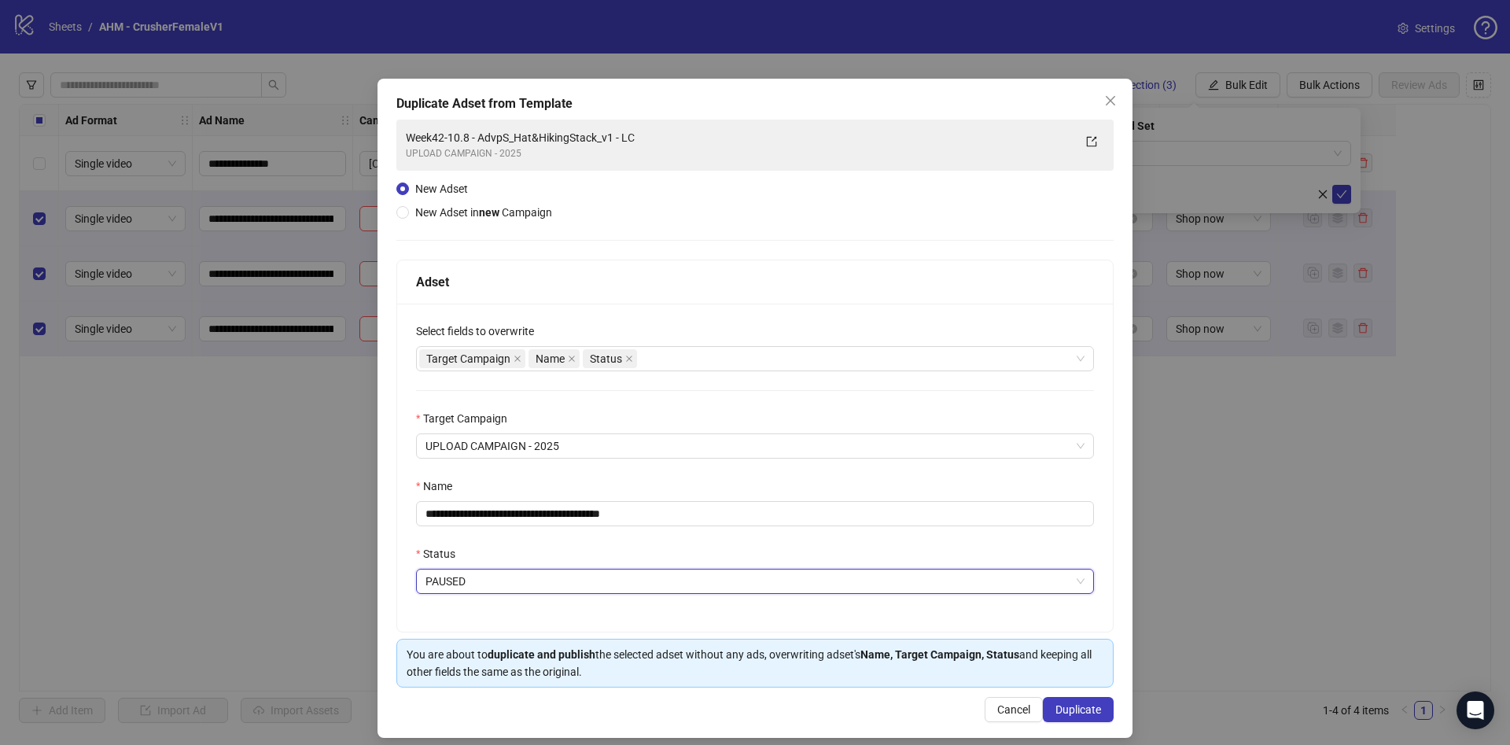
click at [673, 692] on div "**********" at bounding box center [754, 408] width 755 height 659
drag, startPoint x: 1066, startPoint y: 705, endPoint x: 1058, endPoint y: 710, distance: 9.9
click at [1067, 705] on span "Duplicate" at bounding box center [1078, 709] width 46 height 13
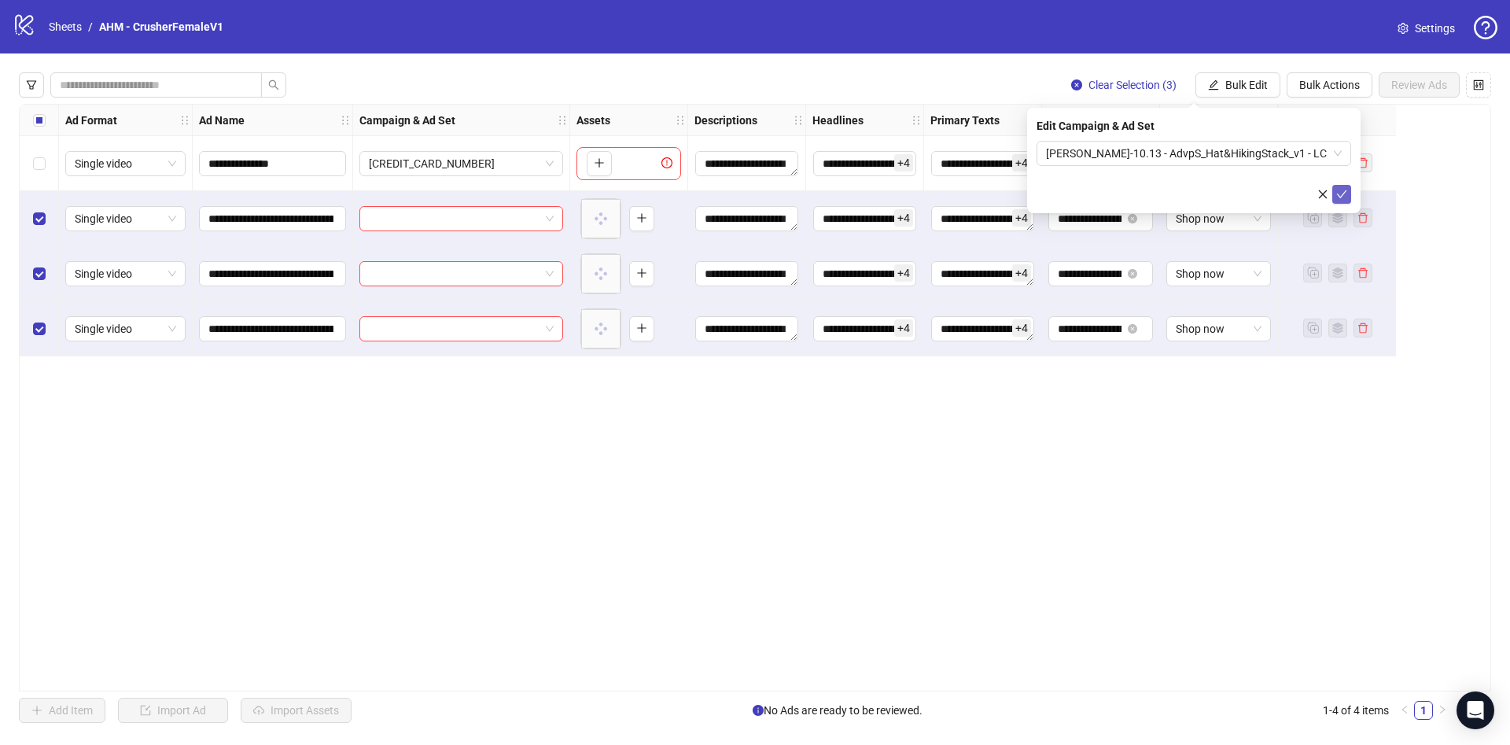
click at [1345, 196] on icon "check" at bounding box center [1341, 194] width 11 height 11
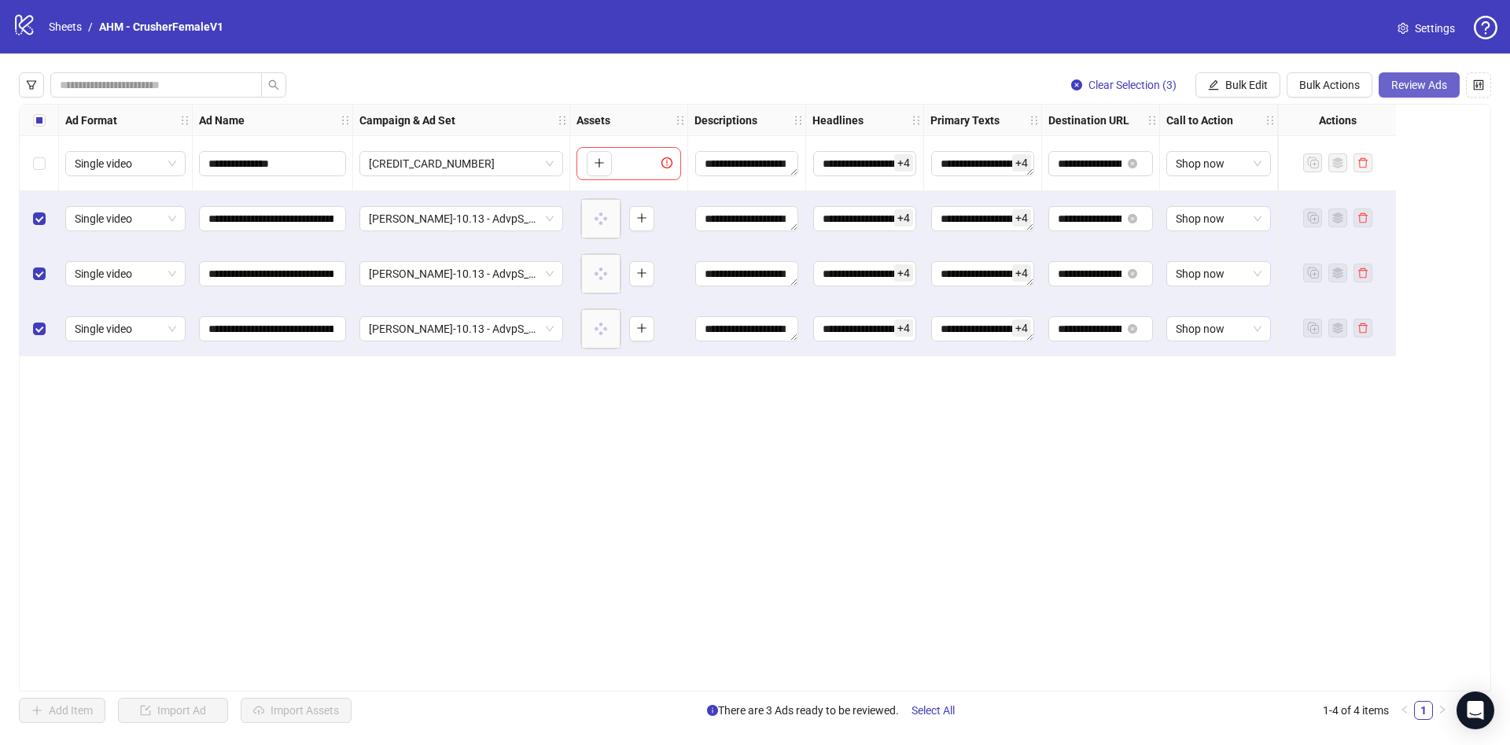
click at [1438, 82] on span "Review Ads" at bounding box center [1419, 85] width 56 height 13
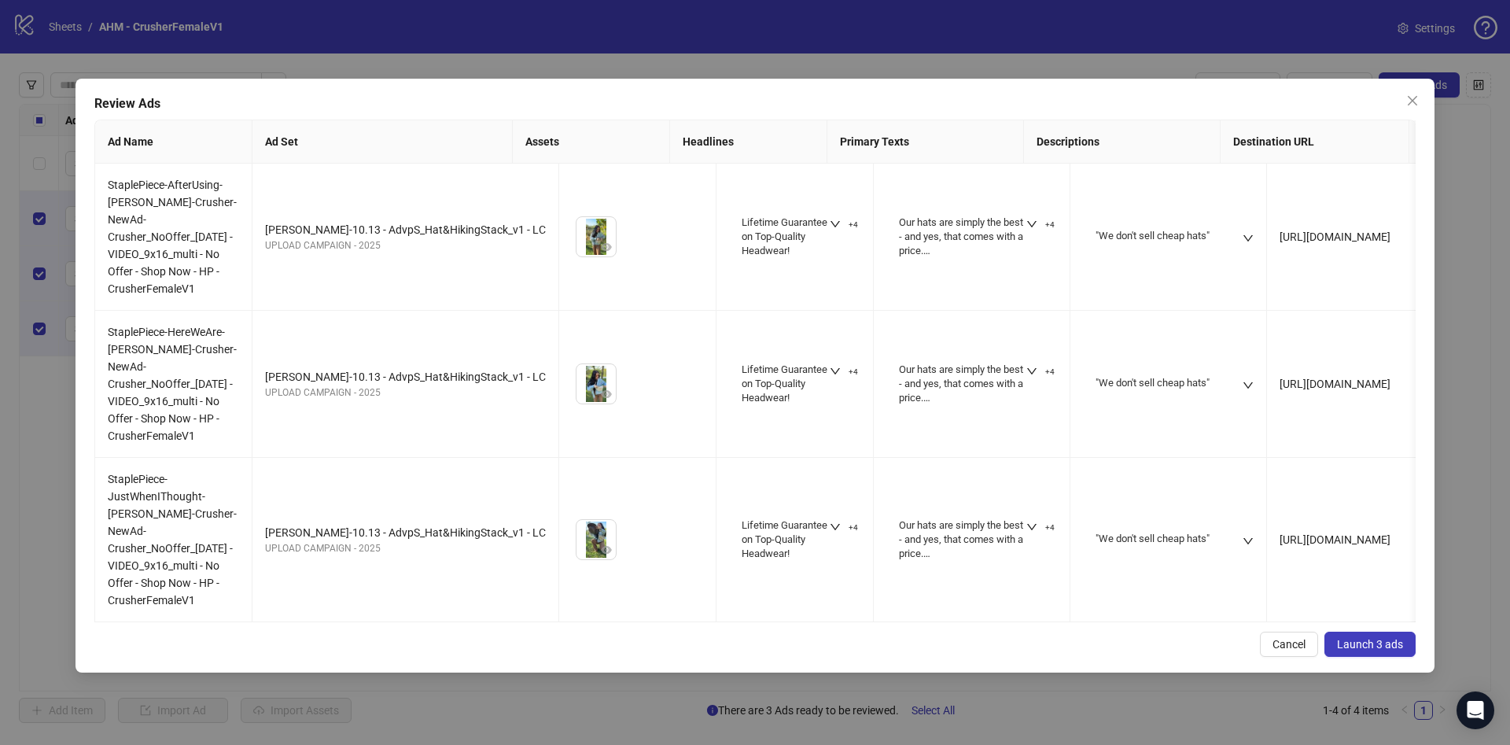
click at [1364, 638] on span "Launch 3 ads" at bounding box center [1370, 644] width 66 height 13
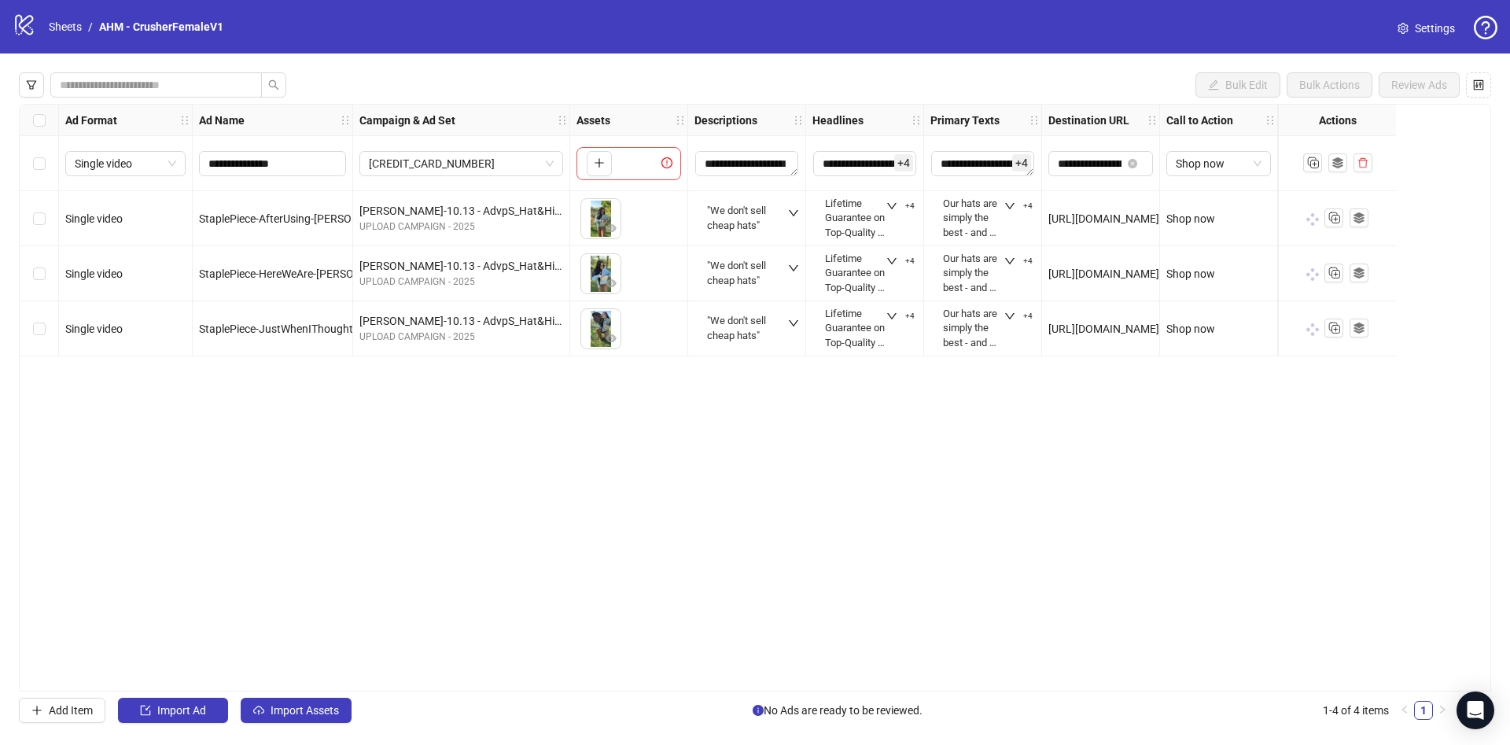
click at [1310, 213] on span at bounding box center [1312, 219] width 15 height 15
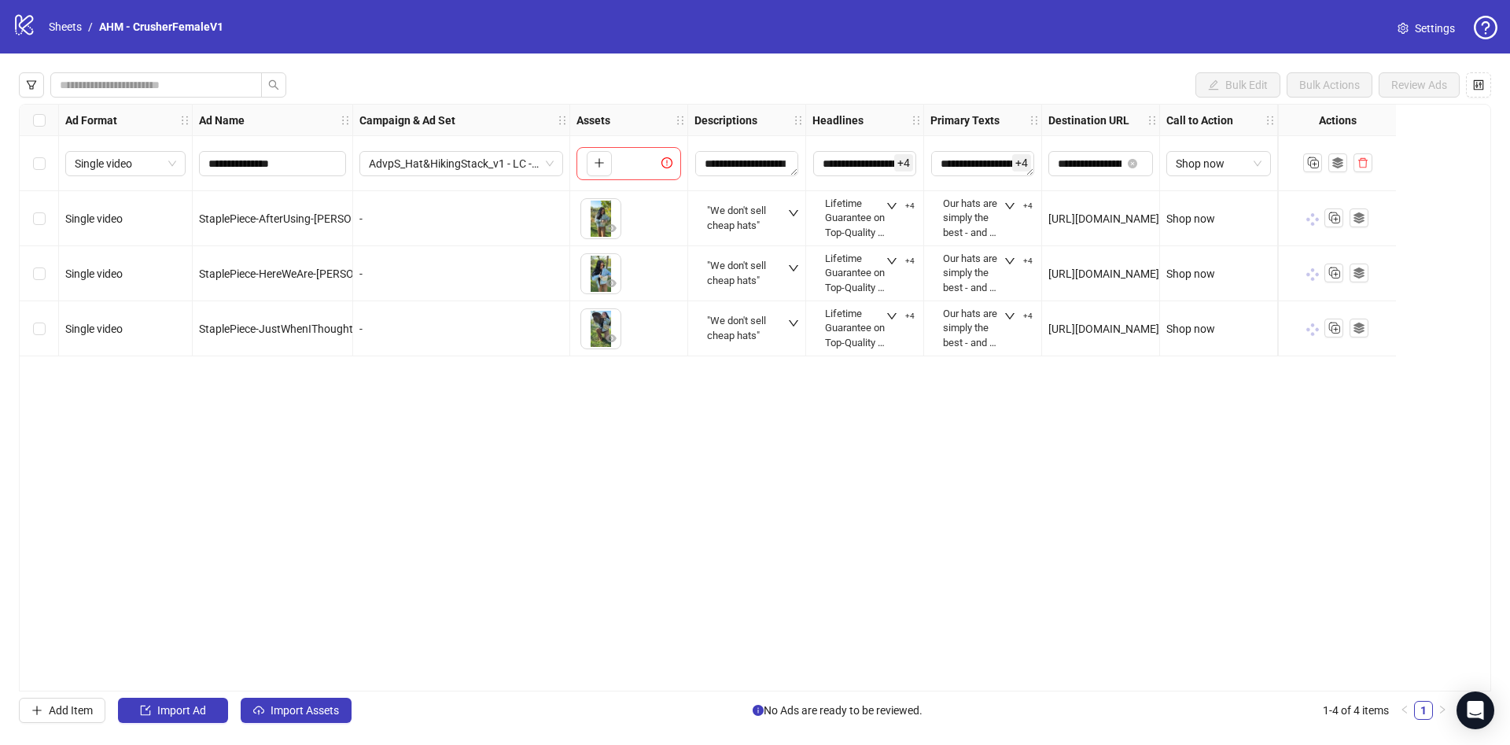
click at [346, 212] on span "StaplePiece-AfterUsing-[PERSON_NAME]-Crusher-NewAd-Crusher_NoOffer_[DATE] - VID…" at bounding box center [561, 218] width 725 height 13
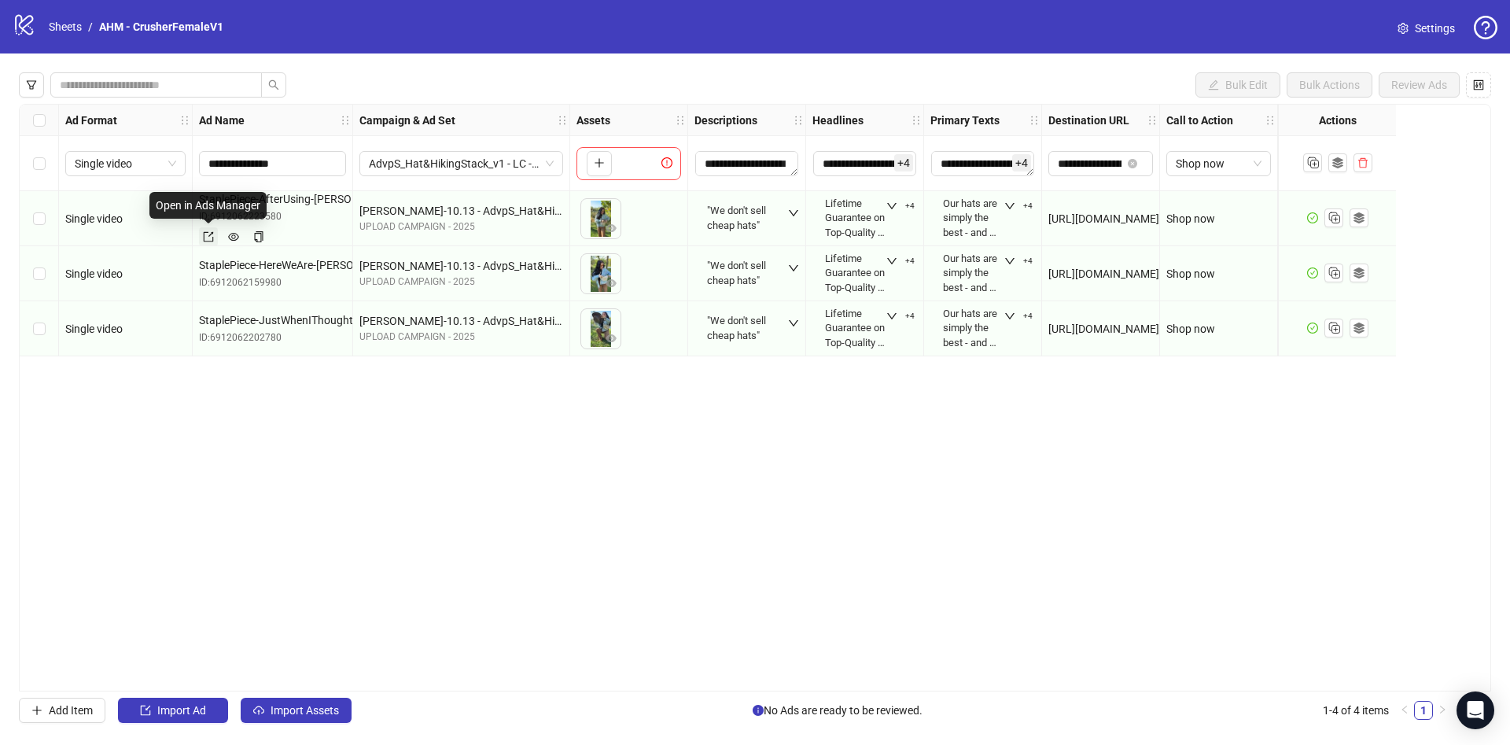
click at [211, 237] on icon "export" at bounding box center [208, 236] width 11 height 11
